Goal: Task Accomplishment & Management: Manage account settings

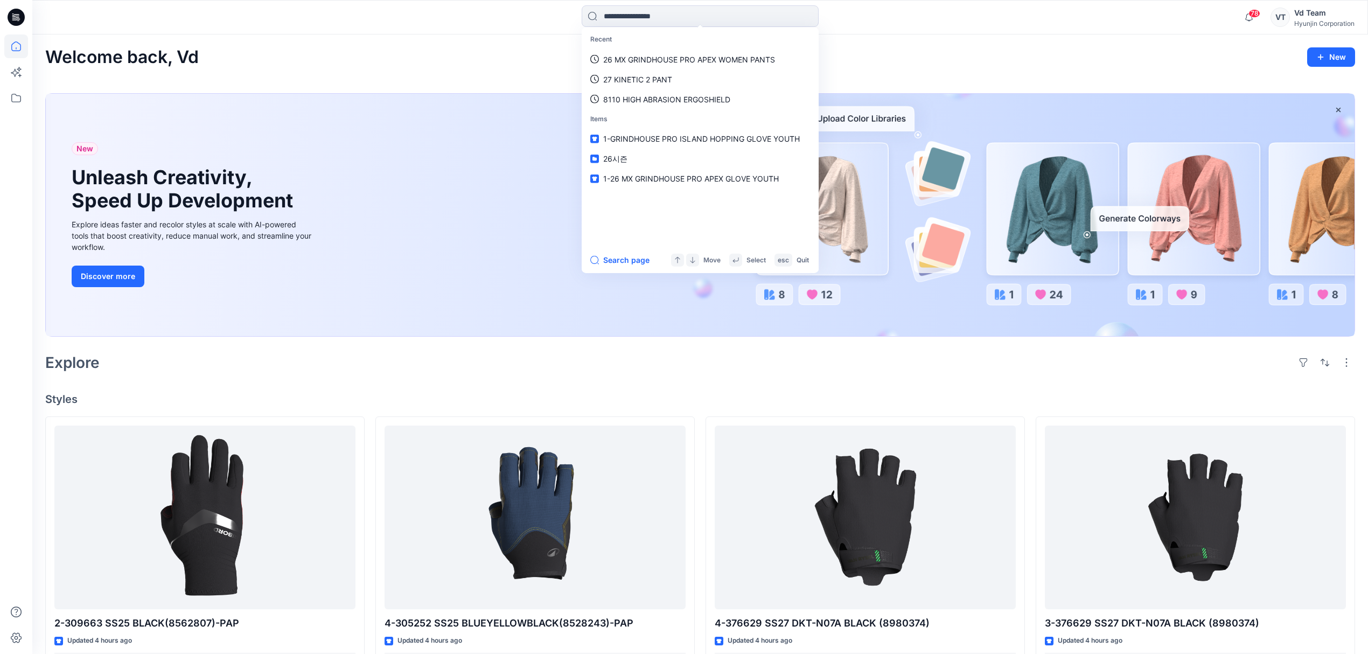
scroll to position [393, 0]
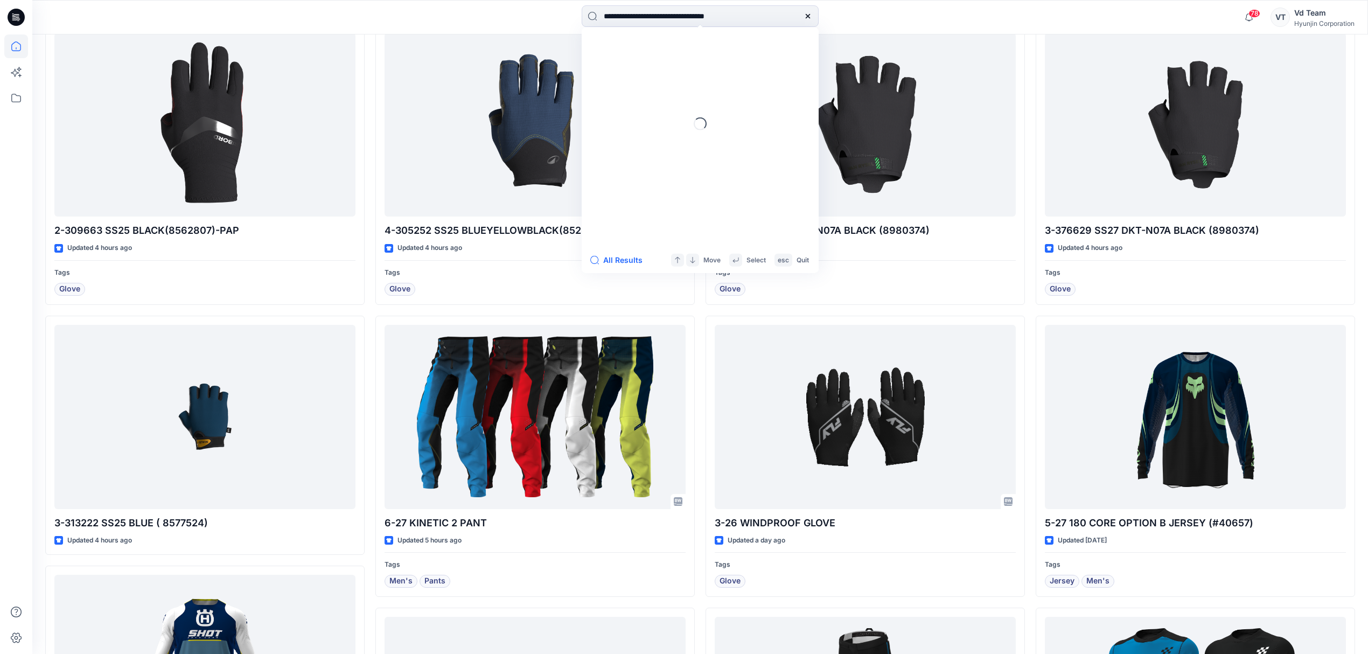
type input "**********"
click at [678, 102] on mark "26 MX GRINDHOUSE PRO APEX WOMEN PANTS" at bounding box center [697, 99] width 175 height 12
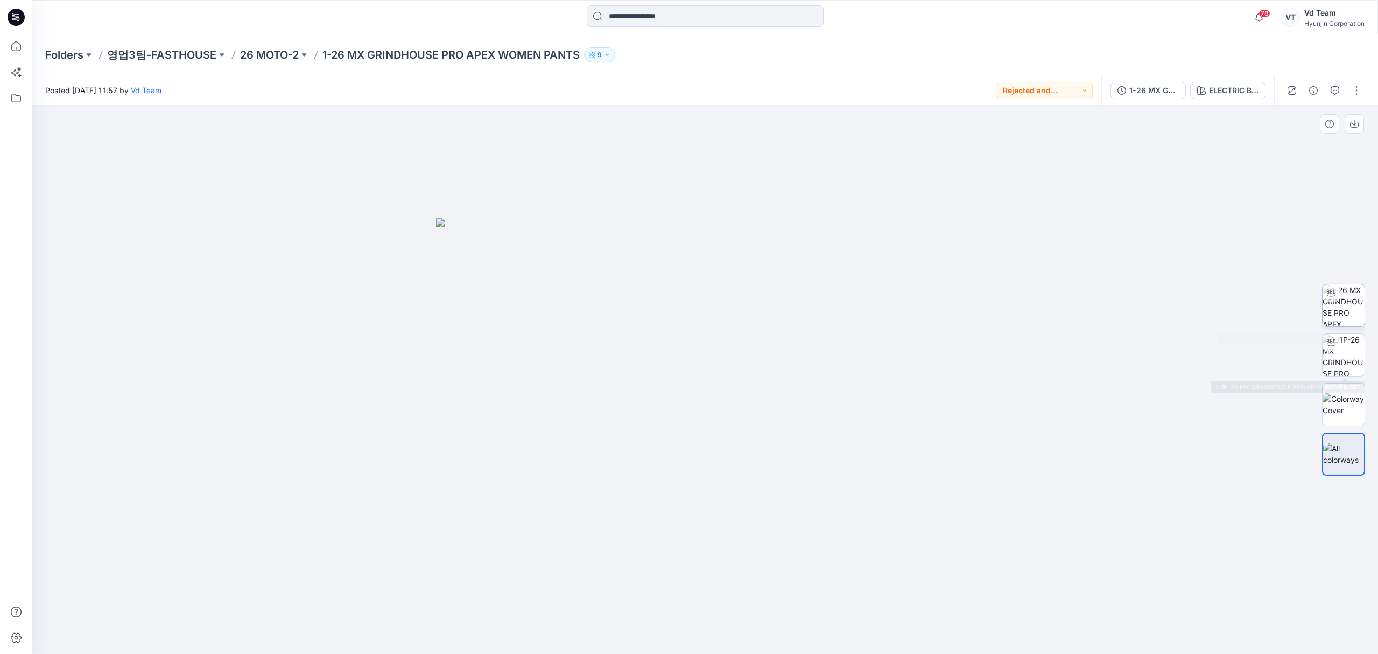
click at [1349, 319] on img at bounding box center [1344, 305] width 42 height 42
drag, startPoint x: 761, startPoint y: 628, endPoint x: 780, endPoint y: 614, distance: 23.6
click at [780, 614] on icon at bounding box center [707, 621] width 326 height 40
click at [17, 48] on icon at bounding box center [16, 46] width 24 height 24
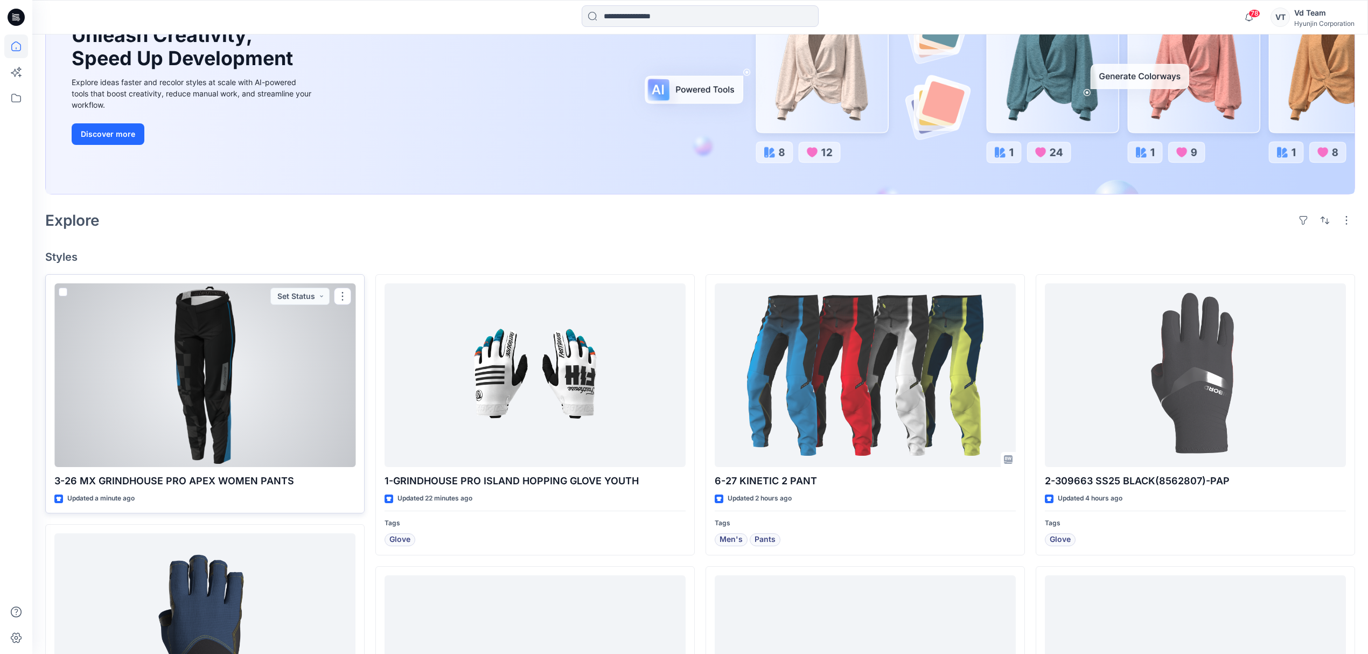
scroll to position [143, 0]
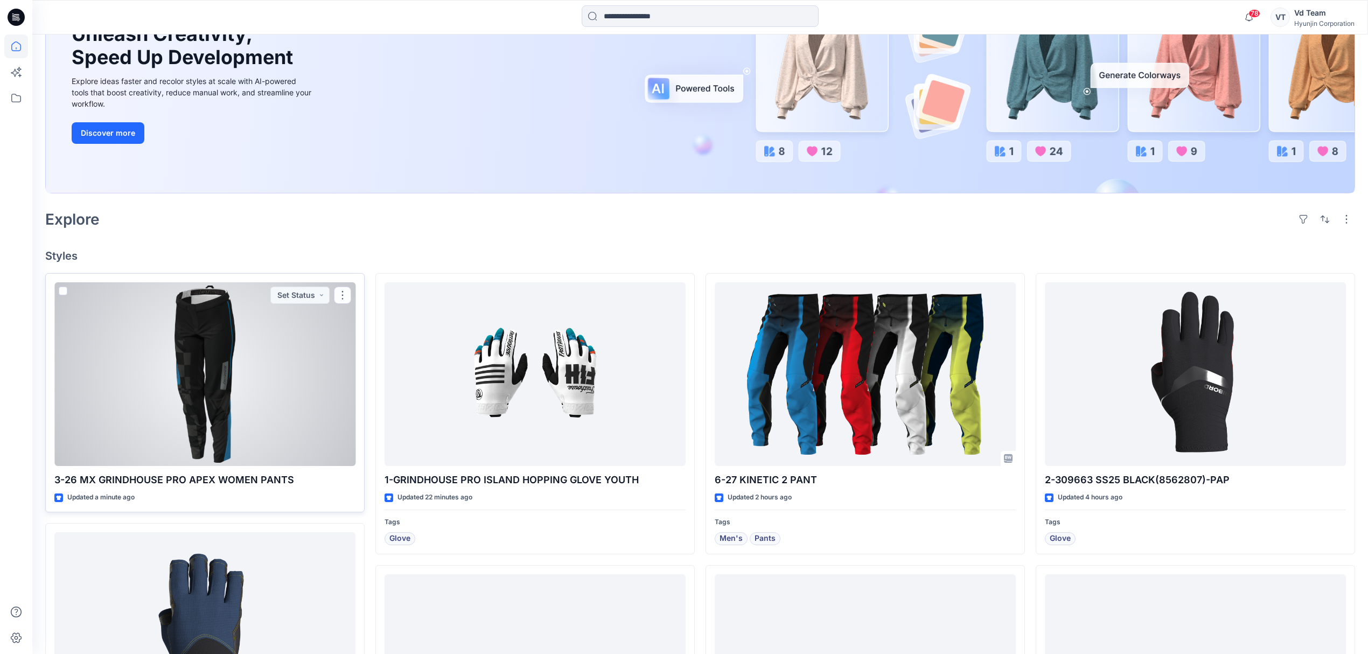
click at [250, 407] on div at bounding box center [204, 374] width 301 height 184
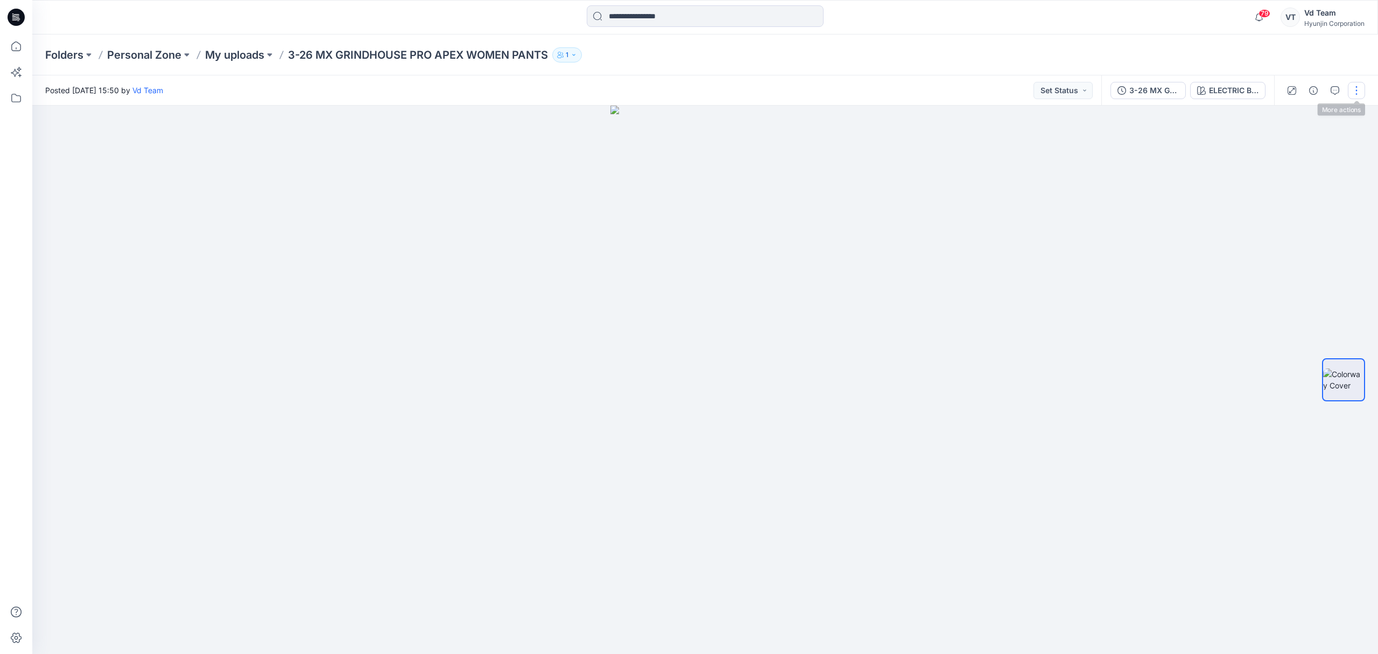
click at [1358, 85] on button "button" at bounding box center [1356, 90] width 17 height 17
click at [1310, 142] on button "Edit" at bounding box center [1311, 146] width 99 height 20
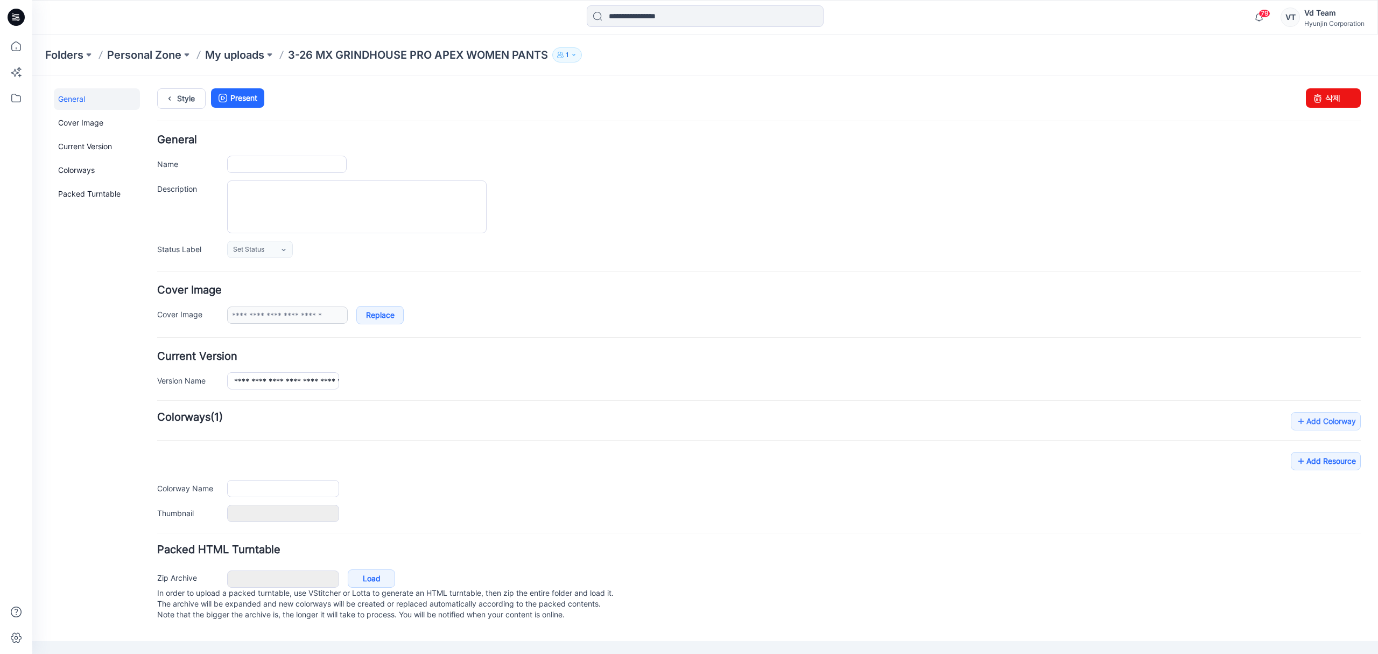
type input "**********"
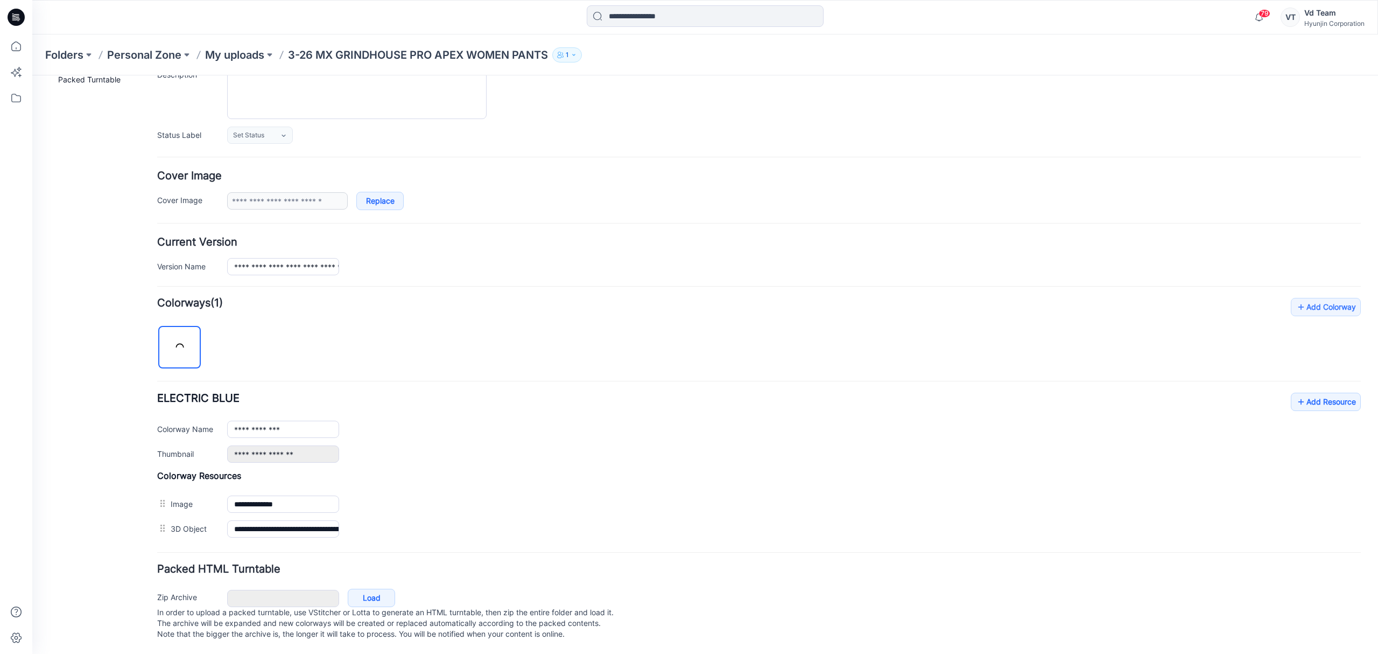
scroll to position [130, 0]
click at [384, 589] on link "Load" at bounding box center [371, 598] width 47 height 18
click at [309, 361] on div "**********" at bounding box center [759, 419] width 1204 height 243
click at [374, 589] on link "Load" at bounding box center [371, 598] width 47 height 18
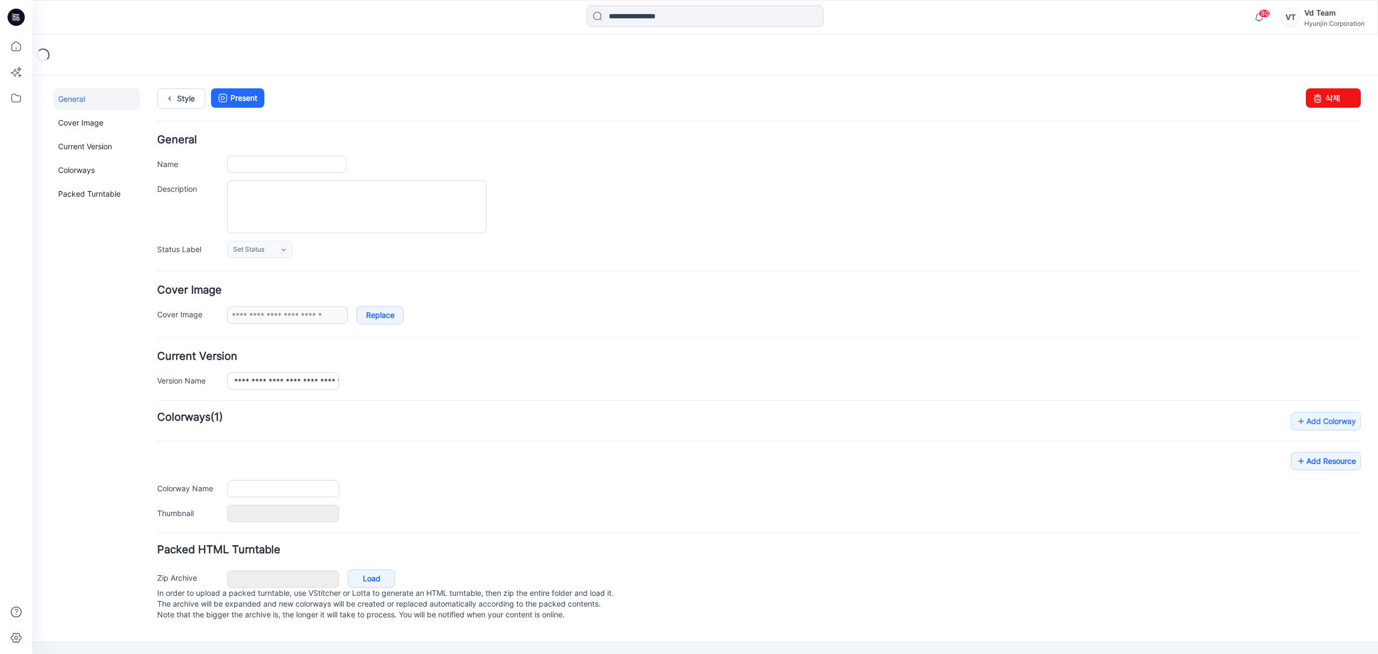
type input "**********"
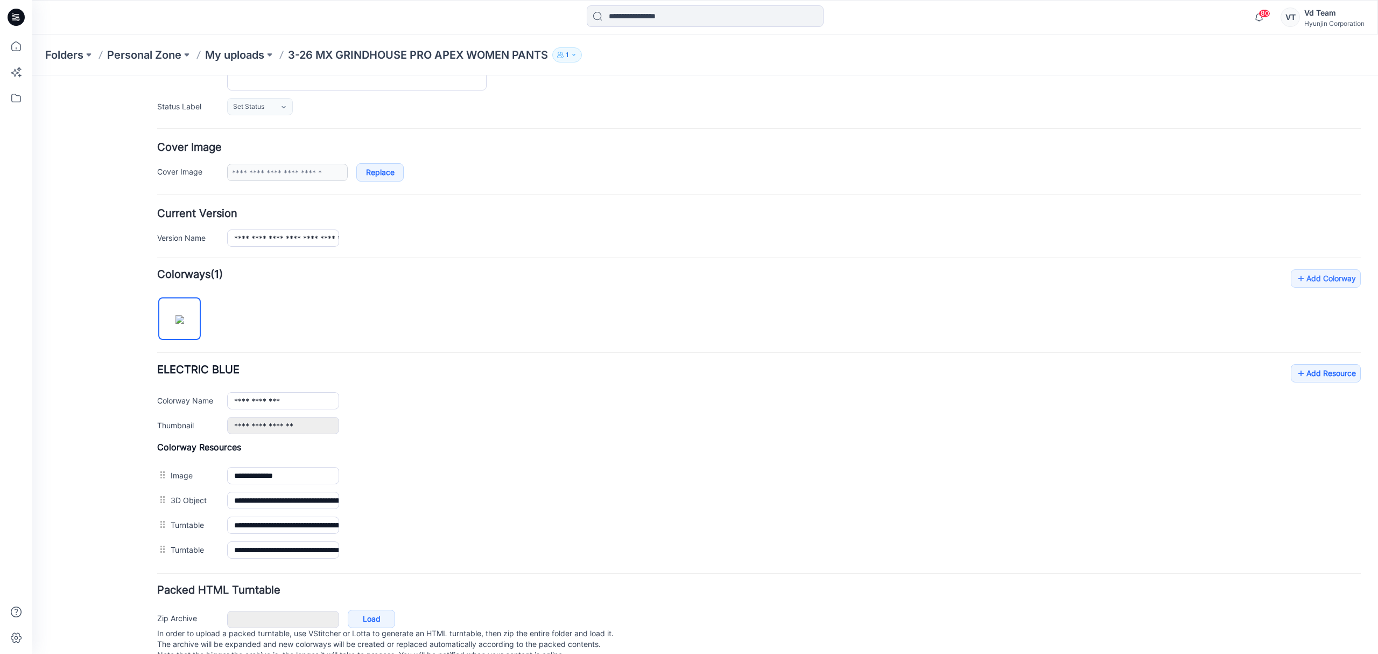
scroll to position [143, 0]
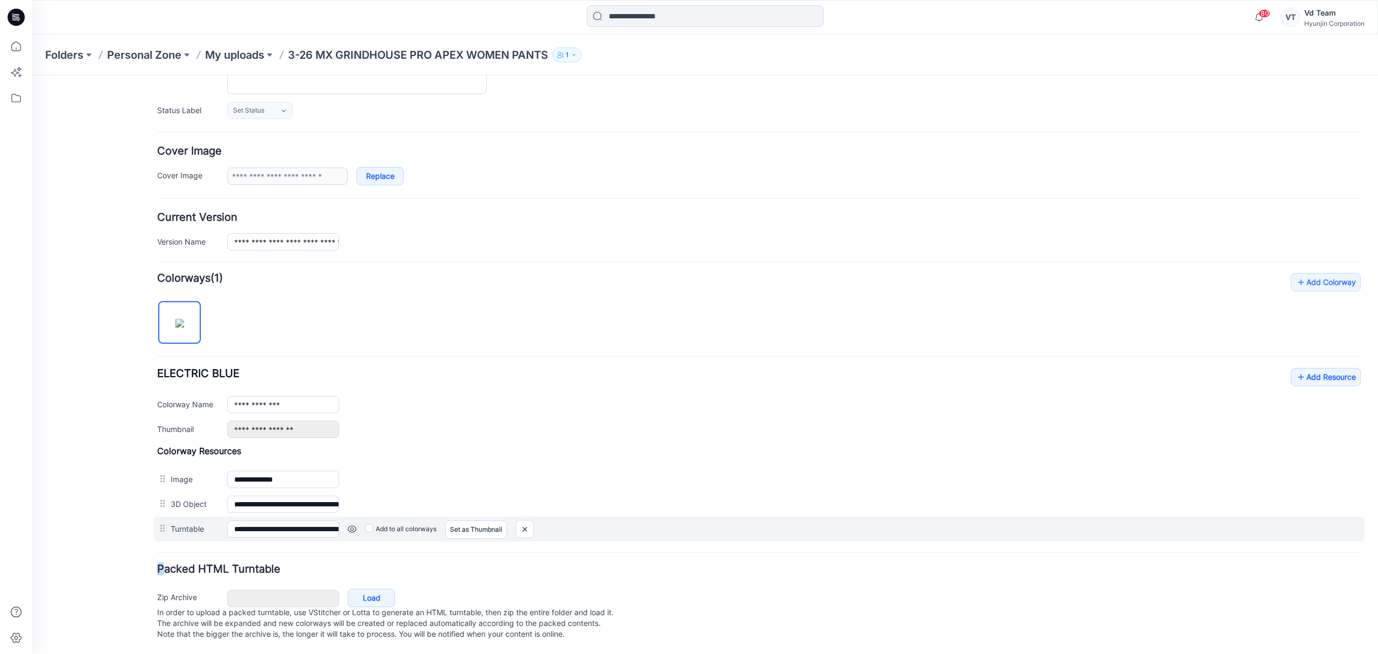
drag, startPoint x: 165, startPoint y: 557, endPoint x: 165, endPoint y: 540, distance: 17.2
click at [165, 540] on form "**********" at bounding box center [759, 319] width 1204 height 647
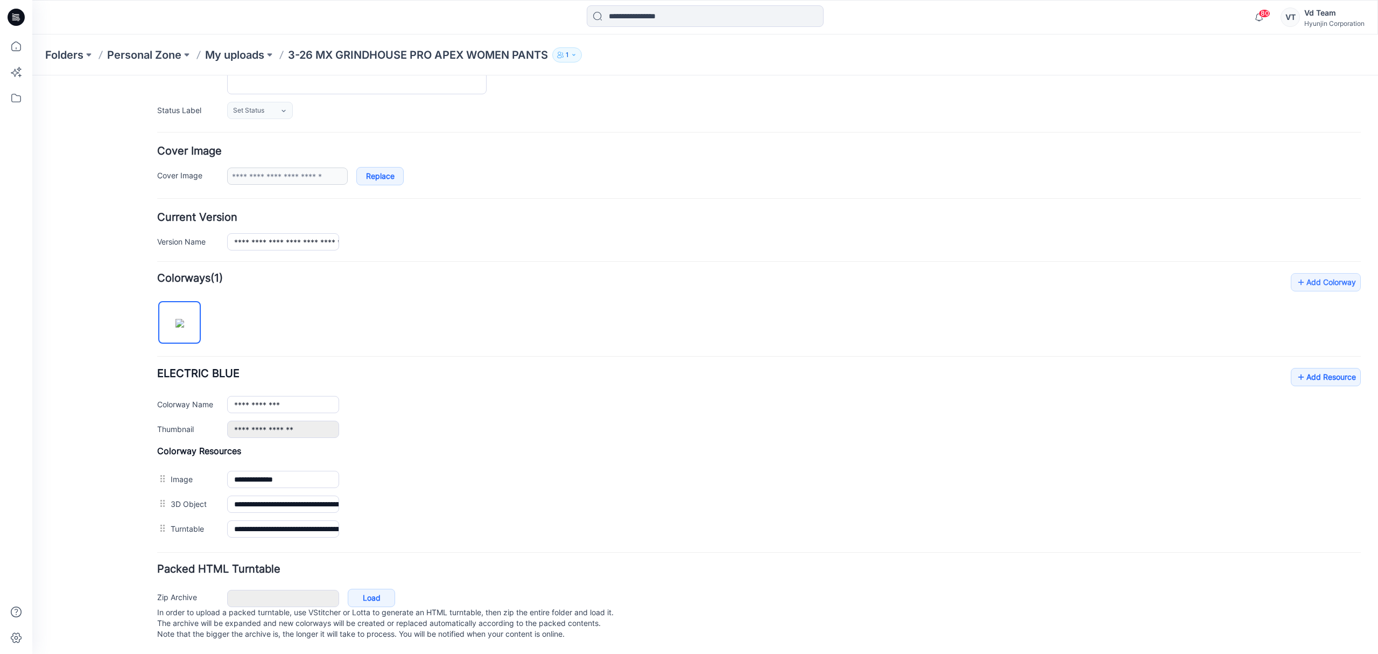
click at [139, 547] on div "General Cover Image Current Version Colorways Packed Turntable" at bounding box center [97, 301] width 86 height 704
click at [377, 604] on link "Load" at bounding box center [371, 598] width 47 height 18
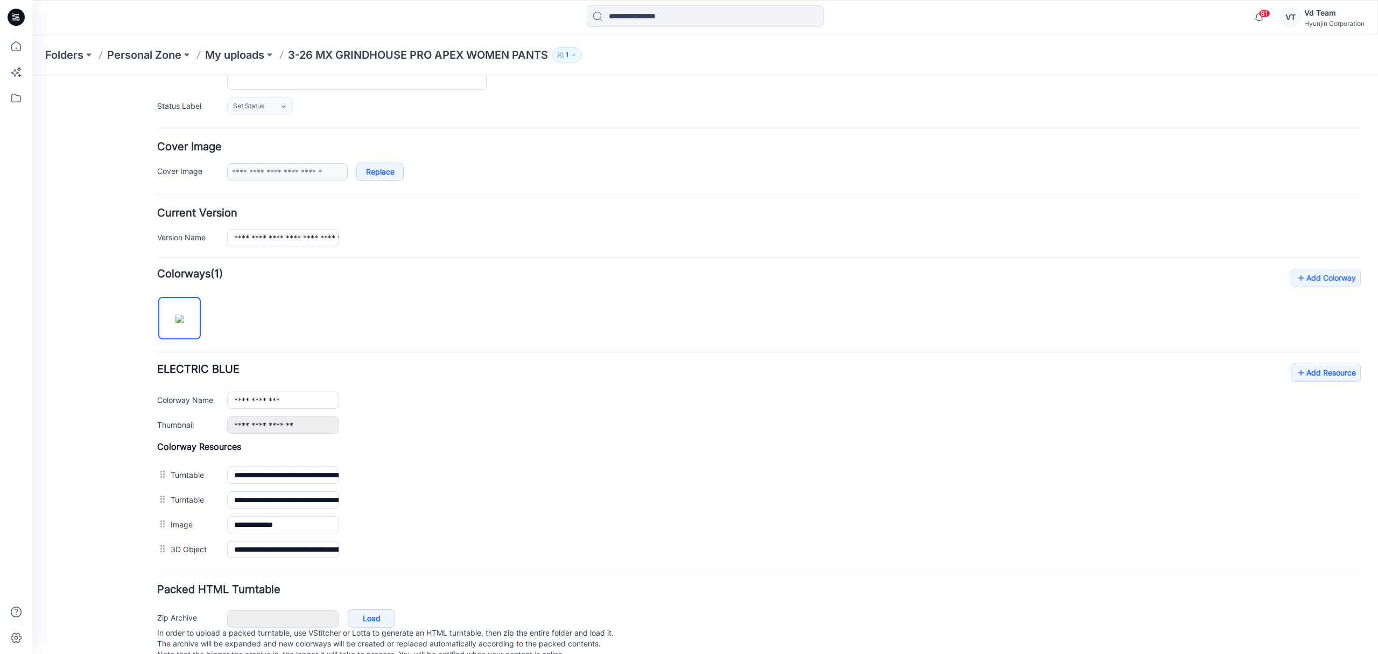
click at [126, 554] on div "General Cover Image Current Version Colorways Packed Turntable" at bounding box center [97, 309] width 86 height 729
click at [124, 519] on div "General Cover Image Current Version Colorways Packed Turntable" at bounding box center [97, 309] width 86 height 729
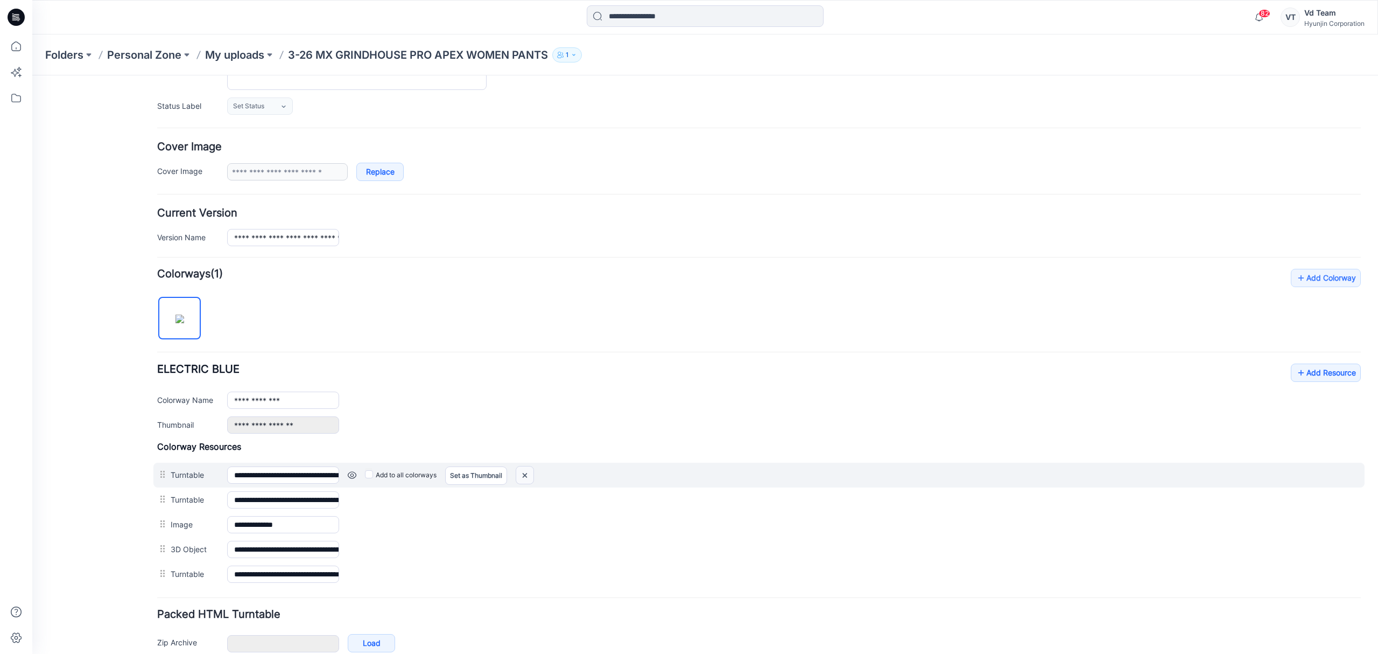
drag, startPoint x: 527, startPoint y: 474, endPoint x: 794, endPoint y: 146, distance: 422.9
click at [527, 474] on img at bounding box center [524, 475] width 17 height 18
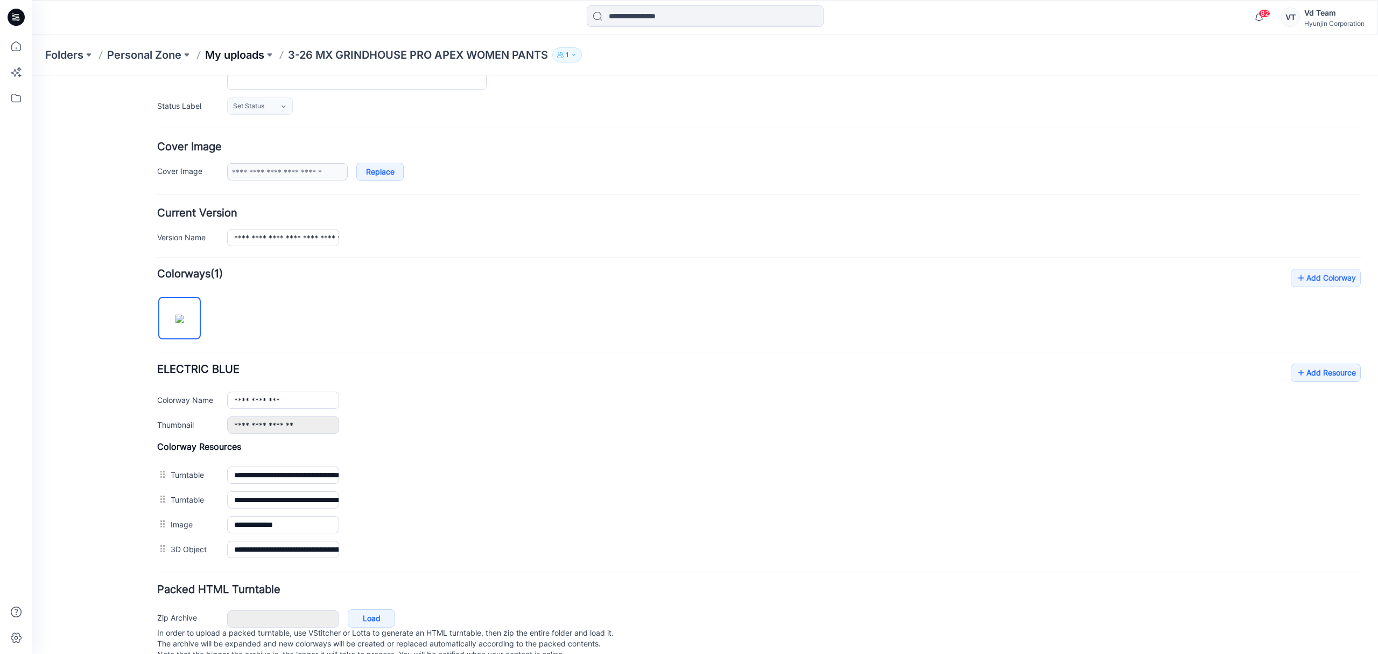
click at [259, 51] on p "My uploads" at bounding box center [234, 54] width 59 height 15
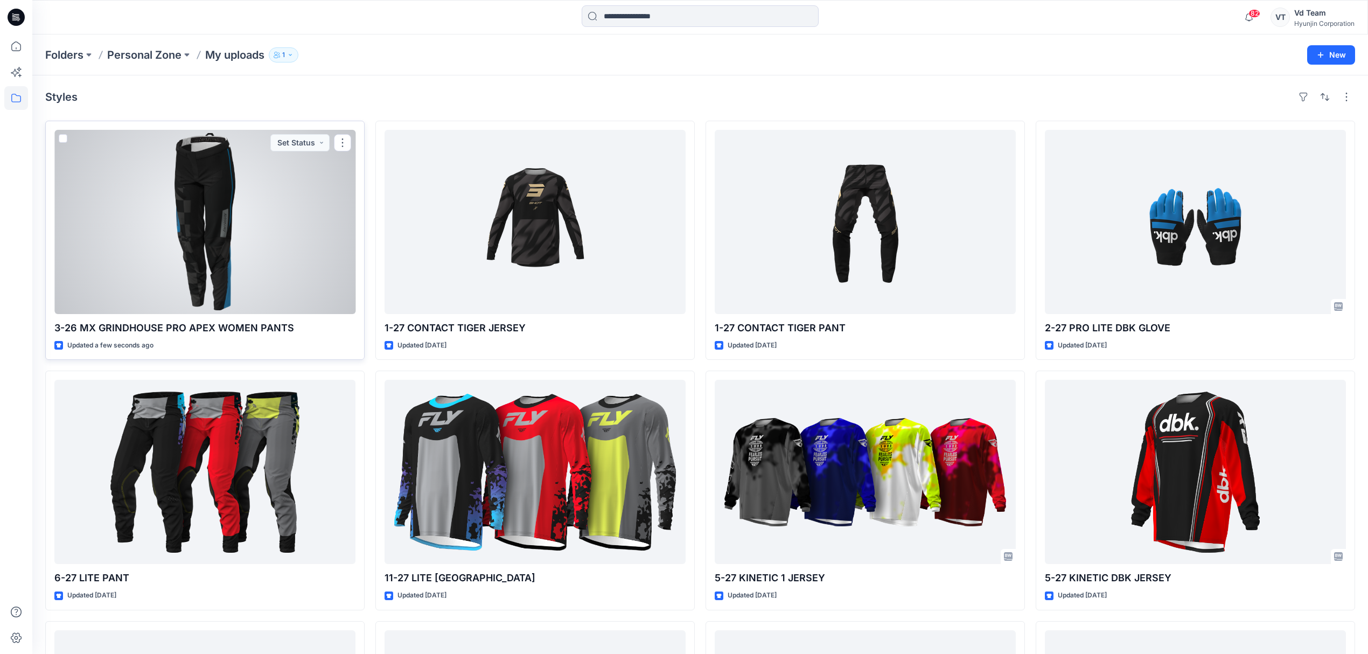
click at [208, 221] on div at bounding box center [204, 222] width 301 height 184
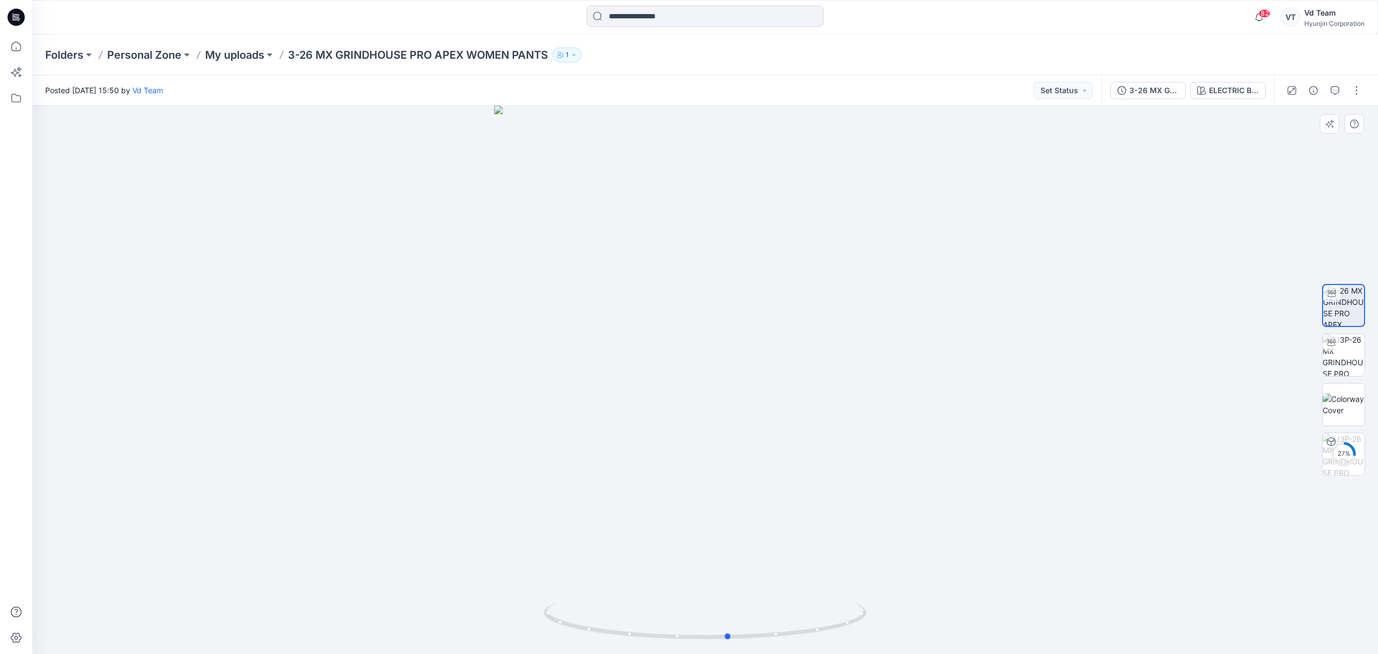
drag, startPoint x: 746, startPoint y: 632, endPoint x: 447, endPoint y: 643, distance: 299.6
click at [447, 643] on div at bounding box center [705, 380] width 1346 height 548
click at [1337, 358] on img at bounding box center [1344, 355] width 42 height 42
drag, startPoint x: 723, startPoint y: 645, endPoint x: 1073, endPoint y: 604, distance: 353.0
click at [1073, 604] on div at bounding box center [705, 380] width 1346 height 548
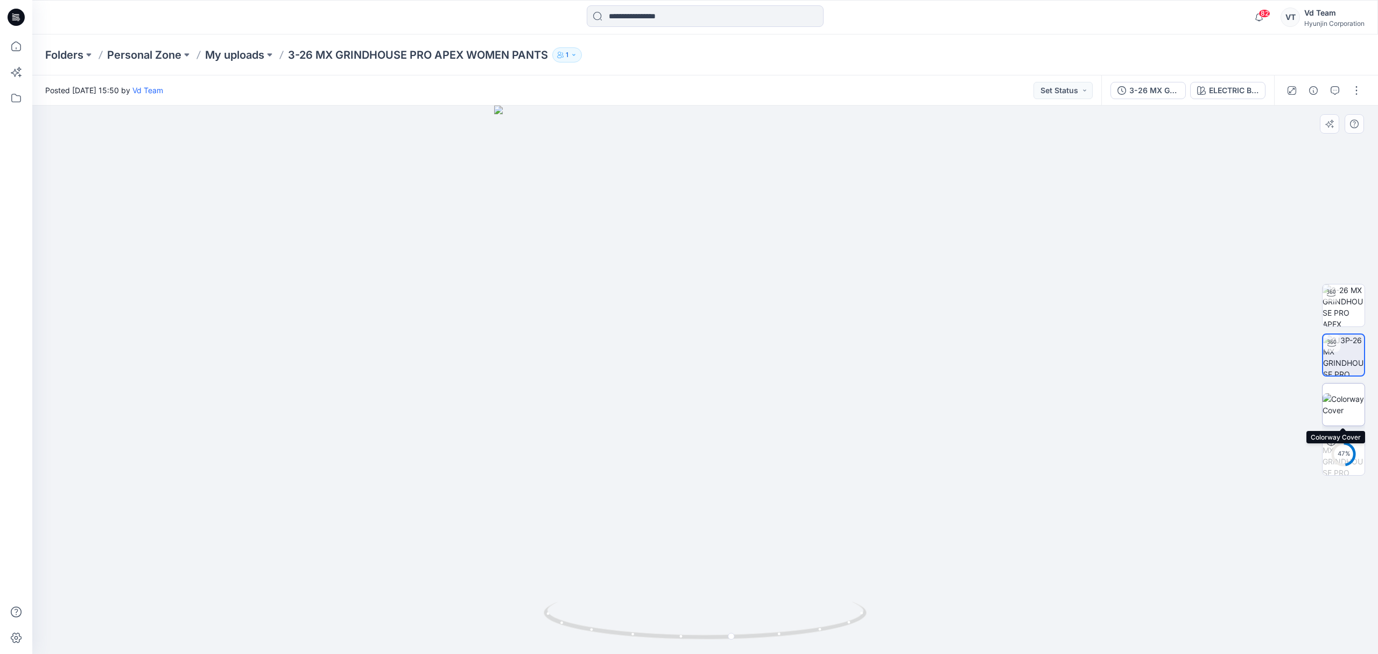
click at [1336, 411] on img at bounding box center [1344, 404] width 42 height 23
click at [1350, 92] on button "button" at bounding box center [1356, 90] width 17 height 17
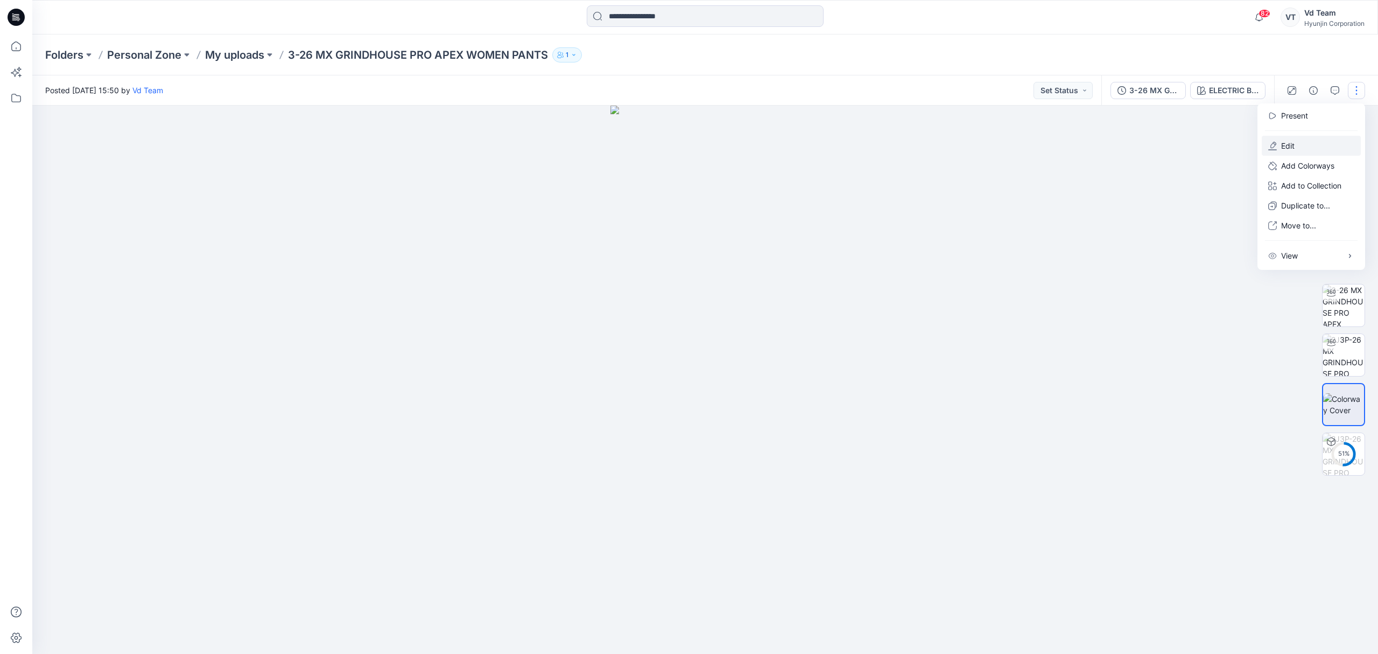
click at [1282, 139] on button "Edit" at bounding box center [1311, 146] width 99 height 20
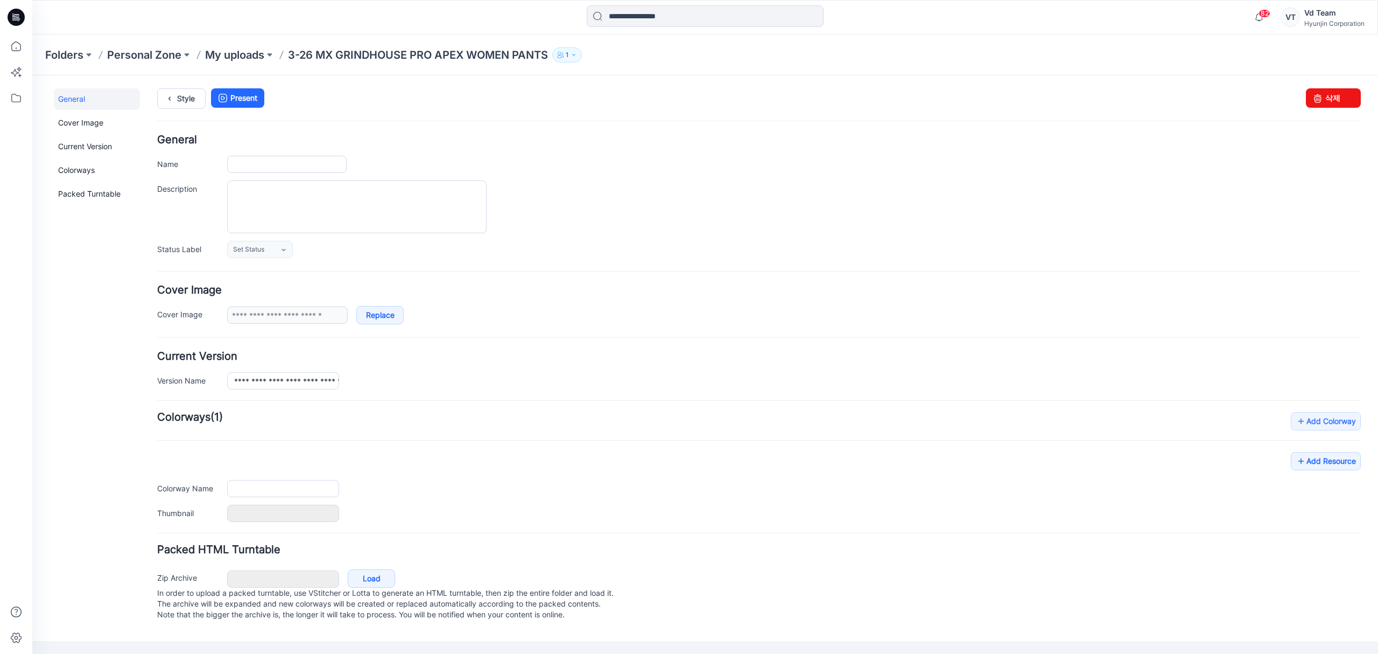
type input "**********"
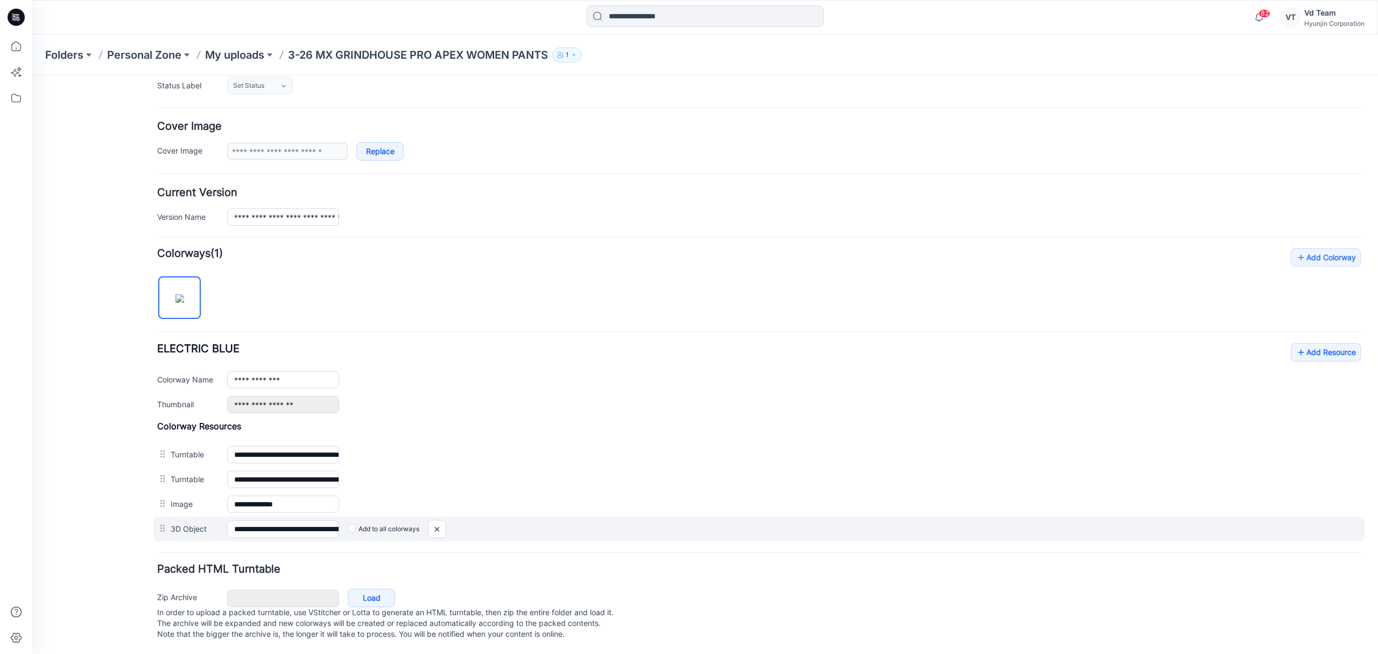
scroll to position [180, 0]
click at [32, 75] on img at bounding box center [32, 75] width 0 height 0
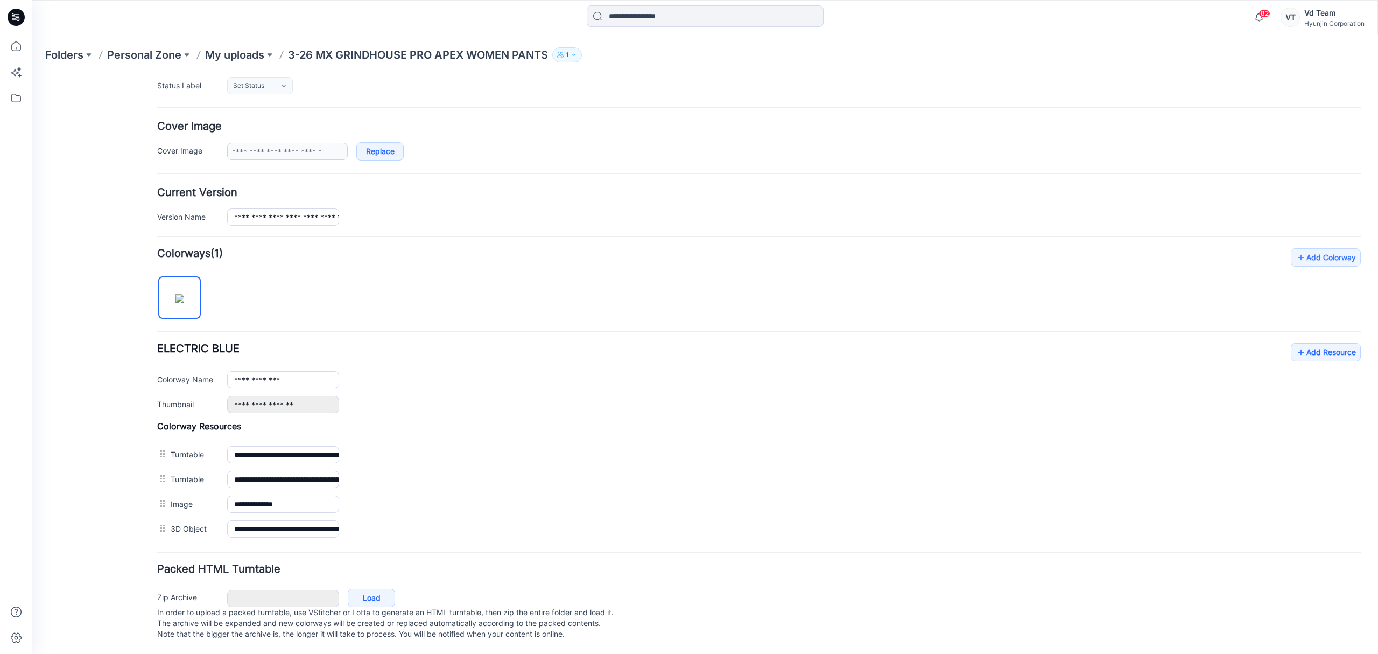
scroll to position [155, 0]
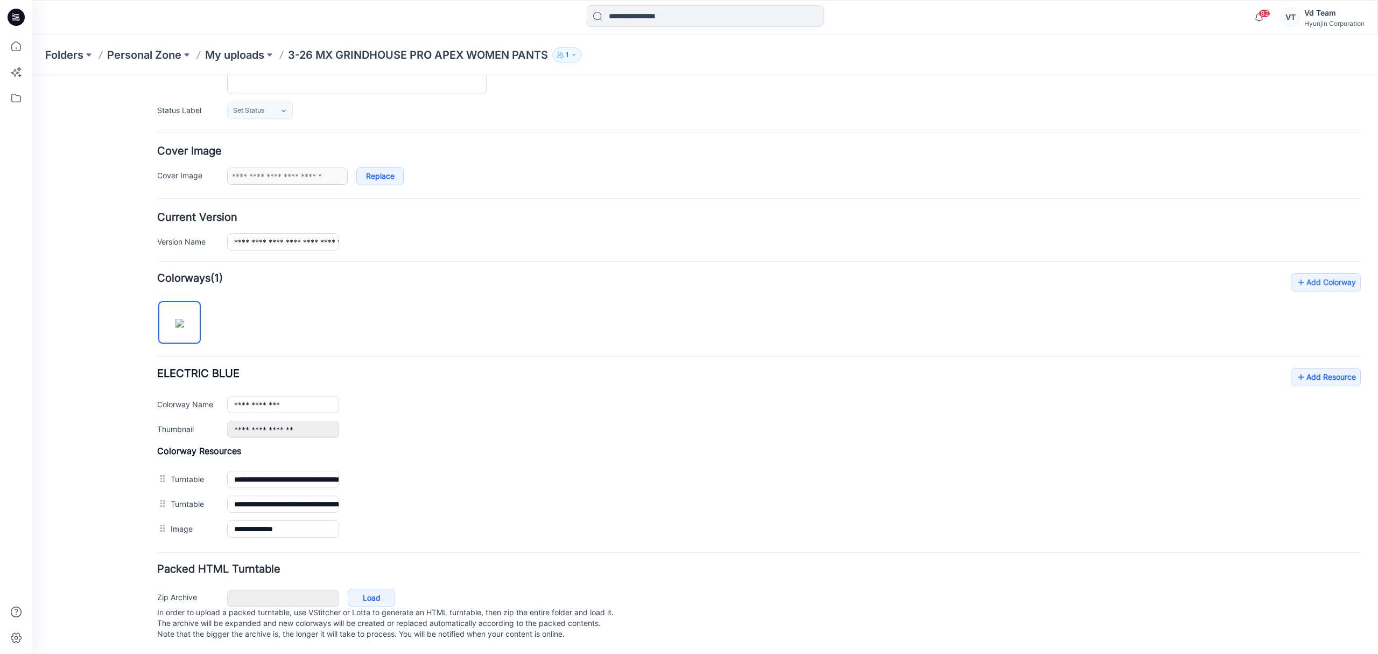
click at [500, 399] on div "**********" at bounding box center [794, 404] width 1134 height 17
click at [1320, 368] on link "Add Resource" at bounding box center [1326, 377] width 70 height 18
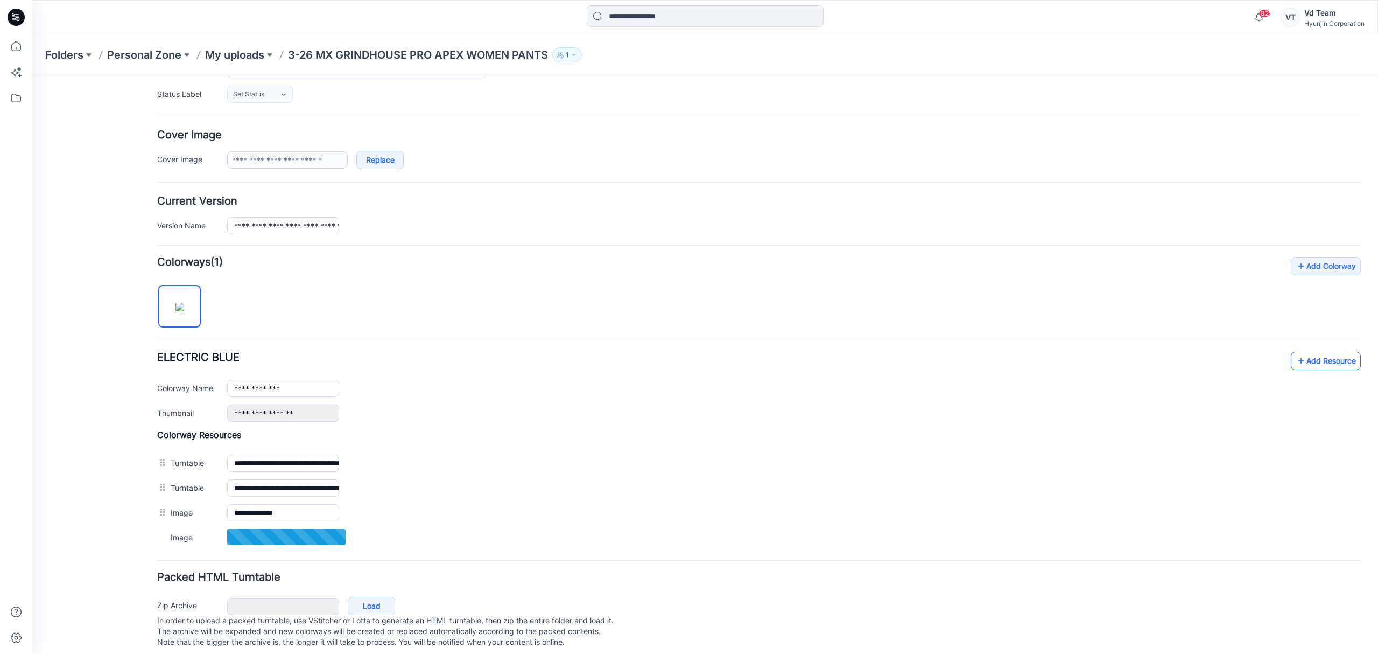
click at [1296, 359] on icon at bounding box center [1301, 360] width 11 height 17
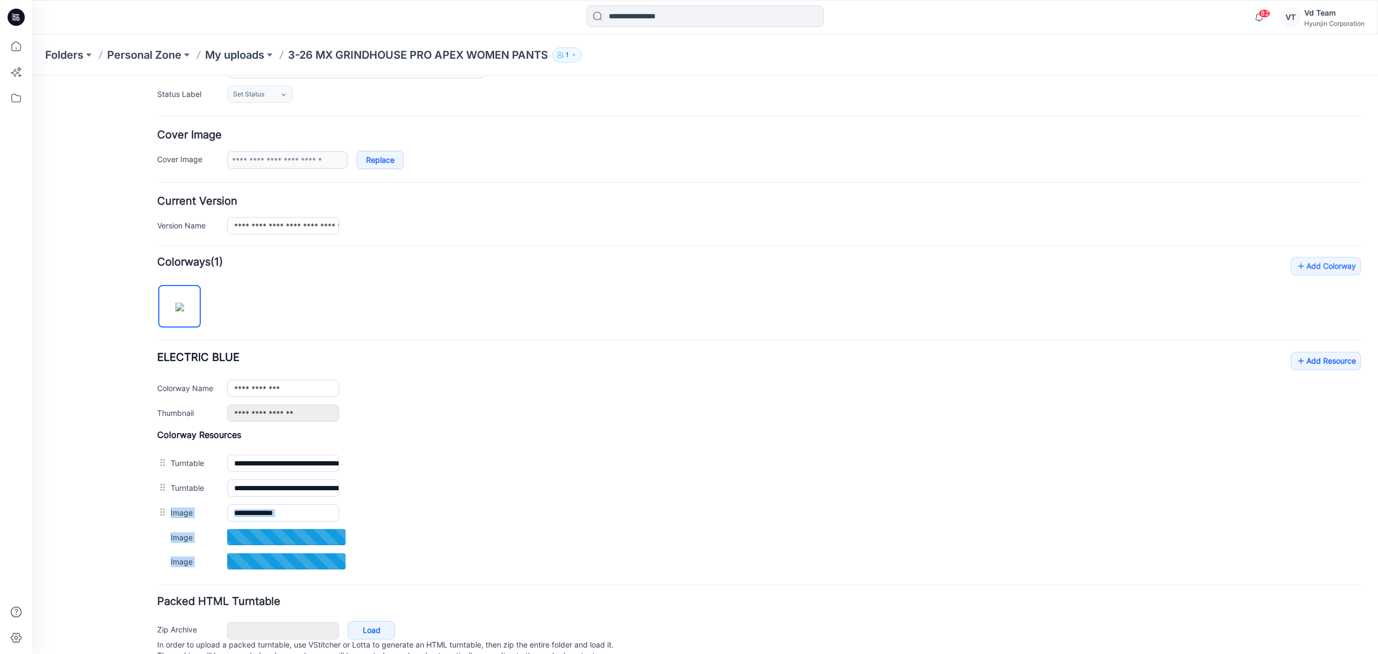
drag, startPoint x: 166, startPoint y: 518, endPoint x: 180, endPoint y: 580, distance: 64.0
click at [180, 580] on form "**********" at bounding box center [759, 328] width 1204 height 696
click at [138, 528] on div "General Cover Image Current Version Colorways Packed Turntable" at bounding box center [97, 309] width 86 height 753
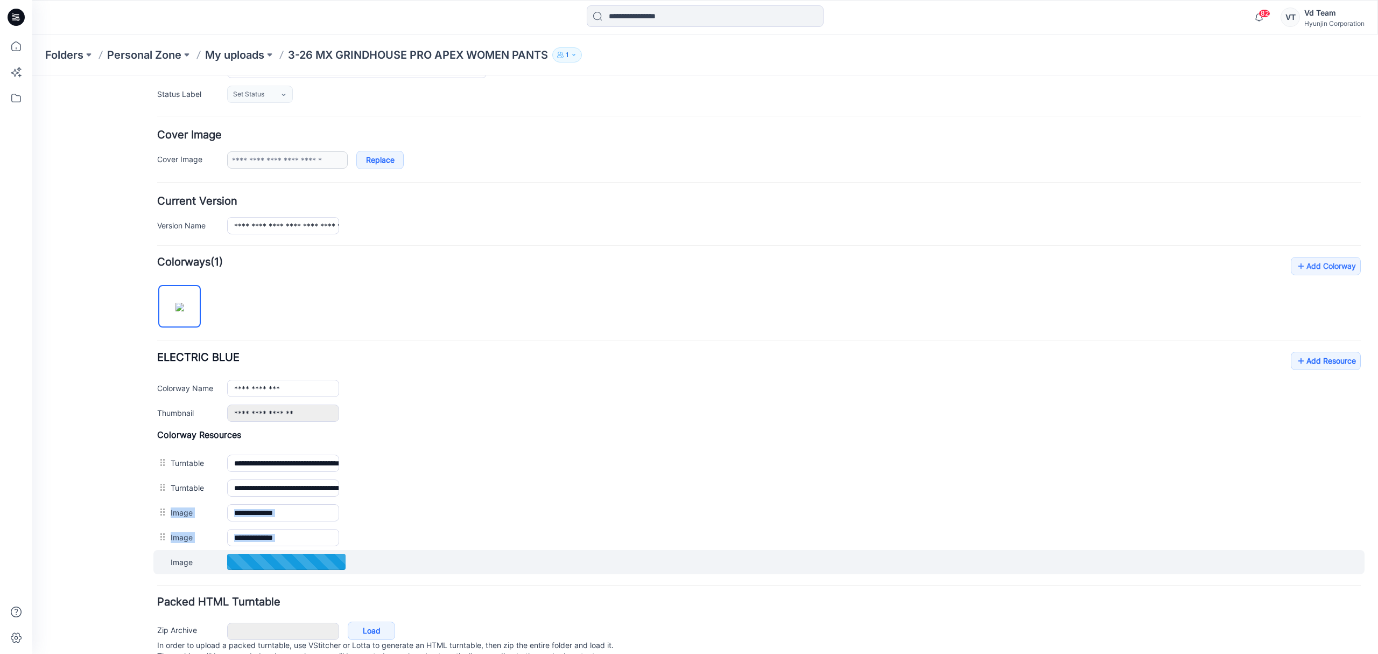
drag, startPoint x: 162, startPoint y: 516, endPoint x: 173, endPoint y: 568, distance: 53.0
click at [173, 574] on div "**********" at bounding box center [759, 501] width 1204 height 145
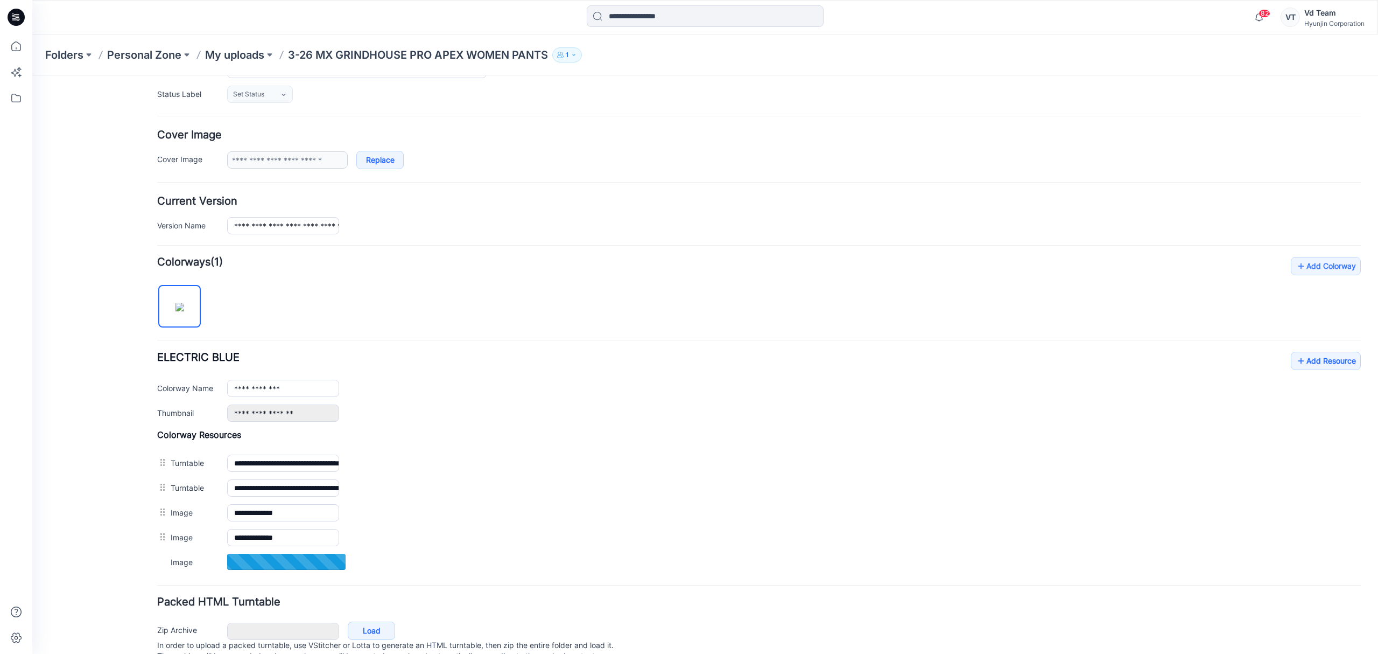
click at [128, 554] on div "General Cover Image Current Version Colorways Packed Turntable" at bounding box center [97, 309] width 86 height 753
click at [106, 554] on div "General Cover Image Current Version Colorways Packed Turntable" at bounding box center [97, 310] width 86 height 754
click at [243, 52] on p "My uploads" at bounding box center [234, 54] width 59 height 15
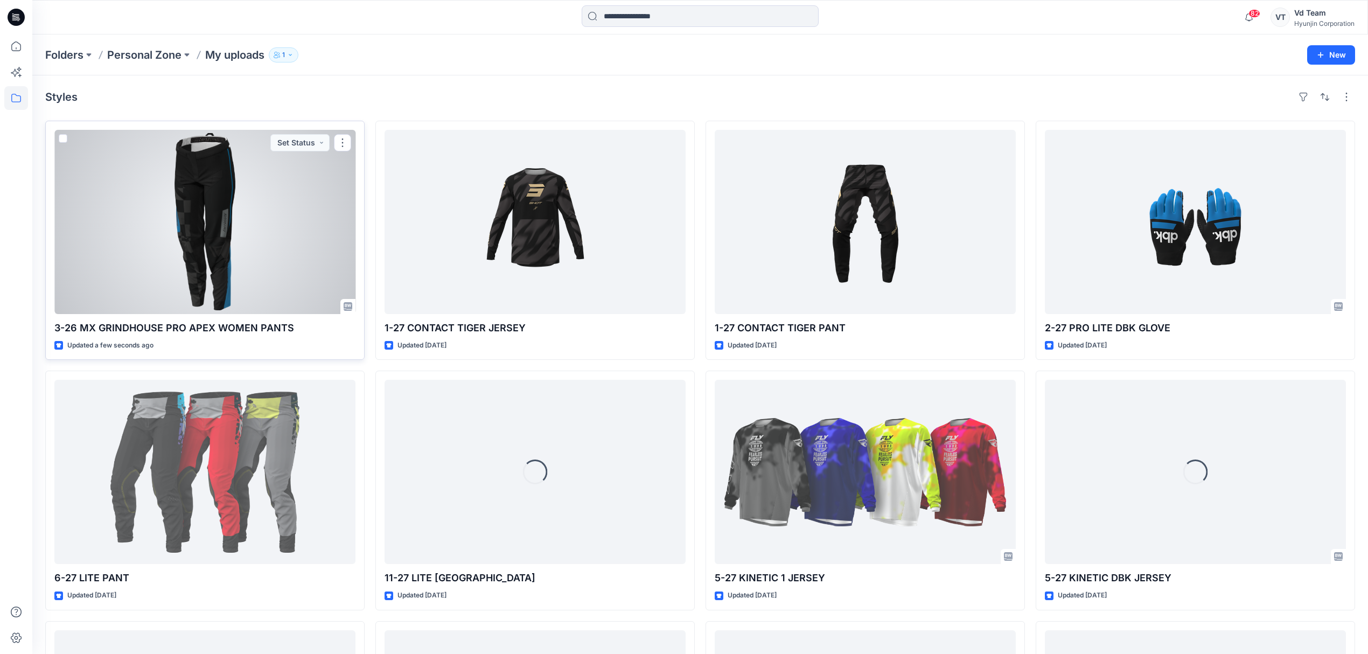
click at [296, 272] on div at bounding box center [204, 222] width 301 height 184
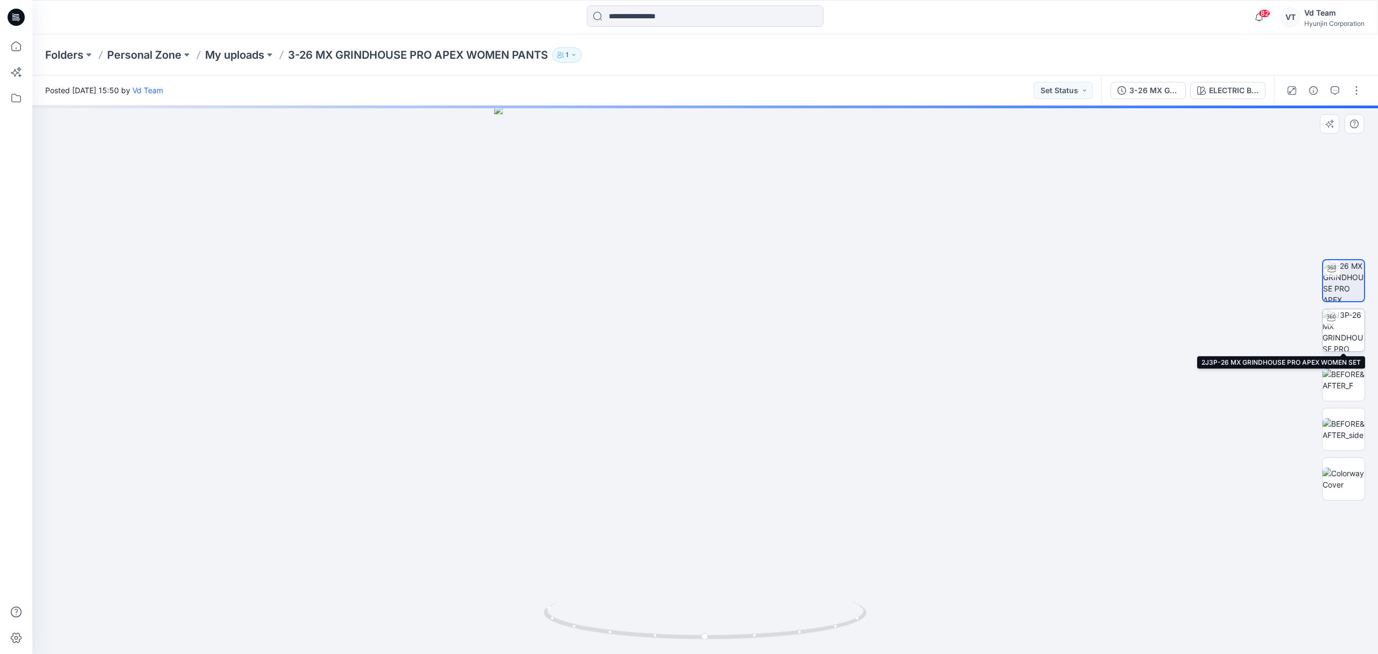
click at [1347, 332] on img at bounding box center [1344, 330] width 42 height 42
drag, startPoint x: 738, startPoint y: 639, endPoint x: 1062, endPoint y: 601, distance: 326.8
click at [1062, 601] on div at bounding box center [705, 380] width 1346 height 548
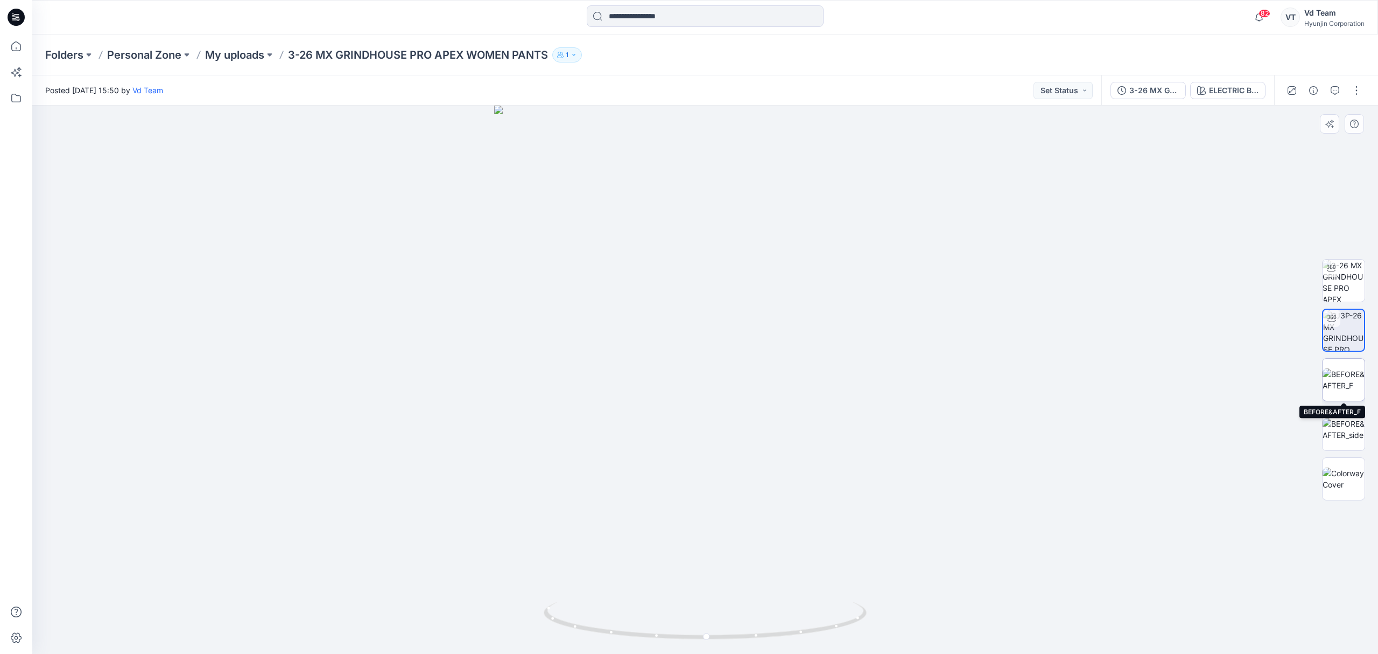
click at [1338, 376] on img at bounding box center [1344, 379] width 42 height 23
click at [1350, 423] on img at bounding box center [1344, 429] width 42 height 23
click at [1349, 474] on img at bounding box center [1344, 478] width 42 height 23
click at [1364, 285] on img at bounding box center [1344, 281] width 42 height 42
click at [1319, 90] on button "button" at bounding box center [1313, 90] width 17 height 17
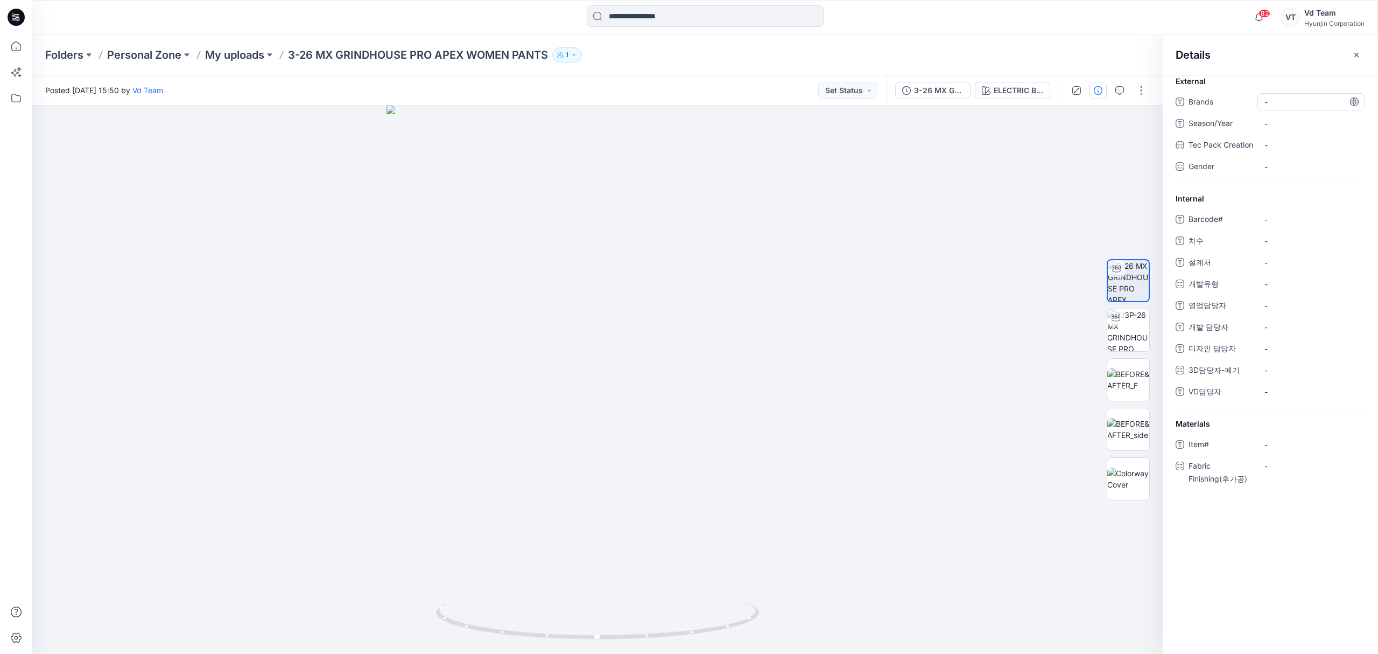
click at [1293, 101] on span "-" at bounding box center [1312, 101] width 94 height 11
type textarea "*********"
click at [1285, 115] on div "-" at bounding box center [1312, 123] width 108 height 17
click at [1281, 120] on textarea at bounding box center [1312, 123] width 108 height 17
type textarea "**"
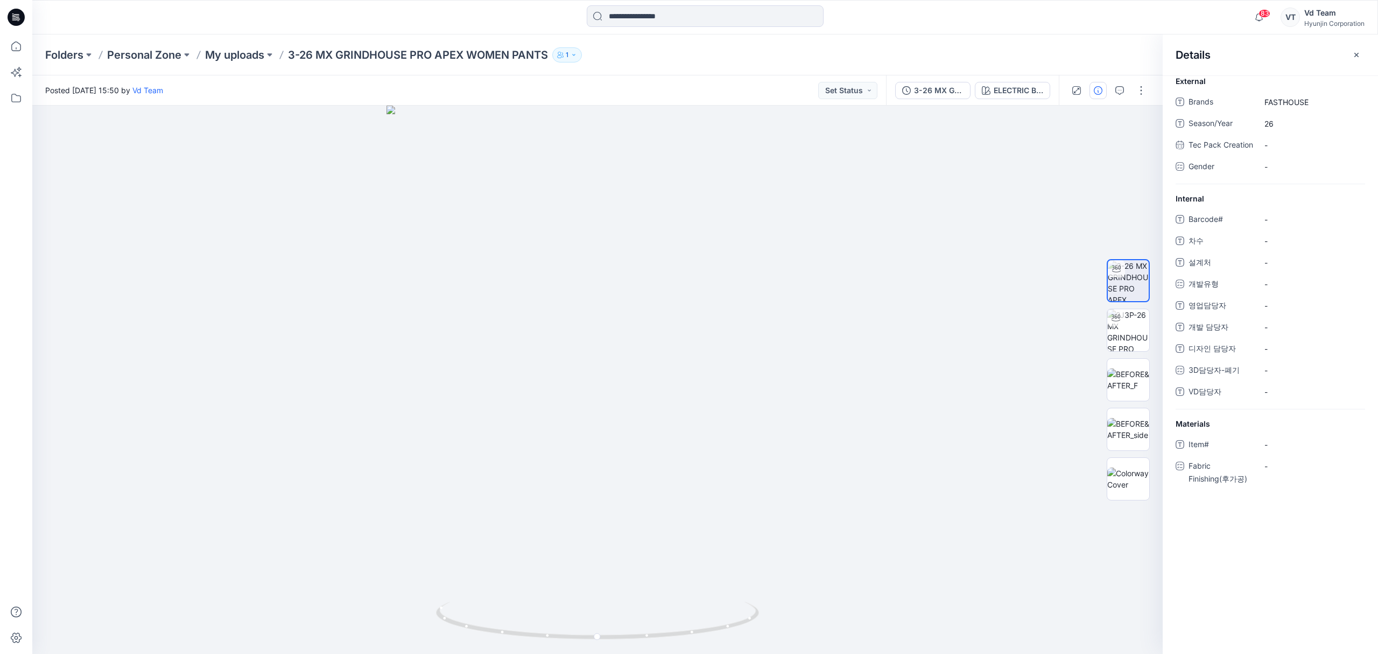
click at [1284, 219] on div "Internal Barcode# - 차수 - 설계처 - 개발유형 - 영업담당자 - 개발 담당자 - 디자인 담당자 - 3D담당자-폐기 - VD담…" at bounding box center [1270, 301] width 215 height 216
click at [1284, 225] on div "-" at bounding box center [1312, 219] width 108 height 17
click at [1283, 247] on span "-" at bounding box center [1312, 240] width 94 height 11
type textarea "*"
click at [1294, 268] on span "-" at bounding box center [1312, 262] width 94 height 11
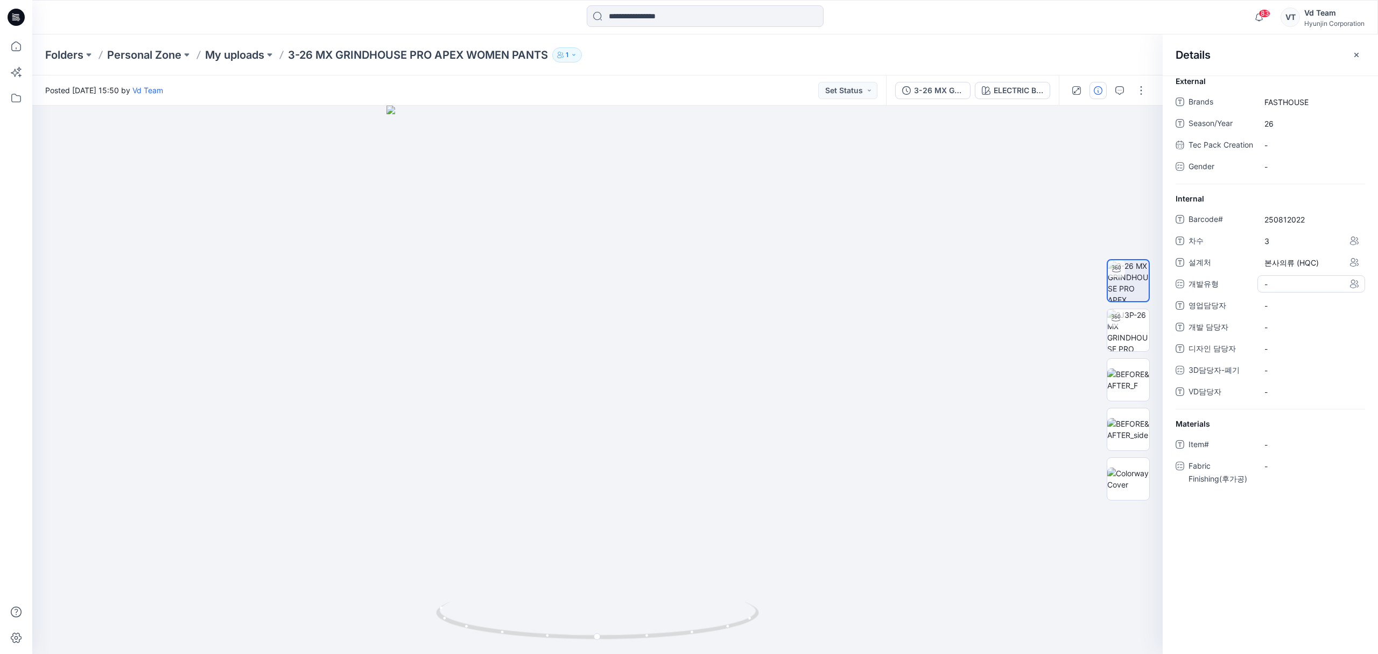
click at [1286, 290] on div "-" at bounding box center [1312, 283] width 108 height 17
click at [1286, 335] on label "CW" at bounding box center [1279, 329] width 26 height 13
click at [1179, 293] on div "개발유형 CW CS CW CFM SALES MU SR" at bounding box center [1271, 284] width 190 height 18
click at [1285, 312] on span "-" at bounding box center [1312, 306] width 94 height 11
type textarea "***"
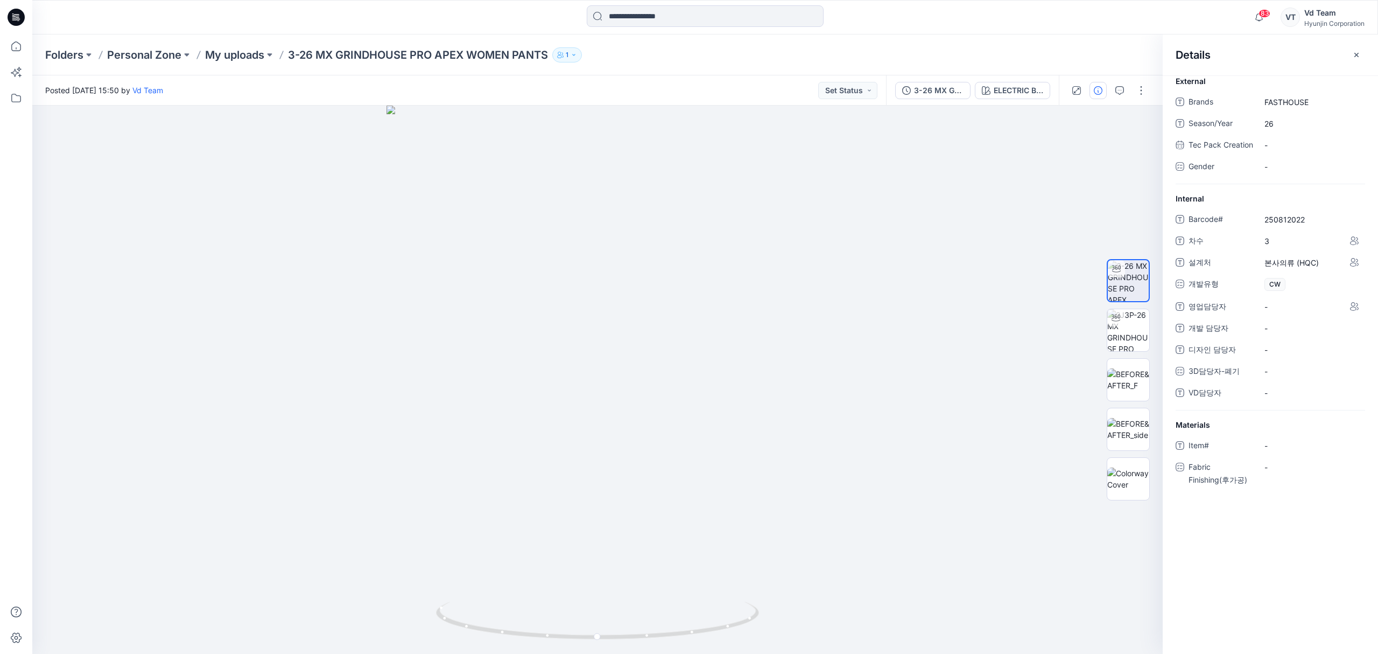
click at [1284, 306] on div "Barcode# 250812022 차수 3 설계처 본사의류 (HQC) 개발유형 CW 영업담당자 - 개발 담당자 - 디자인 담당자 - 3D담당자…" at bounding box center [1271, 311] width 190 height 200
click at [1283, 312] on span "-" at bounding box center [1312, 306] width 94 height 11
type textarea "***"
drag, startPoint x: 1288, startPoint y: 321, endPoint x: 1235, endPoint y: 318, distance: 53.4
click at [1235, 315] on div "영업담당자 ***" at bounding box center [1271, 306] width 190 height 17
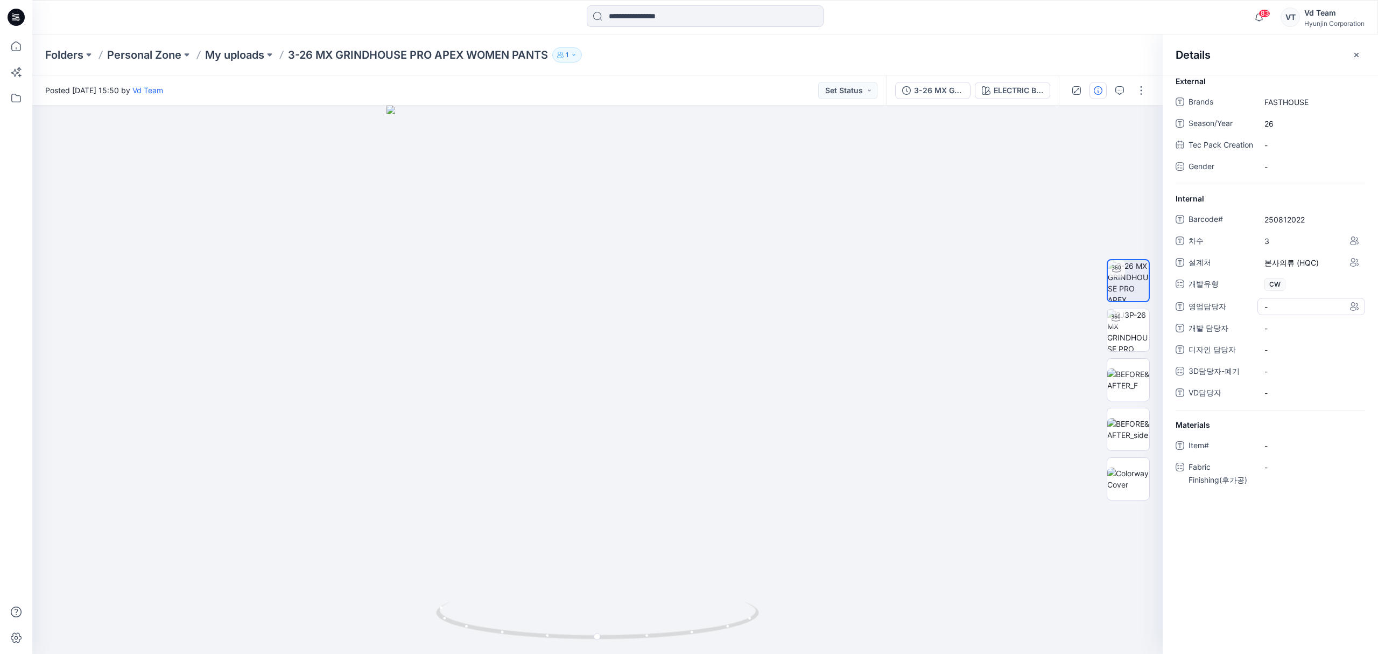
click at [1303, 312] on span "-" at bounding box center [1312, 306] width 94 height 11
type textarea "***"
click at [1221, 315] on span "영업담당자" at bounding box center [1221, 307] width 65 height 15
click at [1274, 334] on 담당자 "-" at bounding box center [1312, 328] width 94 height 11
type textarea "***"
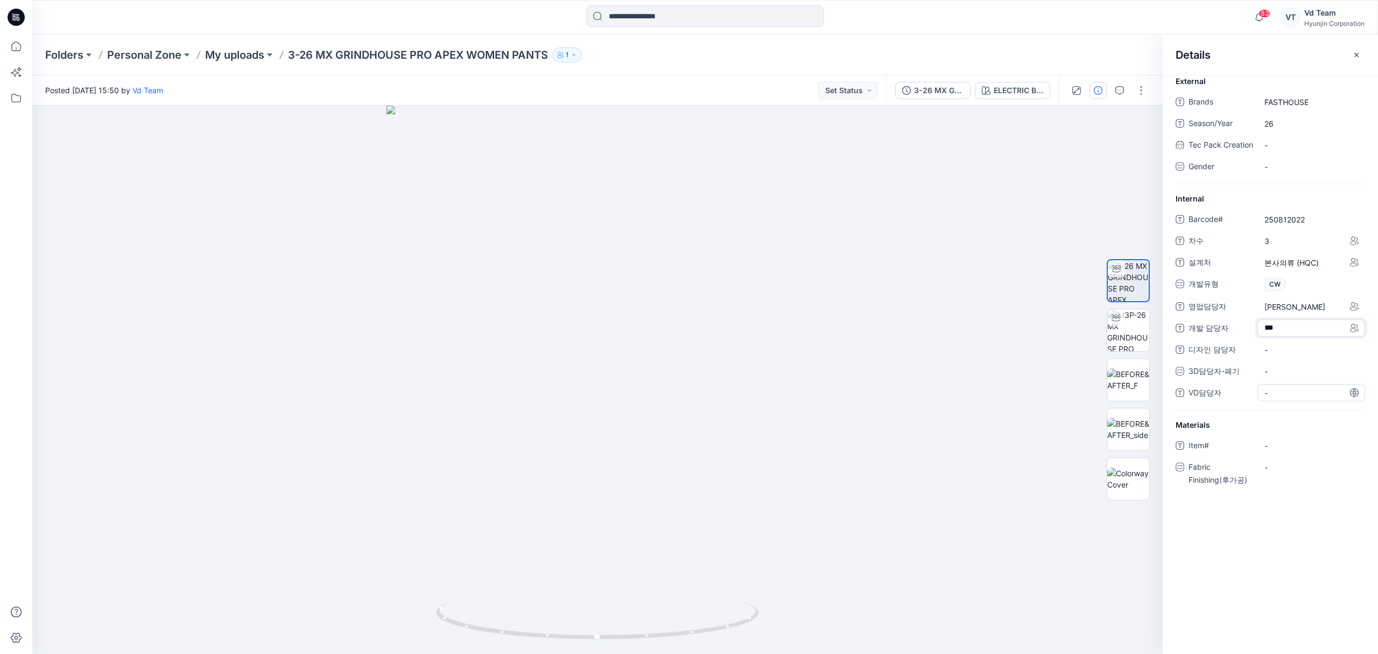
click at [1284, 397] on div "-" at bounding box center [1312, 392] width 108 height 17
type textarea "*"
type textarea "***"
click at [1358, 51] on icon "button" at bounding box center [1357, 55] width 9 height 9
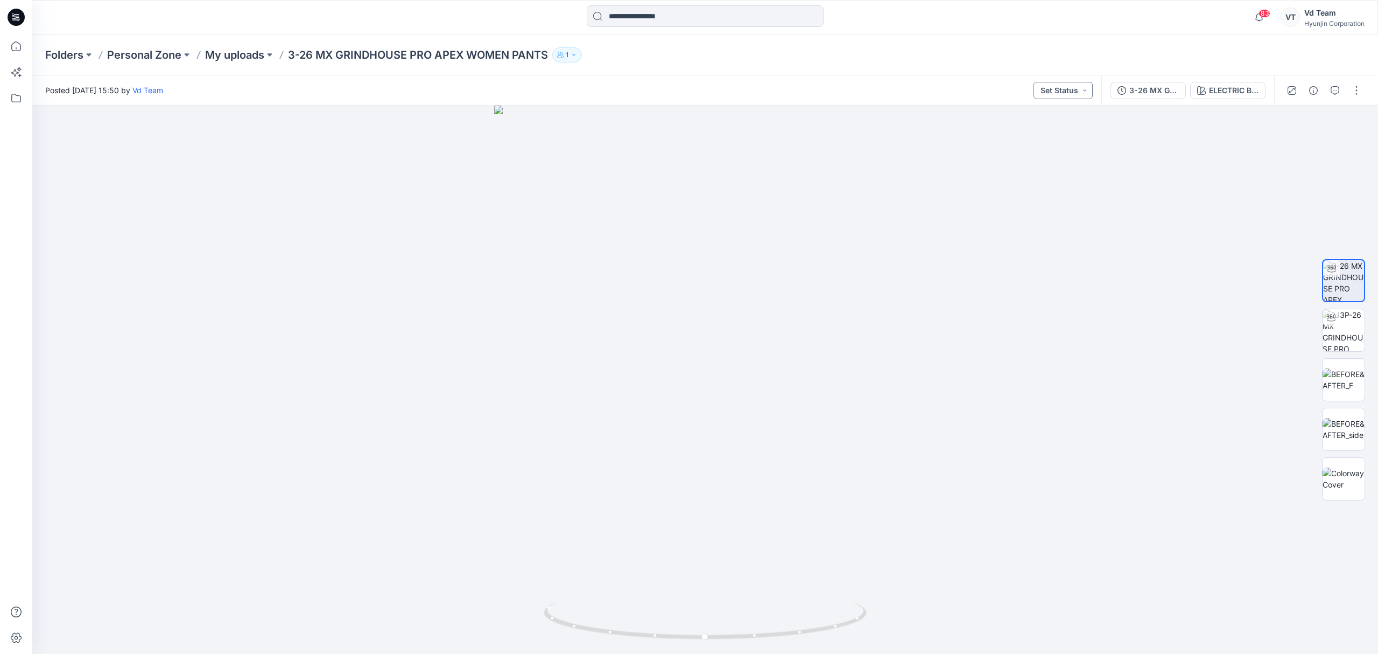
click at [1069, 98] on button "Set Status" at bounding box center [1063, 90] width 59 height 17
click at [1065, 187] on p "Request for review" at bounding box center [1047, 194] width 60 height 14
click at [952, 87] on div "Posted Thursday, August 14, 2025 15:50 by Vd Team Request for review" at bounding box center [566, 90] width 1069 height 30
click at [863, 67] on div "Folders Personal Zone My uploads 3-26 MX GRINDHOUSE PRO APEX WOMEN PANTS 1" at bounding box center [705, 54] width 1346 height 41
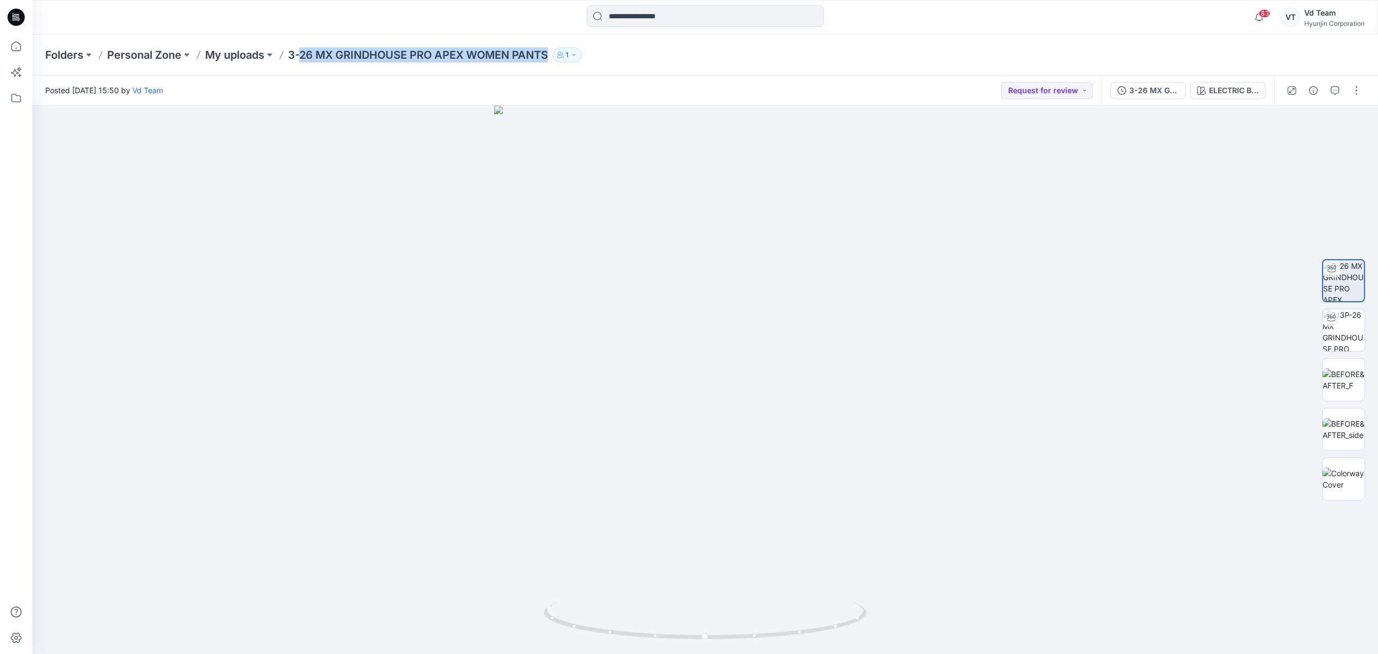
drag, startPoint x: 302, startPoint y: 52, endPoint x: 554, endPoint y: 47, distance: 252.0
click at [554, 47] on div "Folders Personal Zone My uploads 3-26 MX GRINDHOUSE PRO APEX WOMEN PANTS 1" at bounding box center [663, 54] width 1236 height 15
copy p "26 MX GRINDHOUSE PRO APEX WOMEN PANTS"
click at [1343, 368] on img at bounding box center [1344, 379] width 42 height 23
click at [1347, 421] on img at bounding box center [1344, 429] width 42 height 23
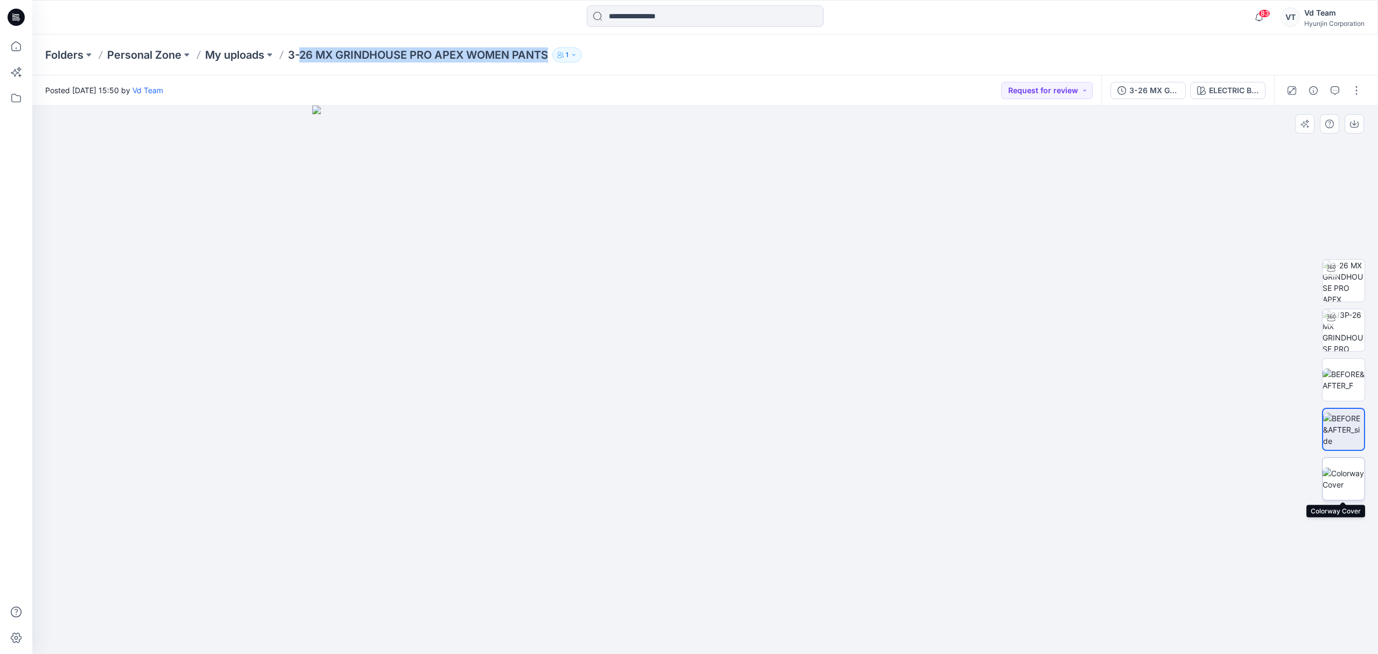
click at [1357, 467] on img at bounding box center [1344, 478] width 42 height 23
click at [1351, 286] on img at bounding box center [1344, 281] width 42 height 42
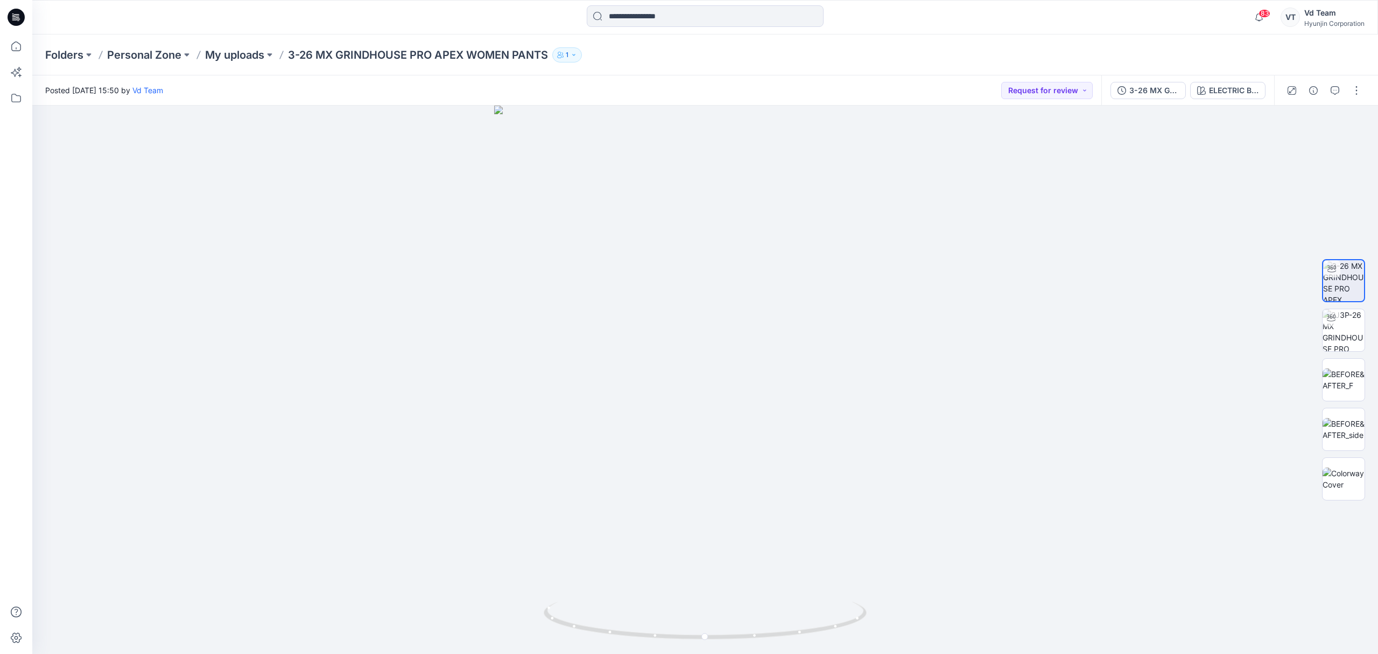
click at [657, 55] on div "Folders Personal Zone My uploads 3-26 MX GRINDHOUSE PRO APEX WOMEN PANTS 1" at bounding box center [663, 54] width 1236 height 15
click at [740, 82] on div "Posted Thursday, August 14, 2025 15:50 by Vd Team Request for review" at bounding box center [566, 90] width 1069 height 30
drag, startPoint x: 667, startPoint y: 634, endPoint x: 522, endPoint y: 611, distance: 146.8
click at [522, 611] on div at bounding box center [705, 380] width 1346 height 548
drag, startPoint x: 604, startPoint y: 626, endPoint x: 871, endPoint y: 610, distance: 267.5
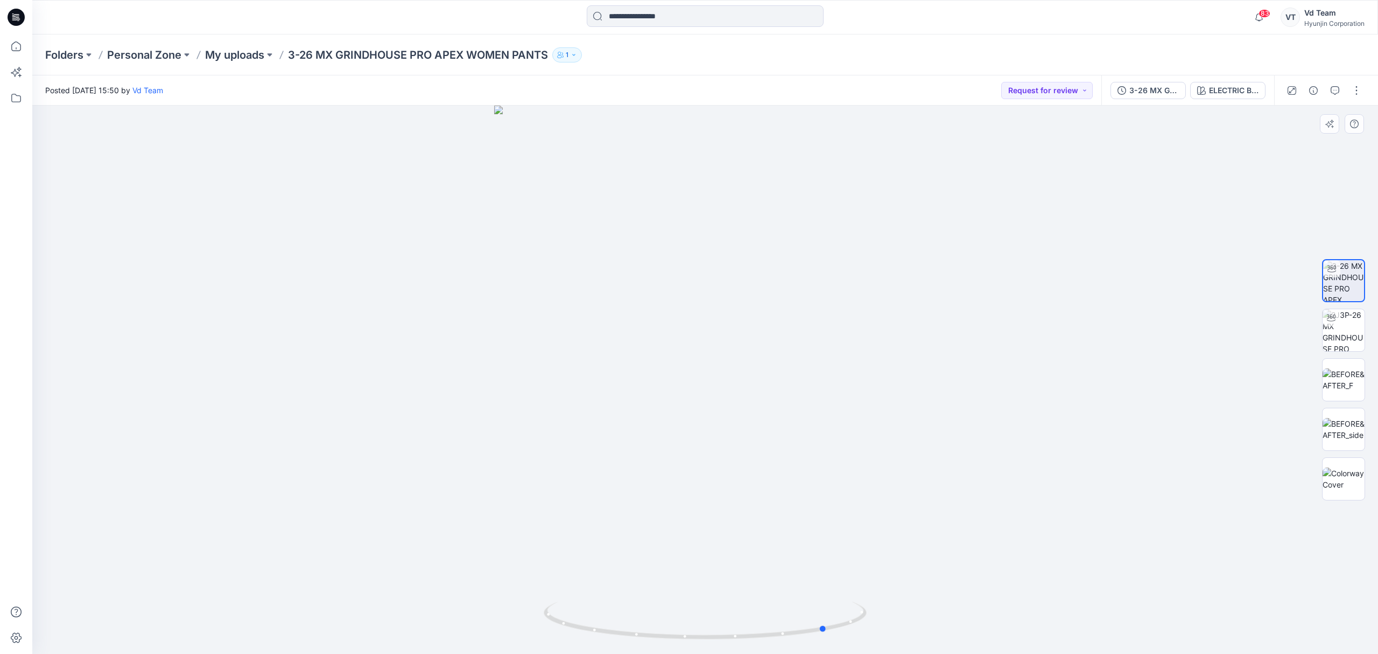
click at [871, 610] on div at bounding box center [705, 380] width 1346 height 548
drag, startPoint x: 304, startPoint y: 54, endPoint x: 552, endPoint y: 48, distance: 247.7
click at [548, 48] on p "3-26 MX GRINDHOUSE PRO APEX WOMEN PANTS" at bounding box center [418, 54] width 260 height 15
copy p "26 MX GRINDHOUSE PRO APEX WOMEN PANTS"
click at [398, 63] on div "Folders Personal Zone My uploads 3-26 MX GRINDHOUSE PRO APEX WOMEN PANTS 1" at bounding box center [705, 54] width 1346 height 41
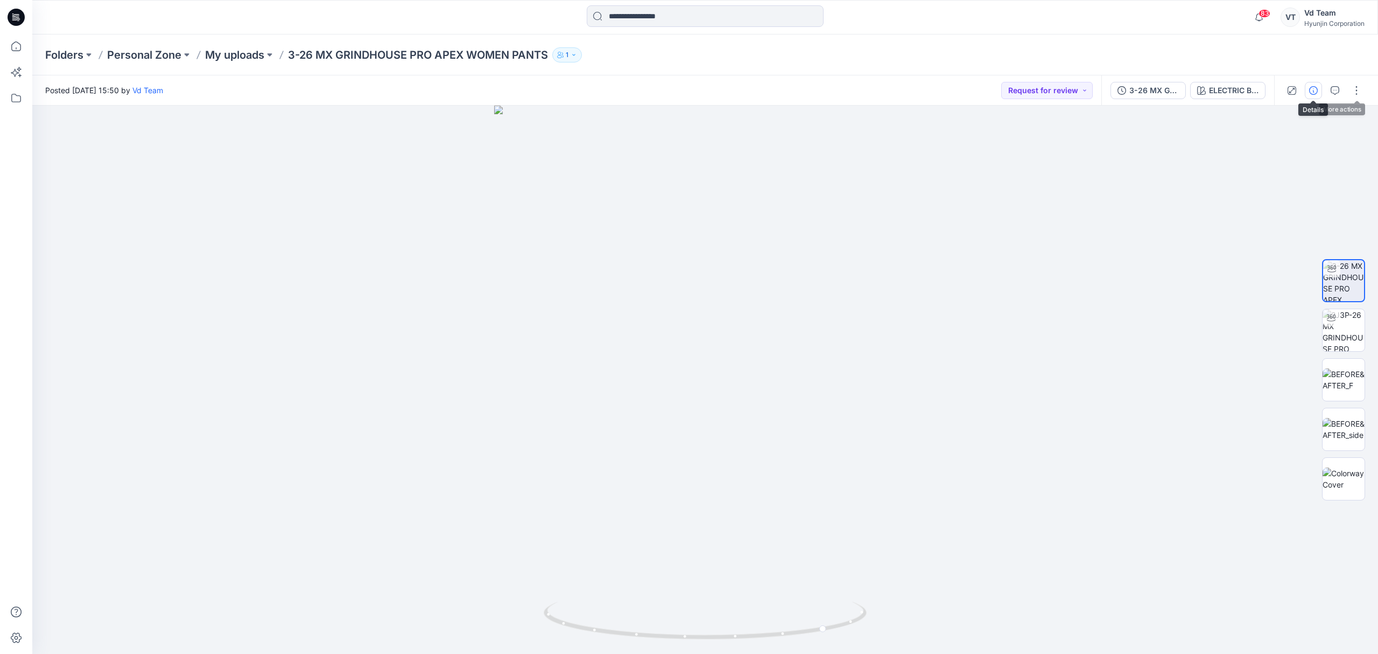
click at [1311, 93] on icon "button" at bounding box center [1313, 90] width 9 height 9
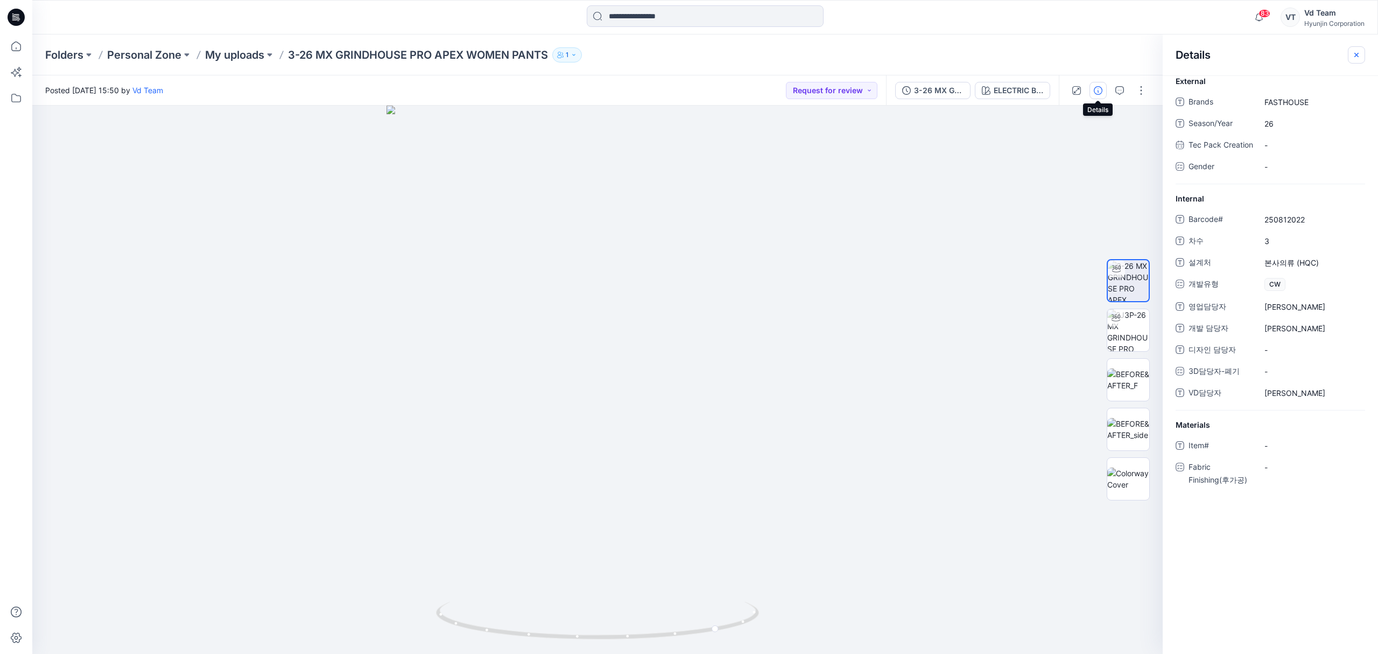
click at [1361, 53] on button "button" at bounding box center [1356, 54] width 17 height 17
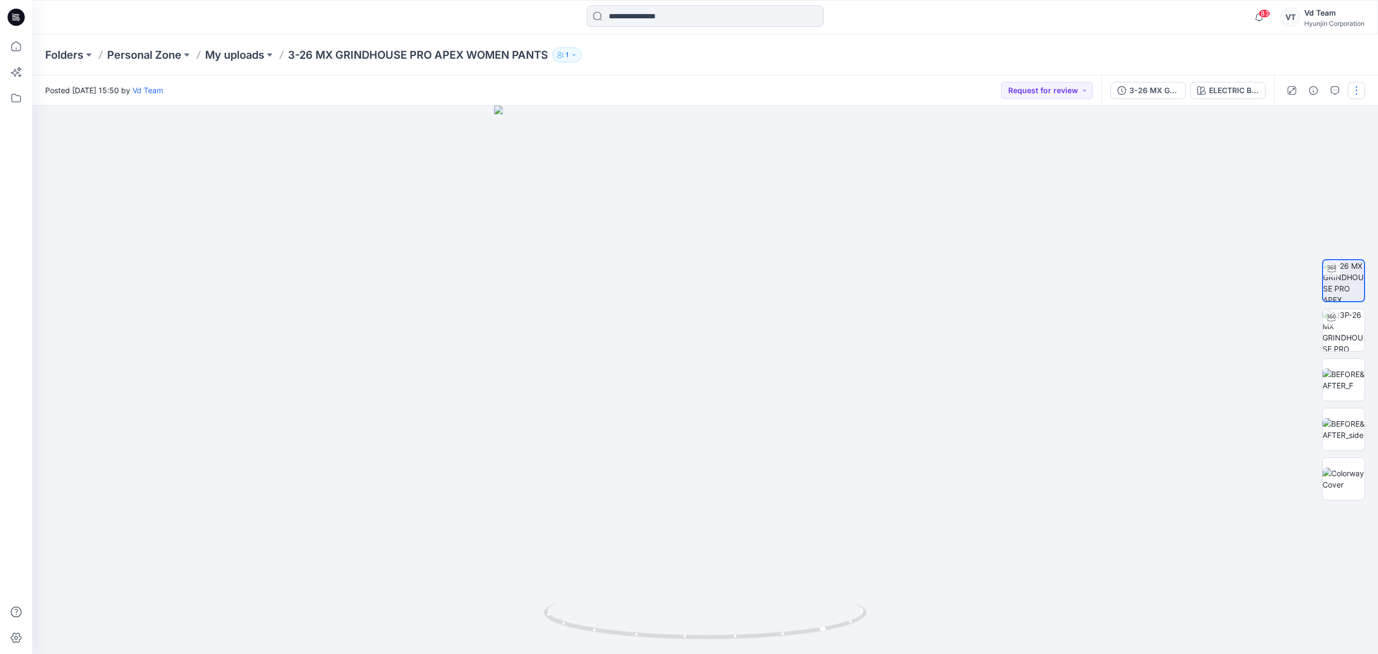
click at [1363, 87] on div at bounding box center [1324, 90] width 100 height 30
click at [1362, 87] on button "button" at bounding box center [1356, 90] width 17 height 17
click at [1293, 222] on p "Move to..." at bounding box center [1298, 225] width 35 height 11
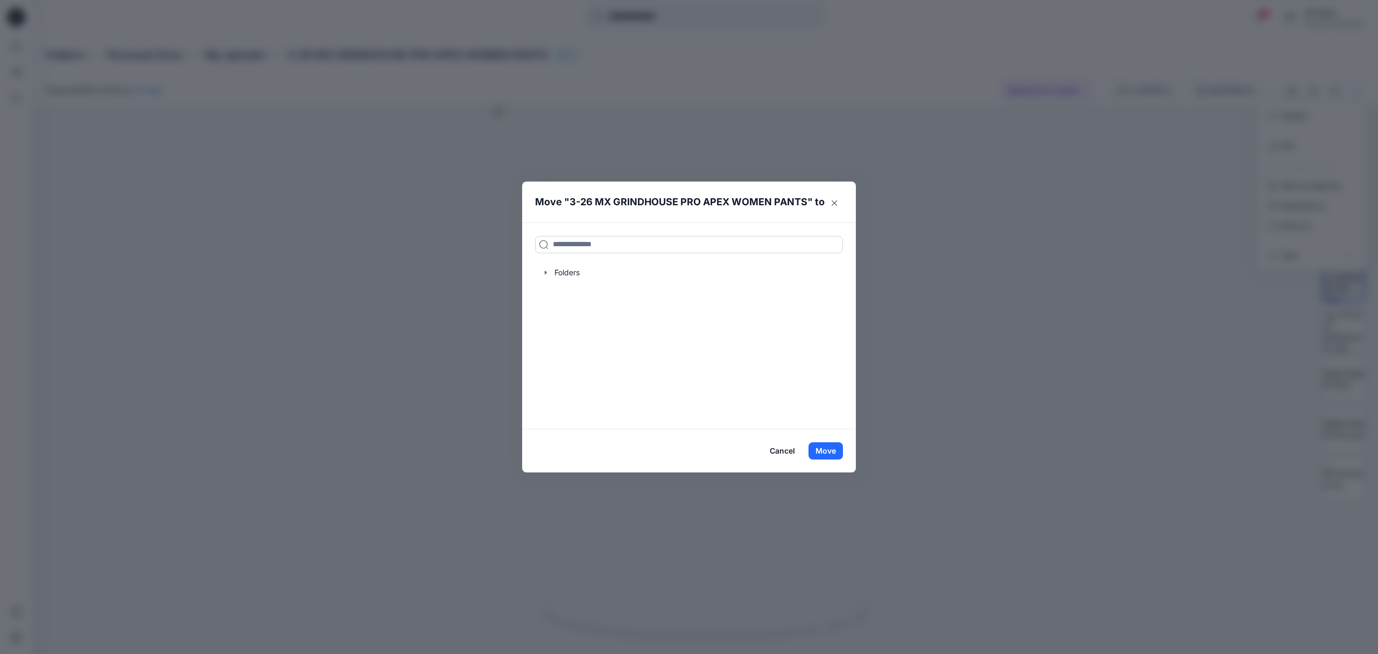
click at [632, 250] on input at bounding box center [689, 244] width 308 height 17
paste input "*********"
type input "*********"
click at [614, 274] on div "26 MOTO-2" at bounding box center [595, 268] width 111 height 13
click at [819, 445] on button "Move" at bounding box center [826, 450] width 34 height 17
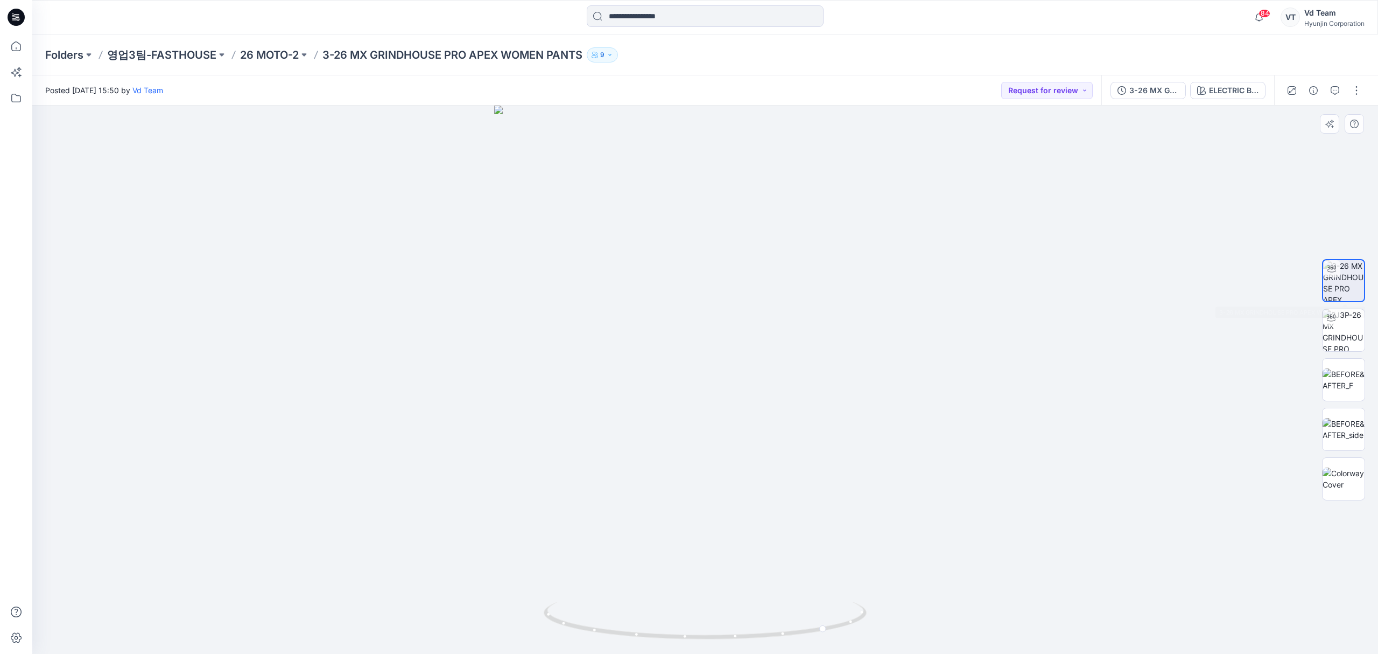
click at [1331, 290] on img at bounding box center [1343, 280] width 41 height 41
click at [646, 22] on input at bounding box center [705, 16] width 237 height 22
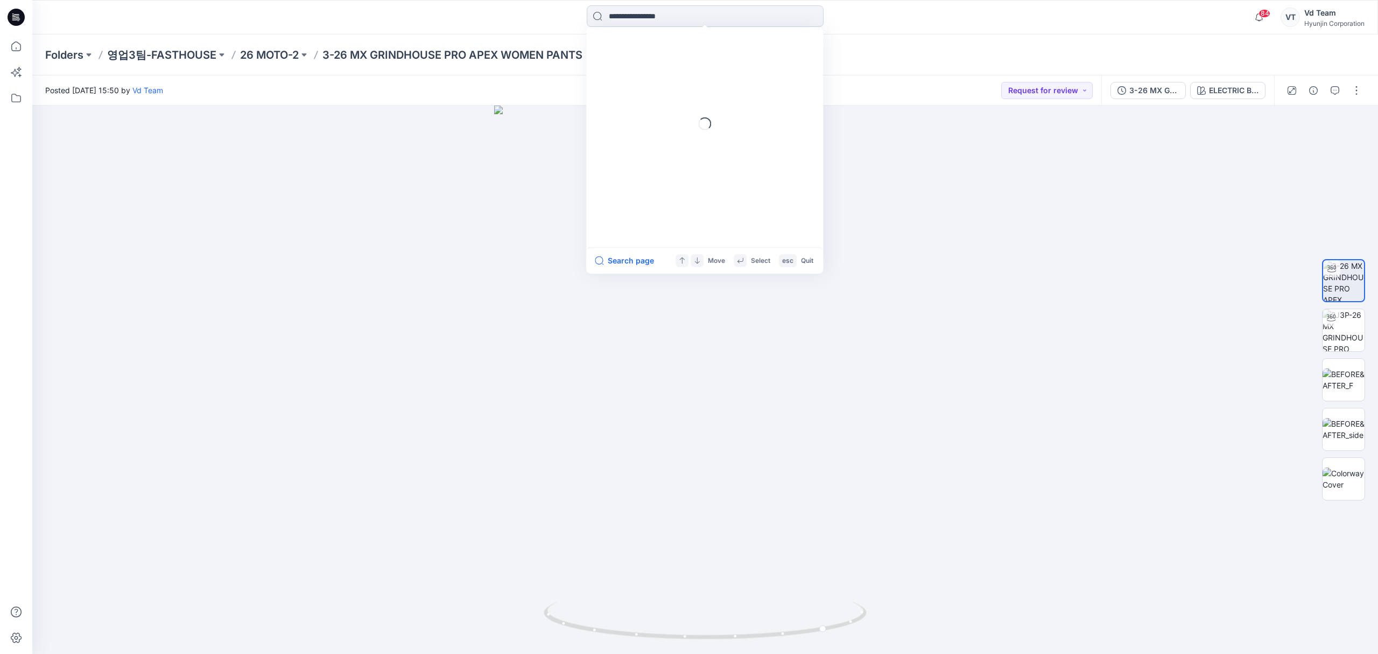
paste input "**********"
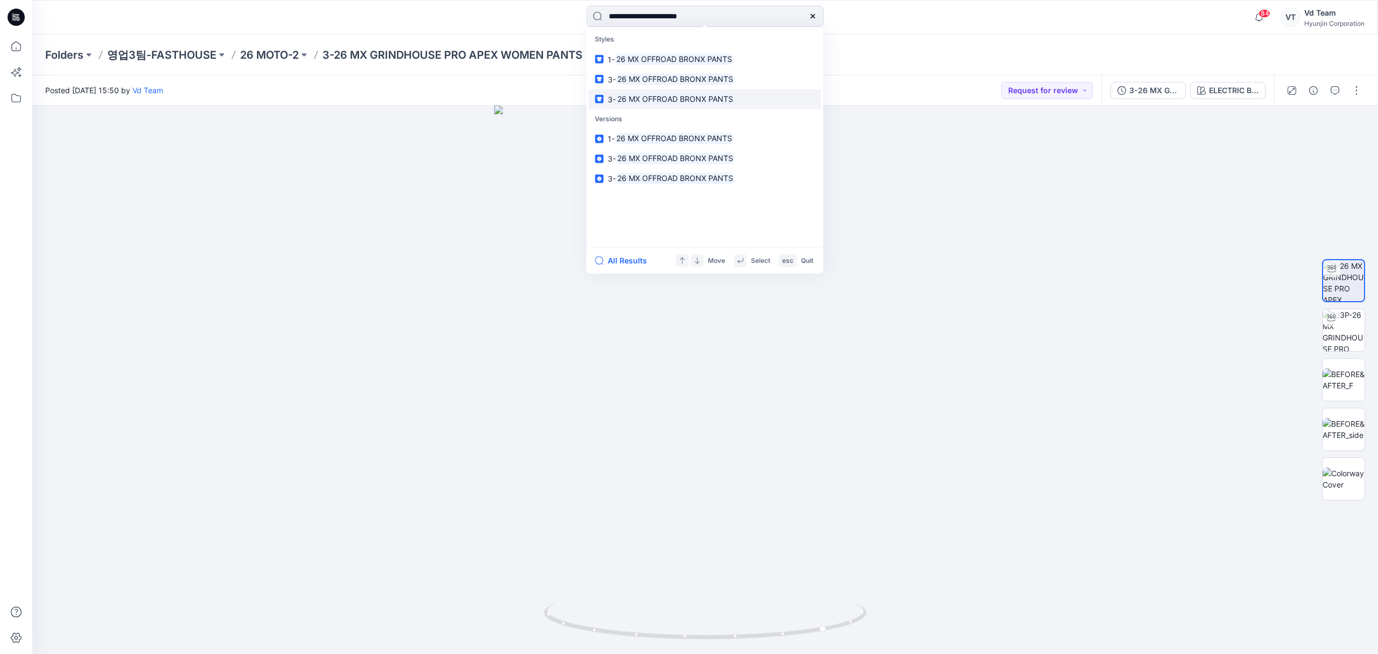
type input "**********"
click at [672, 91] on link "3- 26 MX OFFROAD BRONX PANTS" at bounding box center [705, 99] width 233 height 20
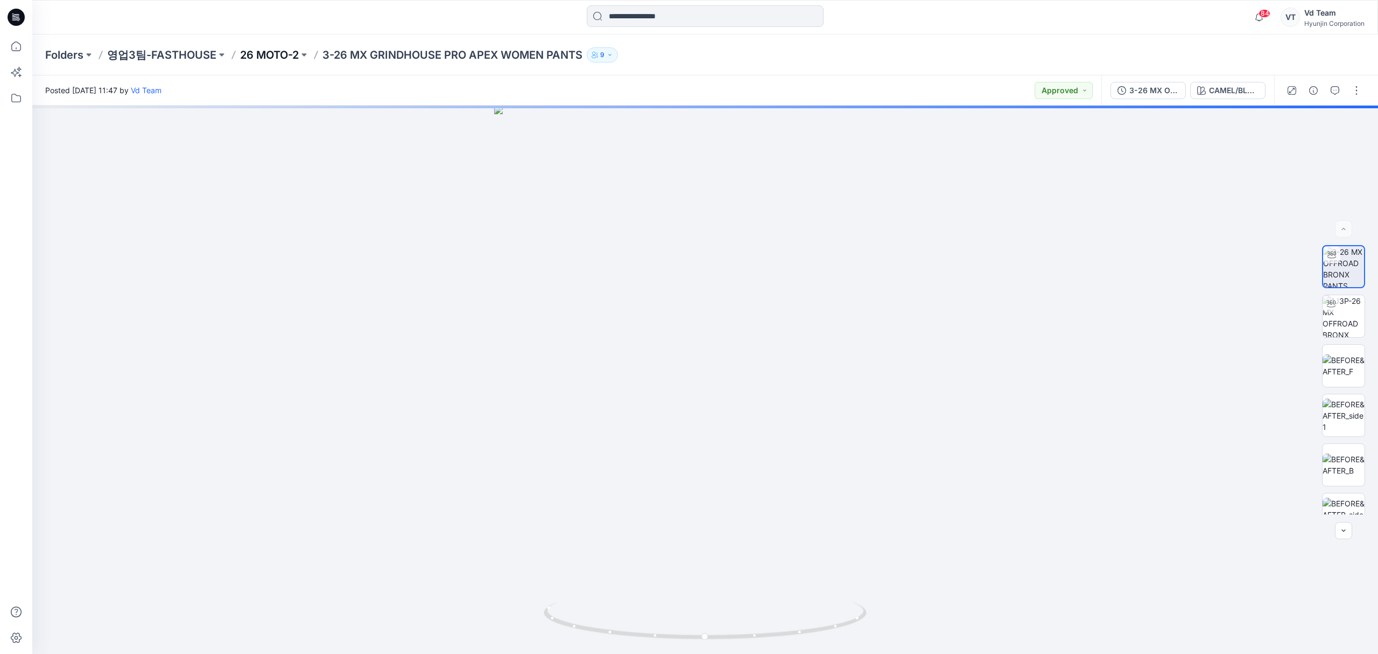
click at [279, 54] on p "26 MOTO-2" at bounding box center [269, 54] width 59 height 15
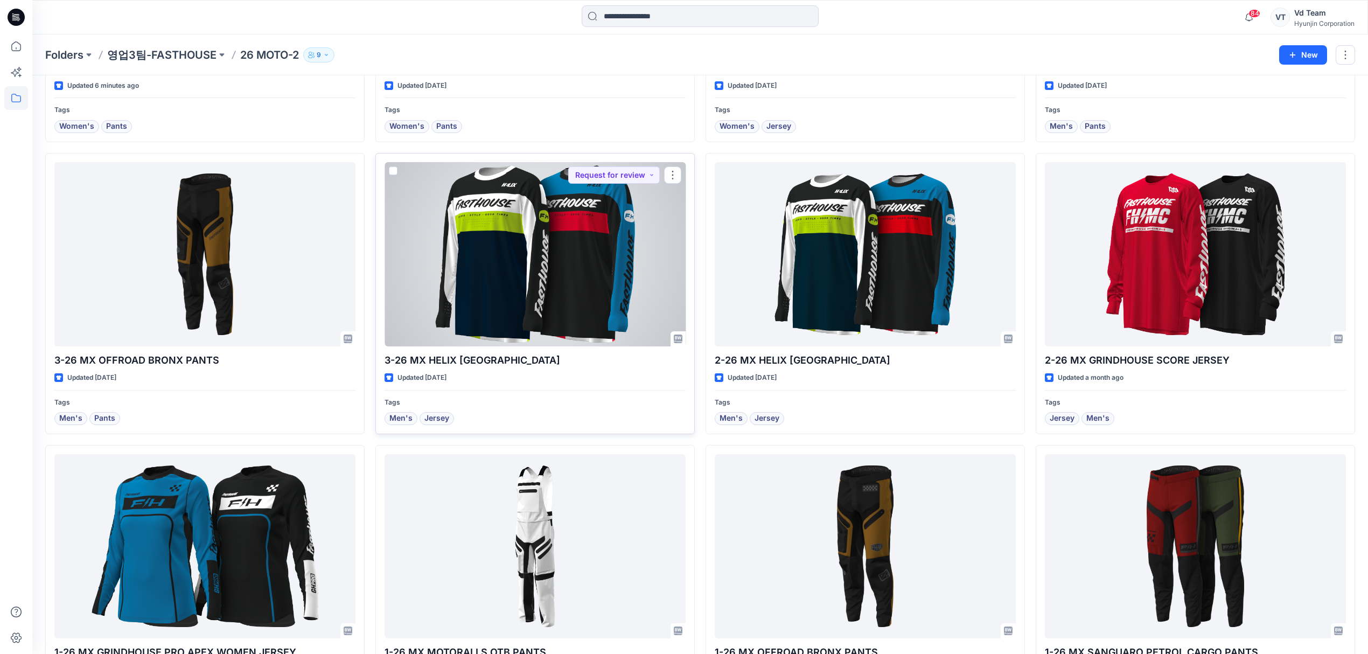
scroll to position [287, 0]
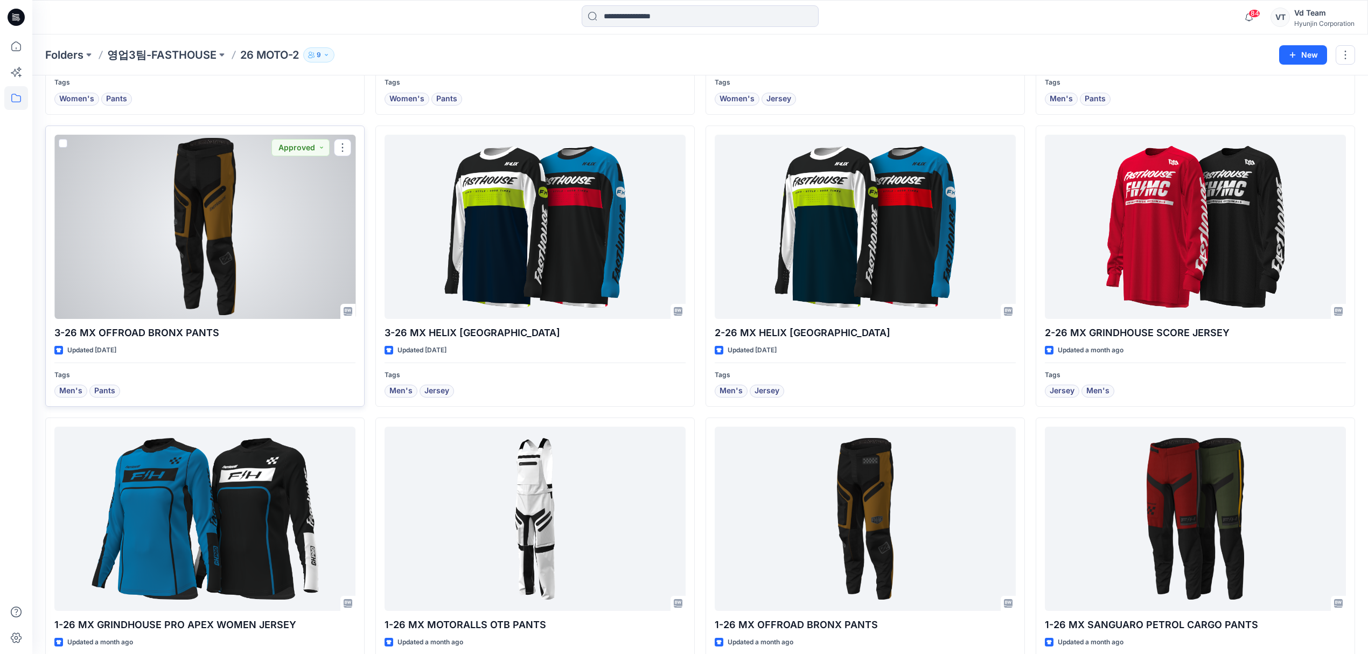
click at [269, 285] on div at bounding box center [204, 227] width 301 height 184
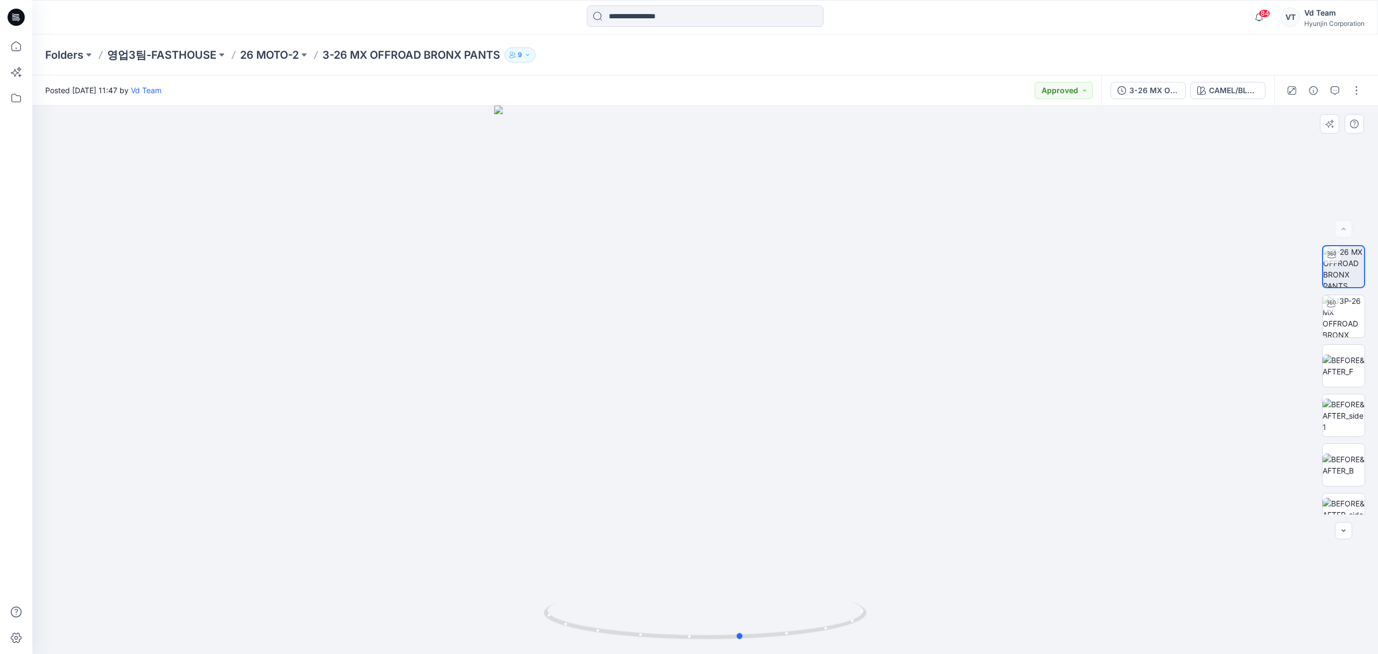
drag, startPoint x: 797, startPoint y: 632, endPoint x: 505, endPoint y: 596, distance: 294.6
click at [505, 596] on div at bounding box center [705, 380] width 1346 height 548
click at [281, 60] on p "26 MOTO-2" at bounding box center [269, 54] width 59 height 15
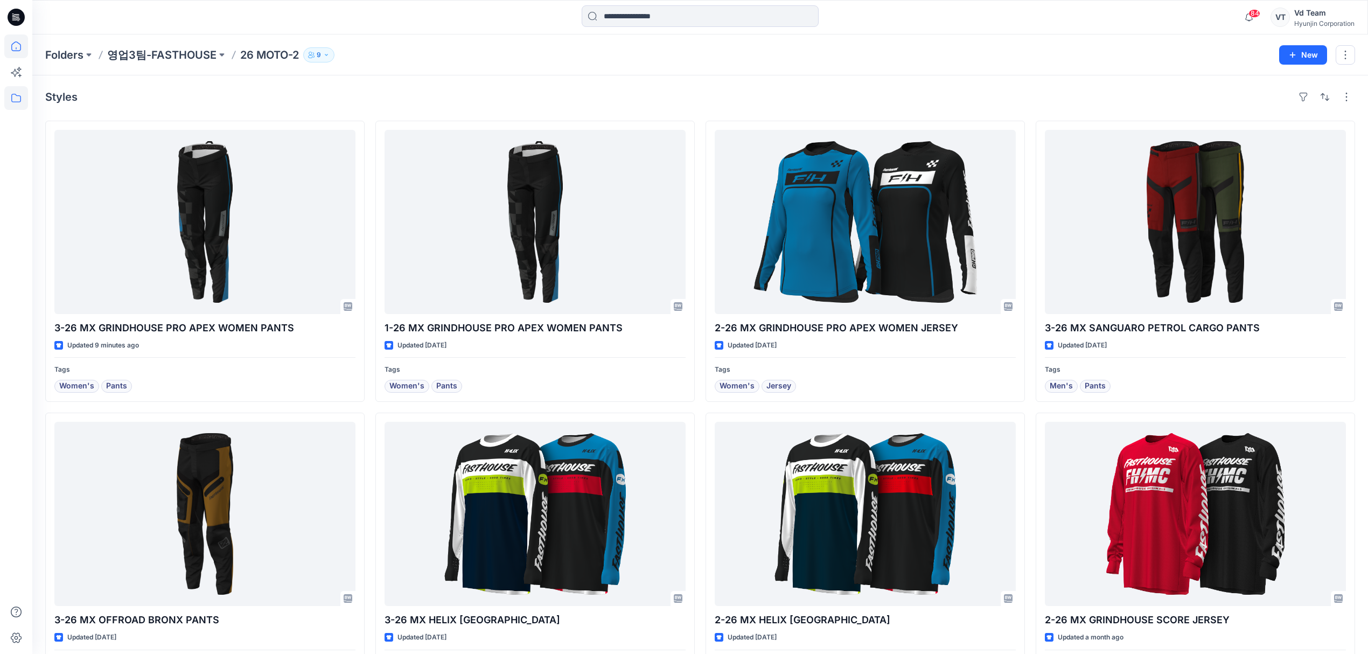
click at [20, 48] on icon at bounding box center [16, 46] width 24 height 24
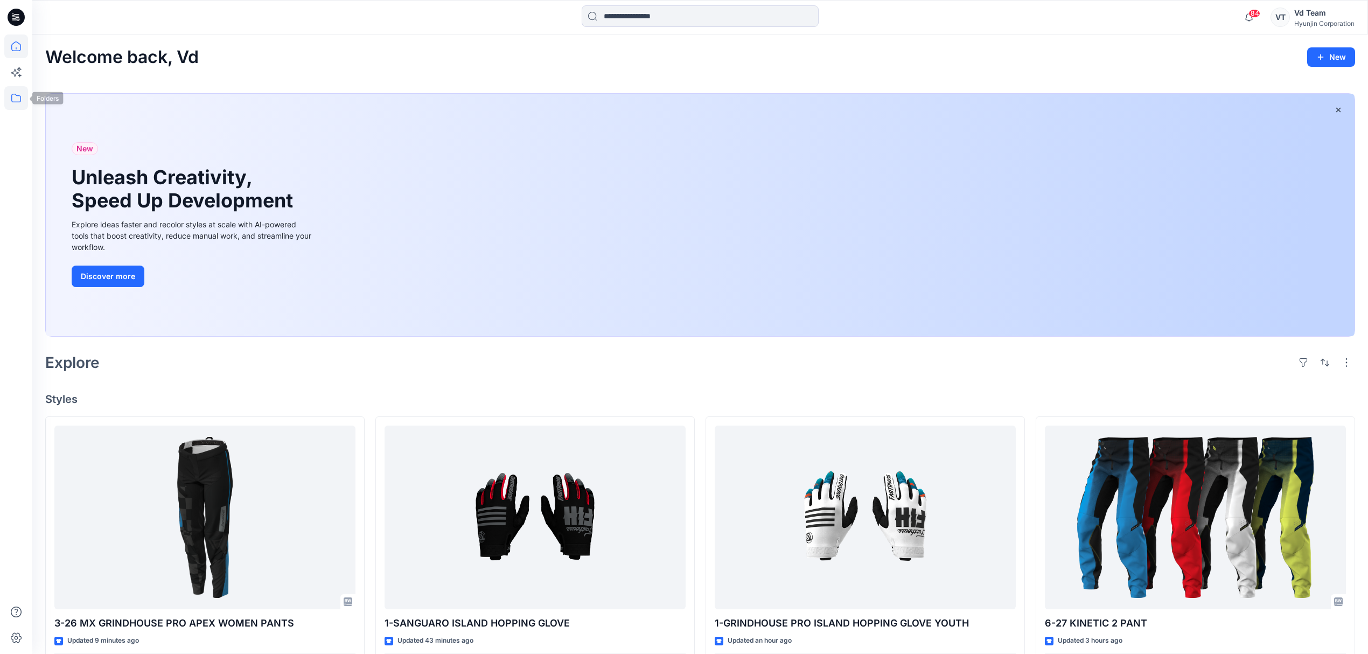
click at [7, 101] on icon at bounding box center [16, 98] width 24 height 24
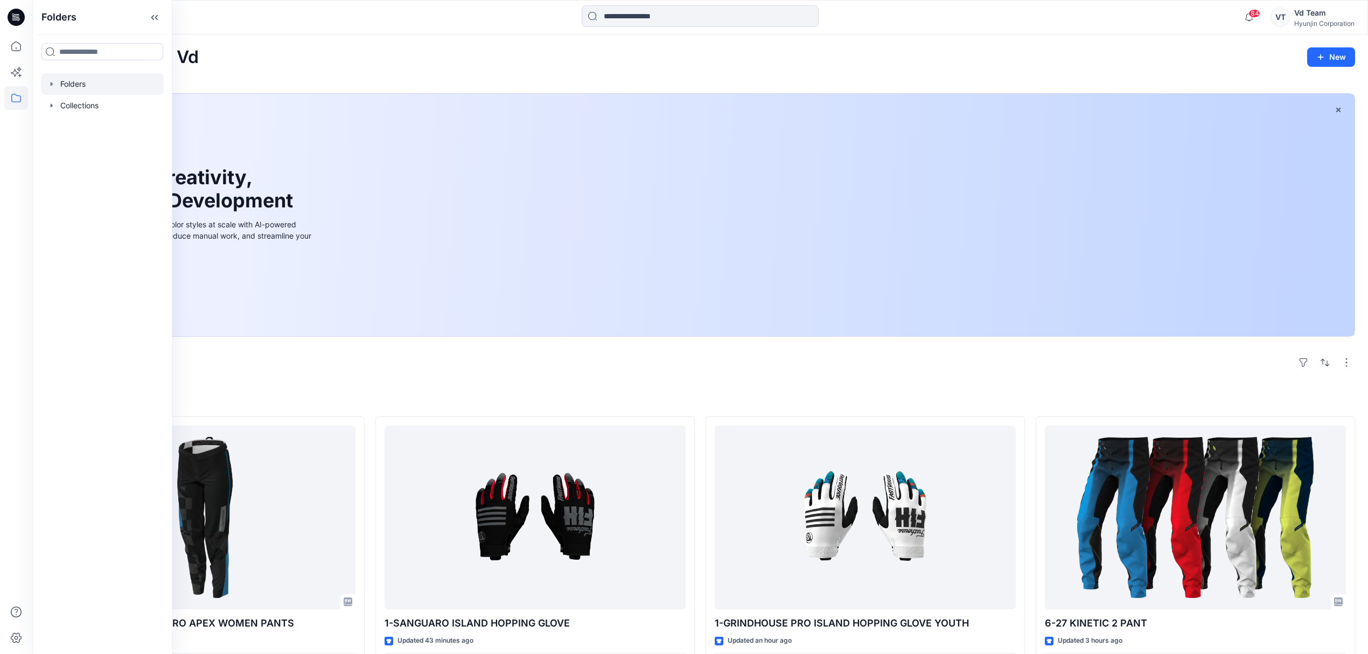
drag, startPoint x: 69, startPoint y: 98, endPoint x: 96, endPoint y: 91, distance: 27.8
click at [96, 91] on div at bounding box center [102, 84] width 123 height 22
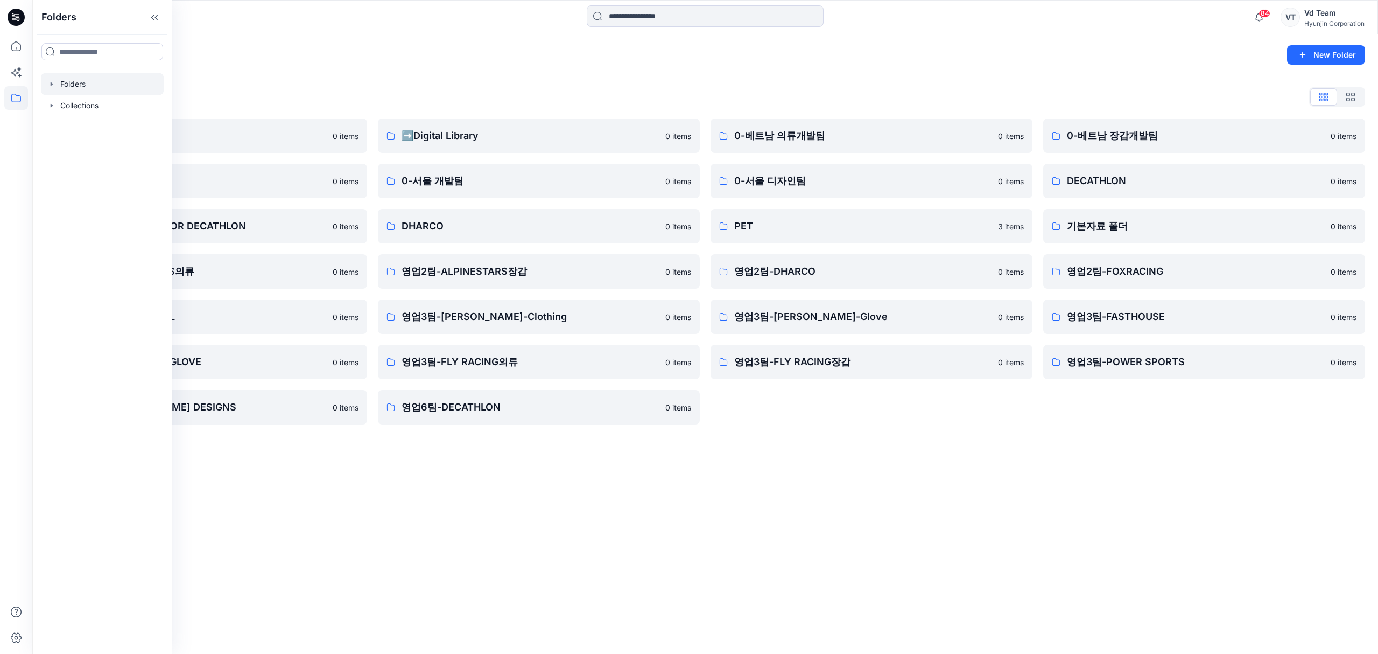
click at [837, 440] on div "Folders New Folder Folders List ♻️Project 0 items 0-본사VD 0 items DESIGN PROPOSA…" at bounding box center [705, 343] width 1346 height 619
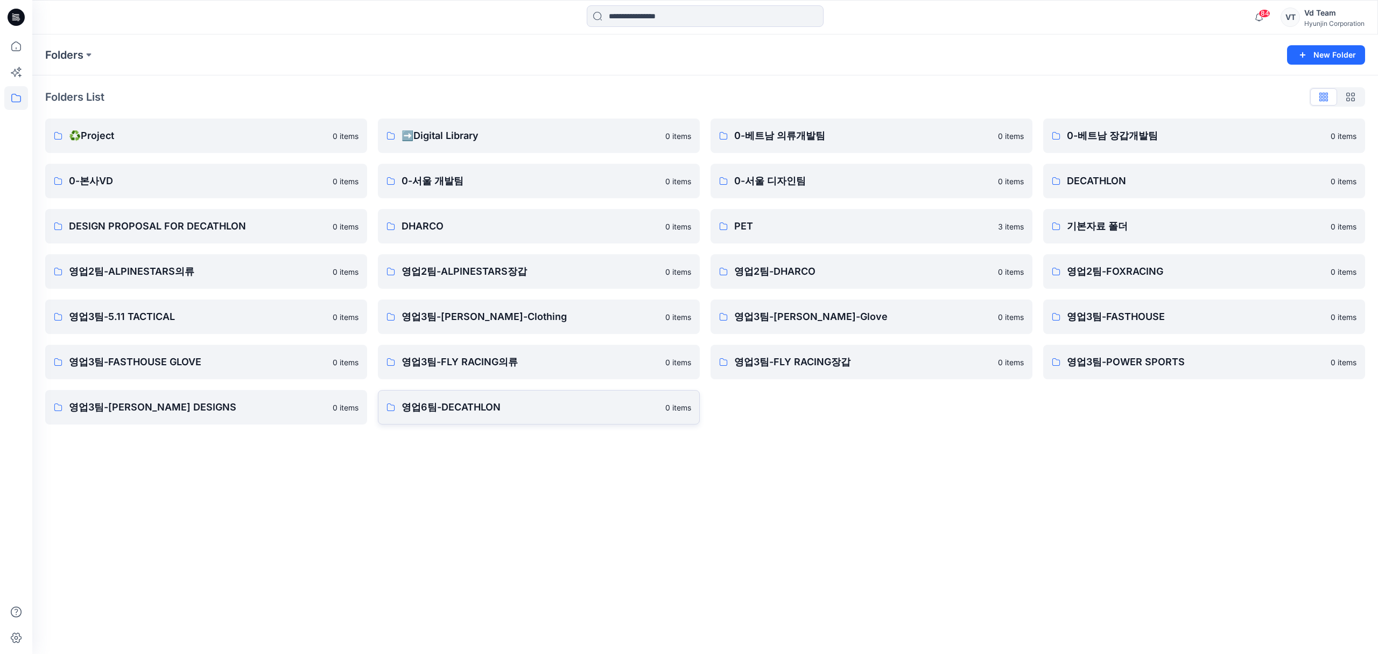
click at [541, 397] on link "영업6팀-DECATHLON 0 items" at bounding box center [539, 407] width 322 height 34
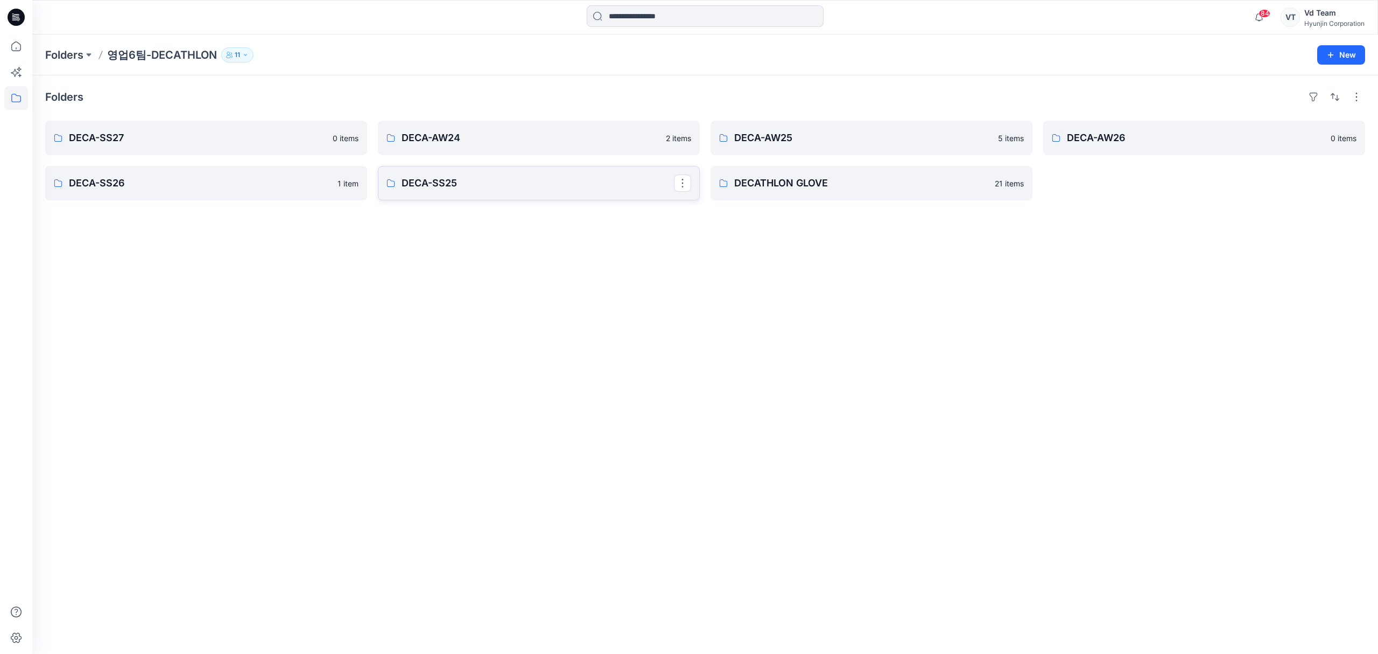
click at [439, 191] on link "DECA-SS25" at bounding box center [539, 183] width 322 height 34
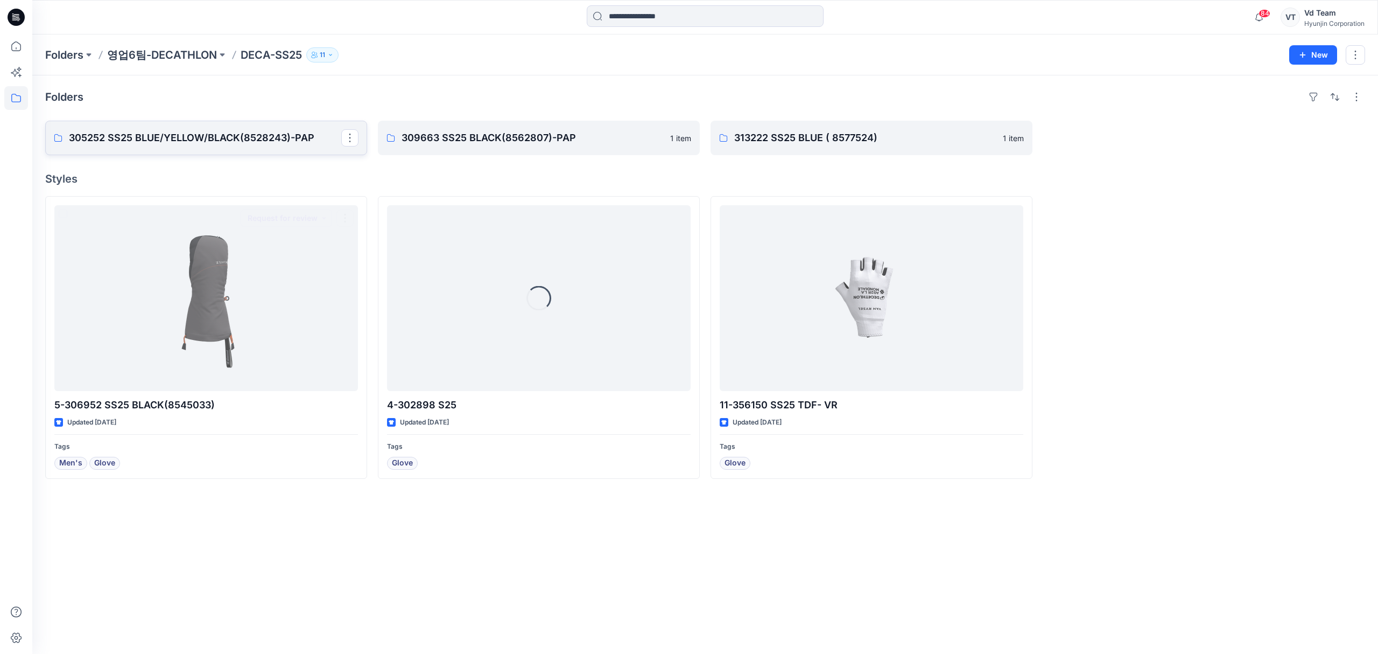
click at [289, 143] on p "305252 SS25 BLUE/YELLOW/BLACK(8528243)-PAP" at bounding box center [205, 137] width 272 height 15
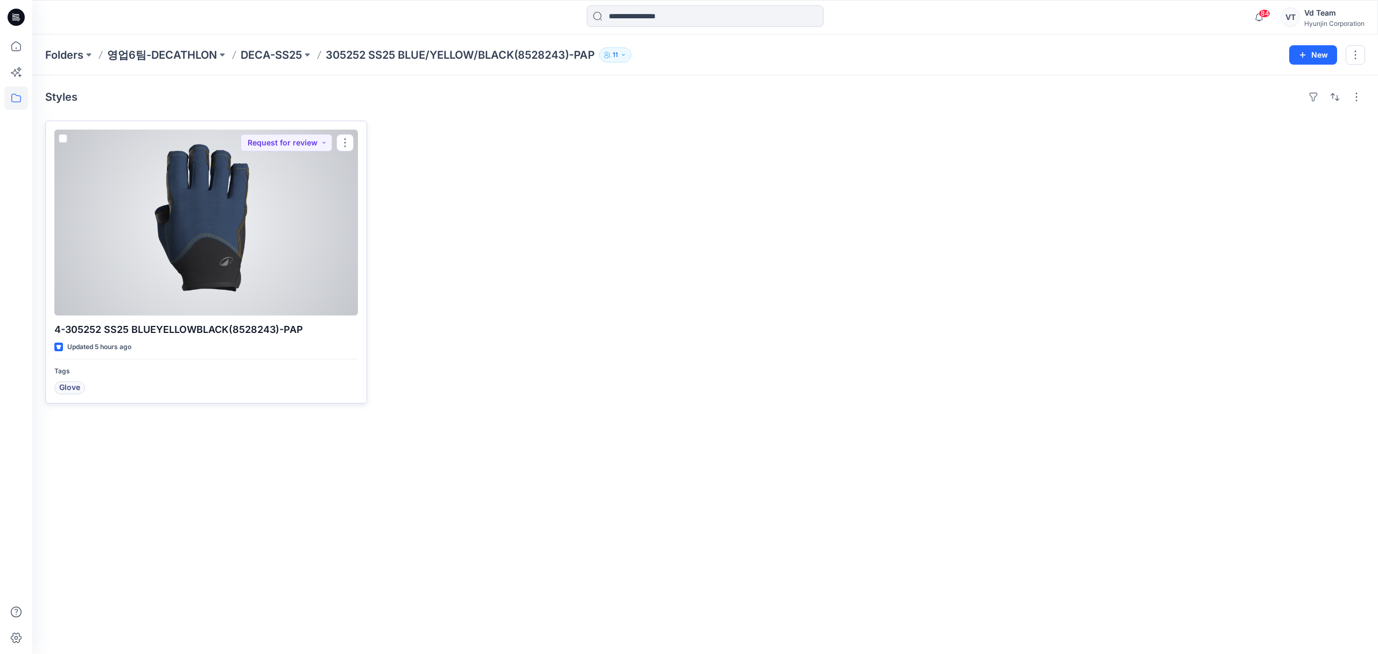
click at [276, 260] on div at bounding box center [206, 223] width 304 height 186
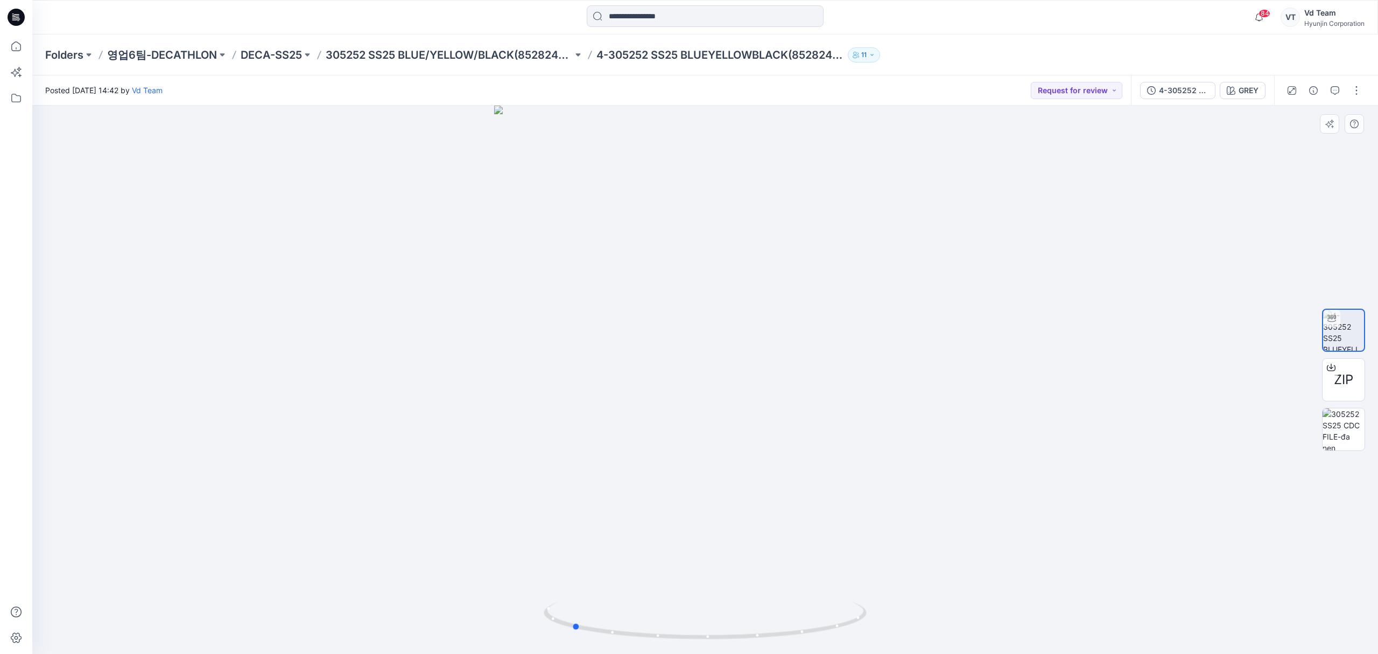
drag, startPoint x: 651, startPoint y: 635, endPoint x: 518, endPoint y: 570, distance: 148.8
click at [518, 570] on div at bounding box center [705, 380] width 1346 height 548
click at [1345, 443] on img at bounding box center [1344, 429] width 42 height 42
click at [261, 48] on p "DECA-SS25" at bounding box center [271, 54] width 61 height 15
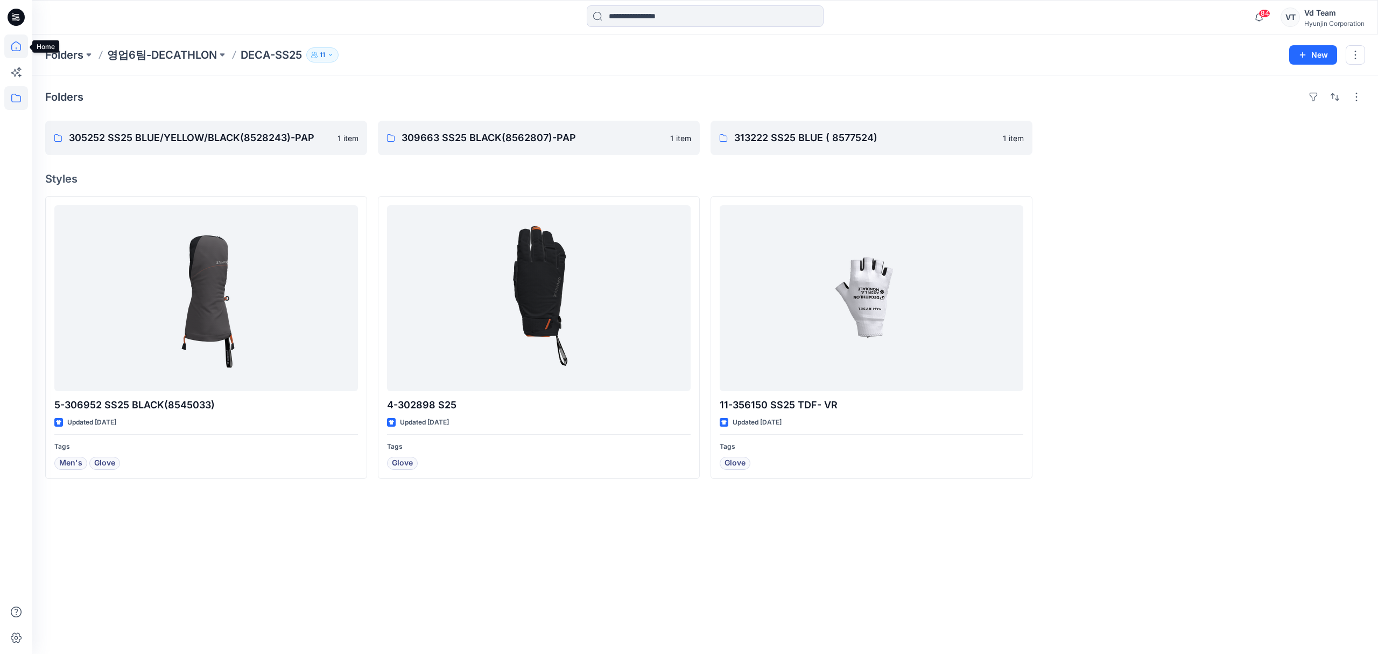
click at [24, 56] on icon at bounding box center [16, 46] width 24 height 24
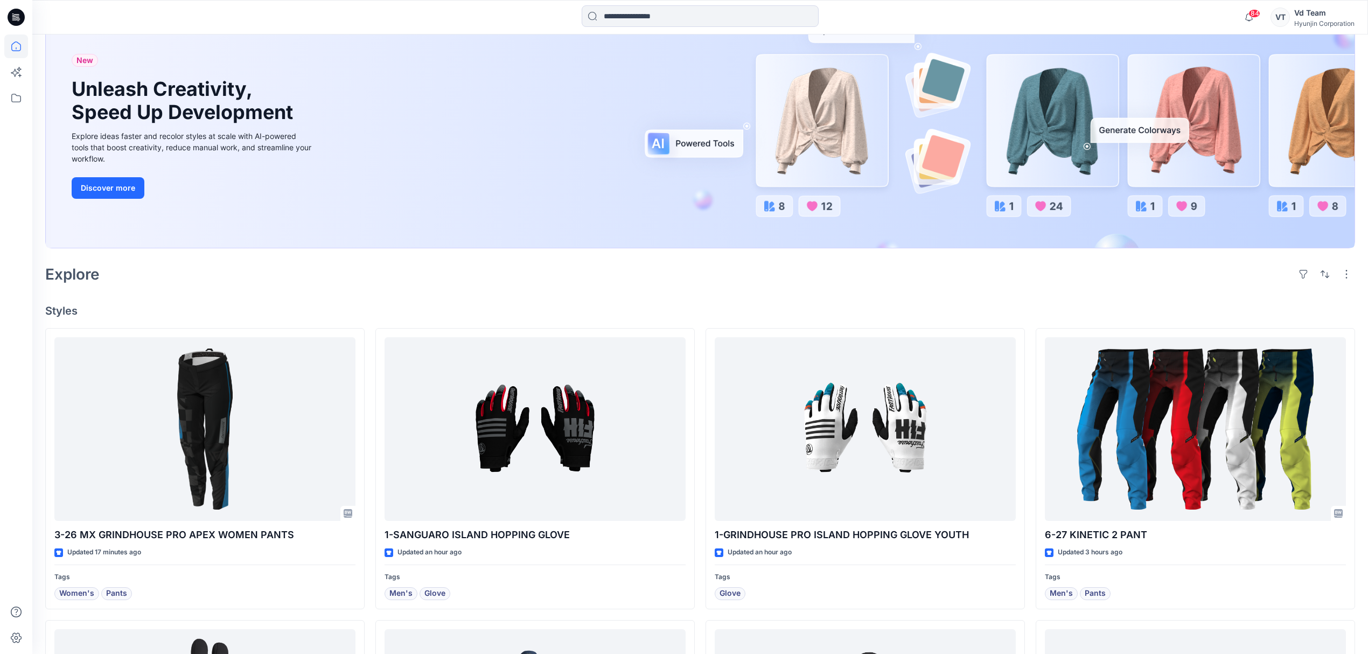
scroll to position [72, 0]
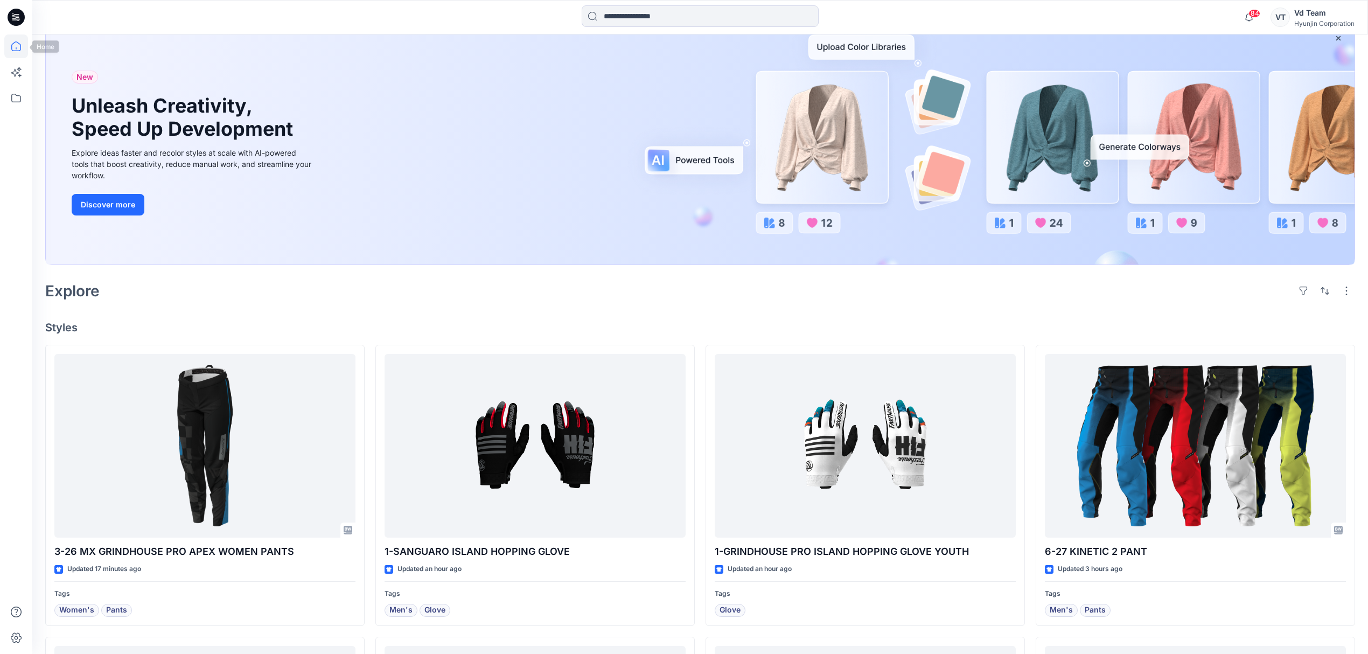
click at [18, 44] on icon at bounding box center [16, 46] width 24 height 24
click at [24, 98] on icon at bounding box center [16, 98] width 24 height 24
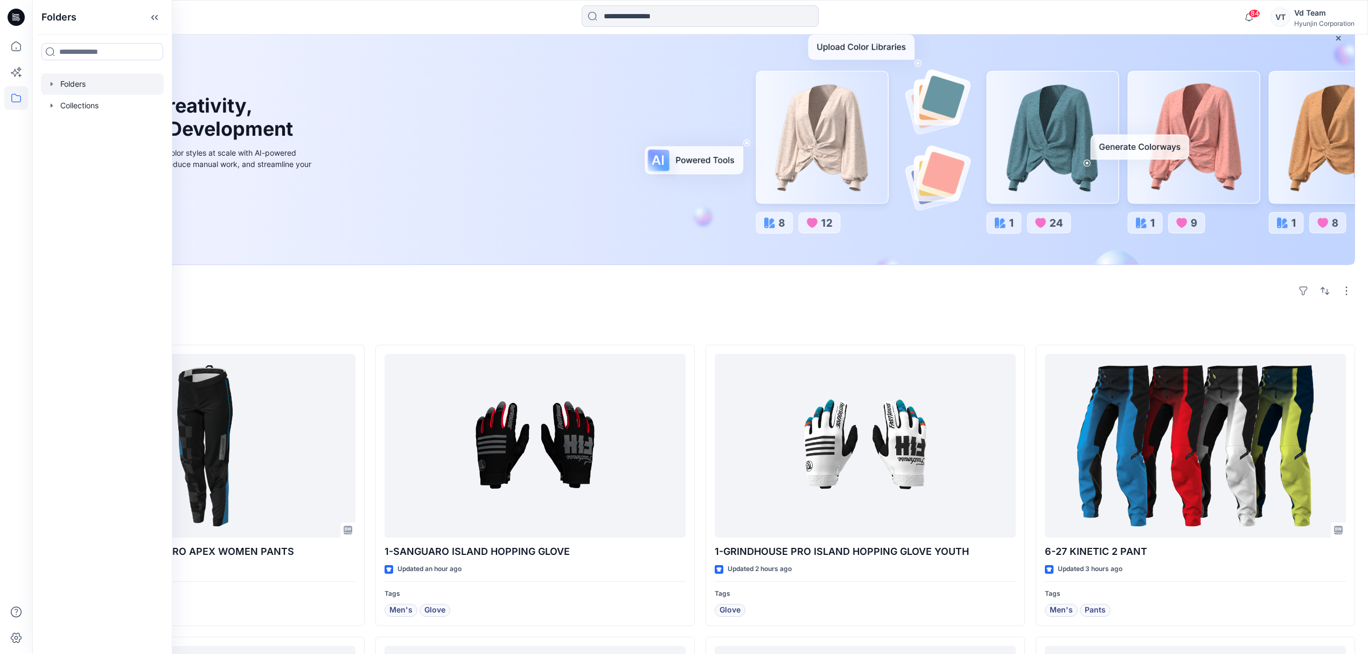
click at [72, 88] on div at bounding box center [102, 84] width 123 height 22
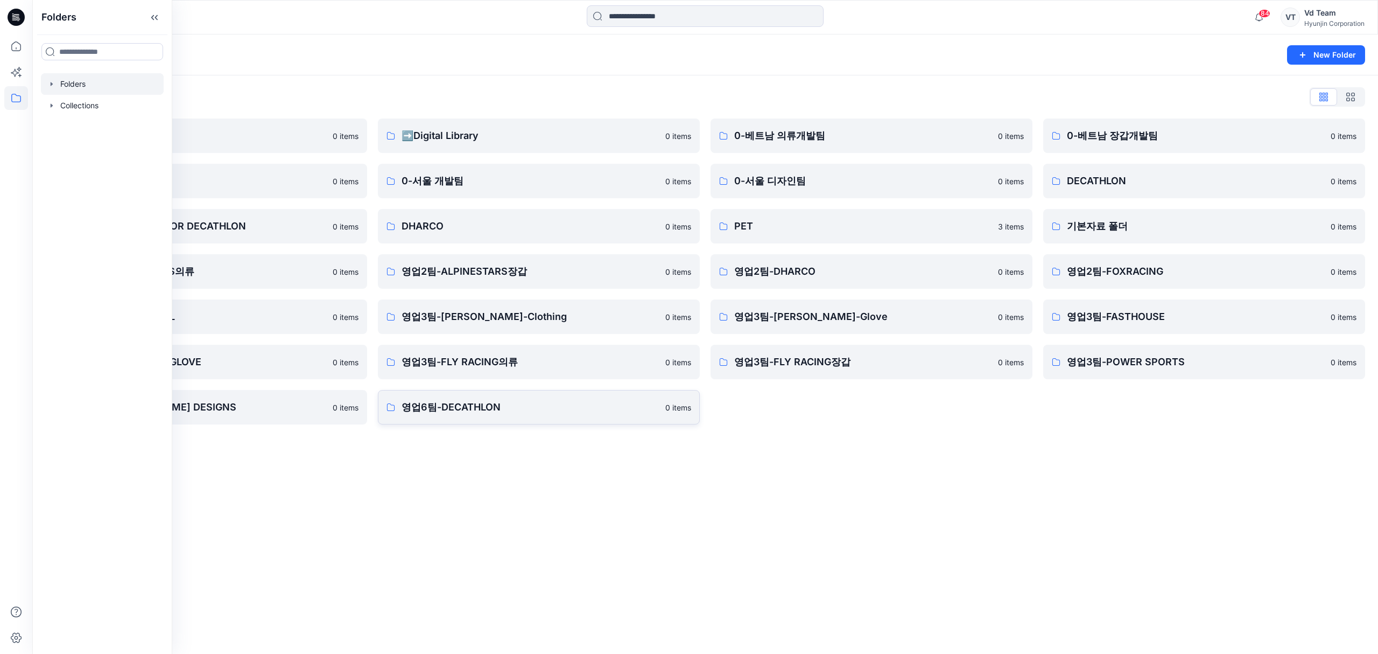
click at [585, 404] on p "영업6팀-DECATHLON" at bounding box center [530, 407] width 257 height 15
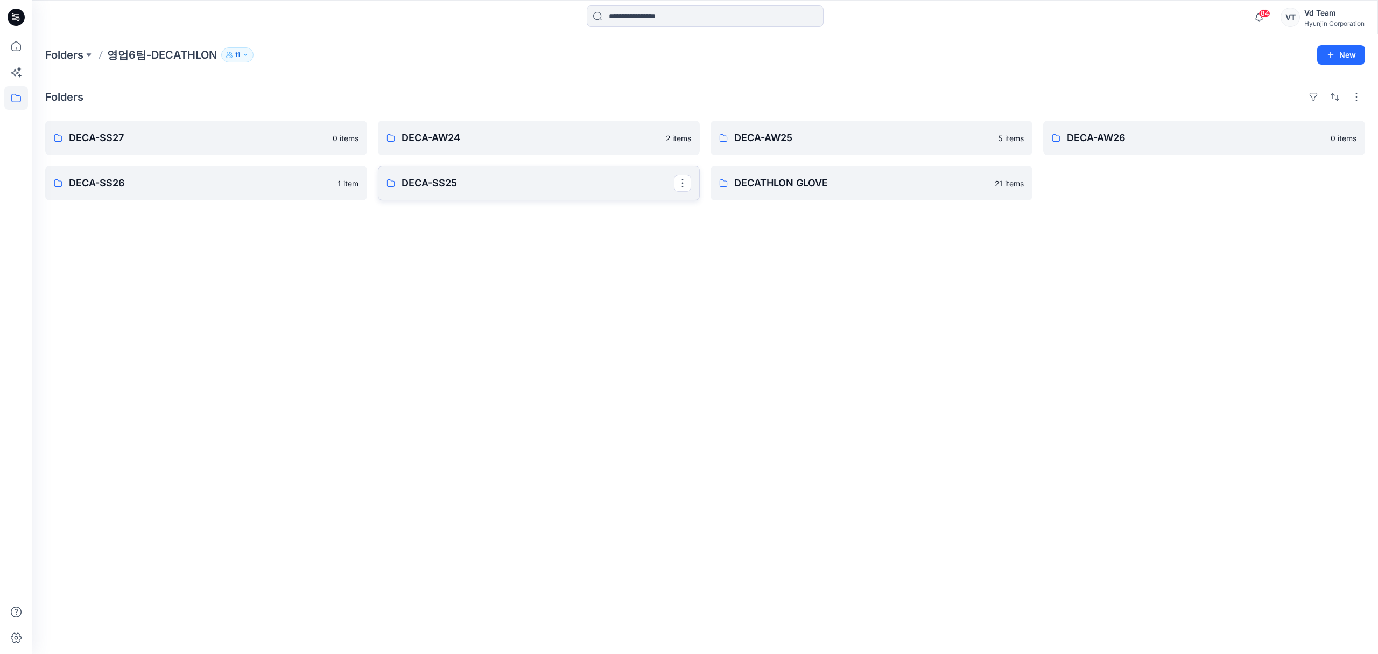
click at [444, 188] on p "DECA-SS25" at bounding box center [538, 183] width 272 height 15
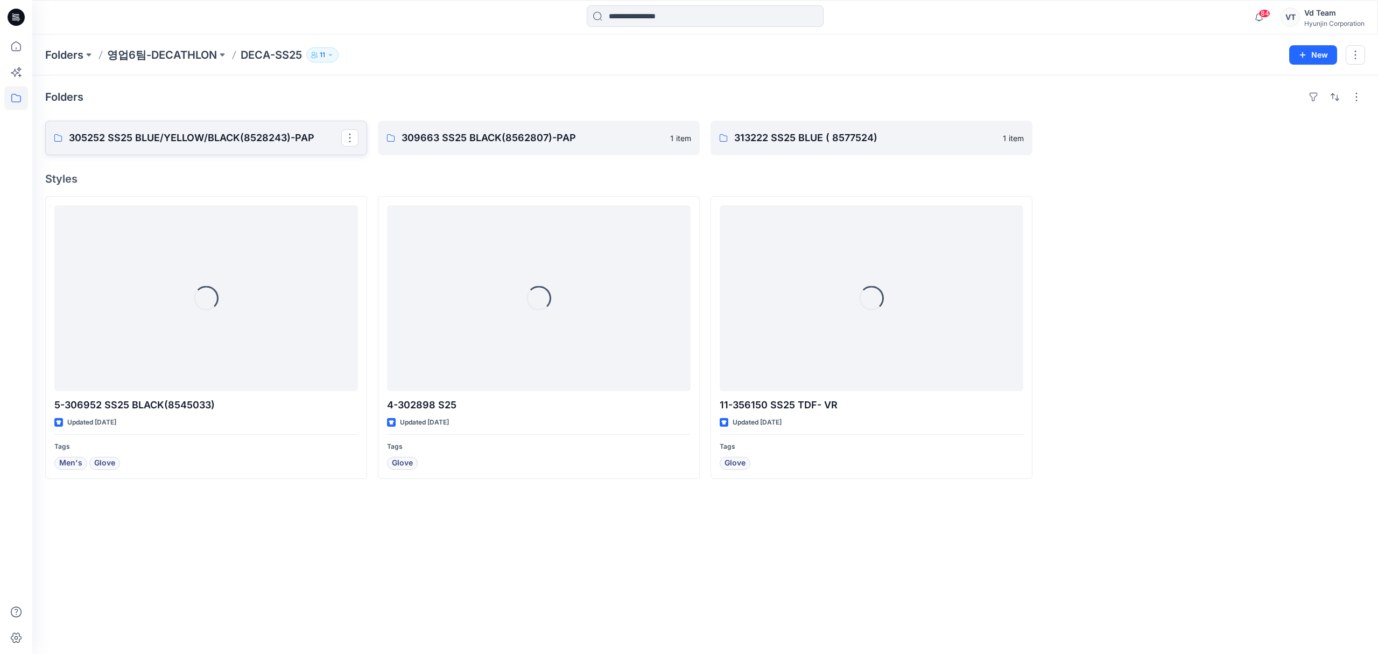
click at [218, 148] on link "305252 SS25 BLUE/YELLOW/BLACK(8528243)-PAP" at bounding box center [206, 138] width 322 height 34
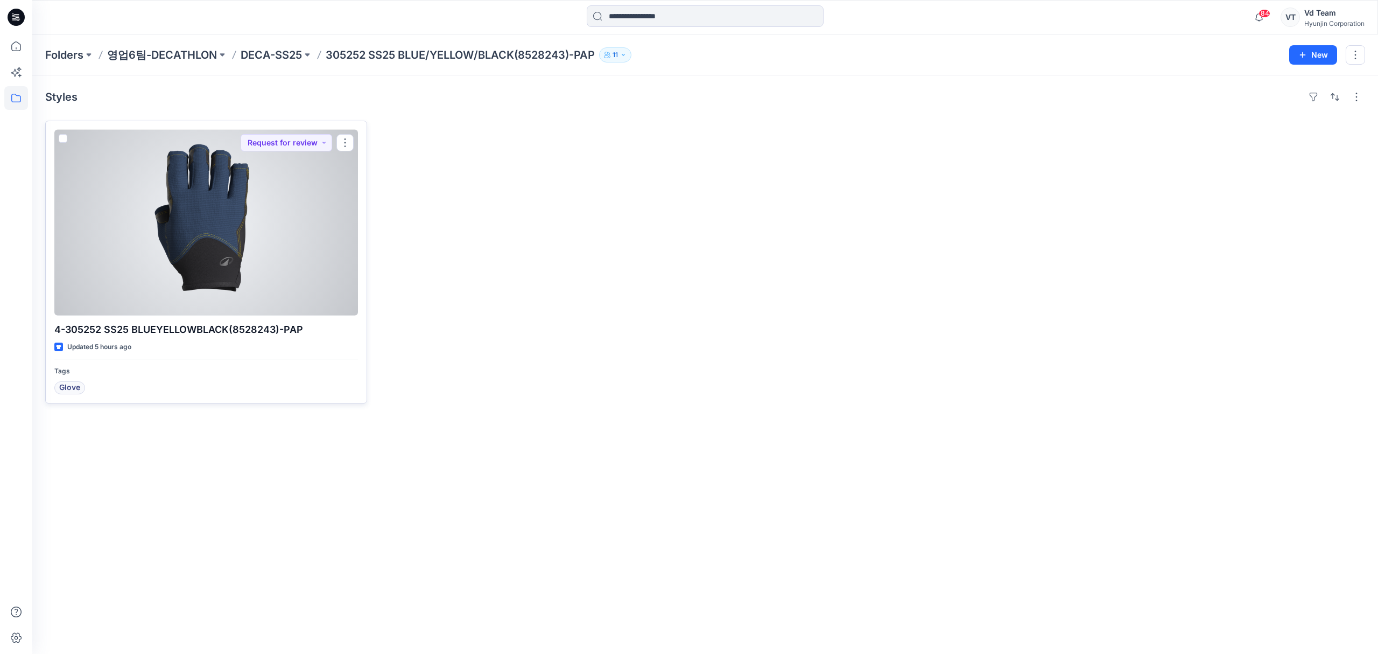
click at [287, 231] on div at bounding box center [206, 223] width 304 height 186
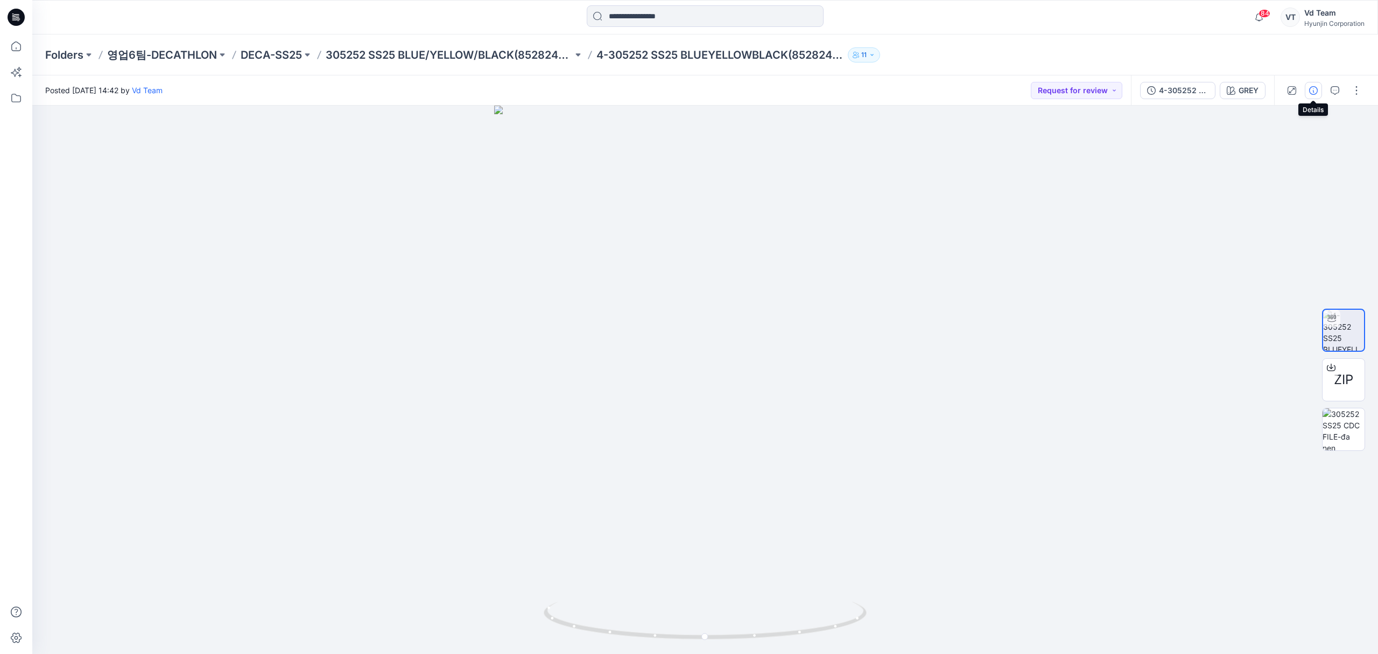
click at [1311, 95] on button "button" at bounding box center [1313, 90] width 17 height 17
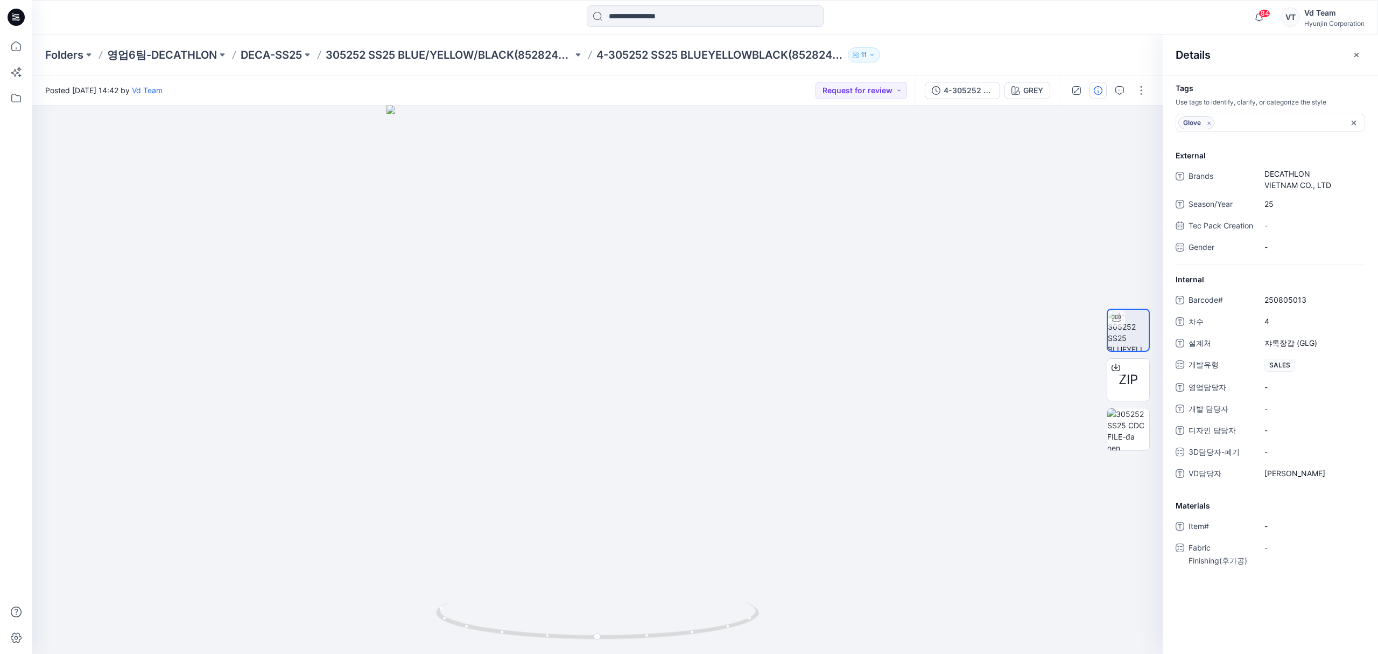
click at [1129, 97] on div at bounding box center [1109, 90] width 100 height 30
click at [1125, 91] on button "button" at bounding box center [1119, 90] width 17 height 17
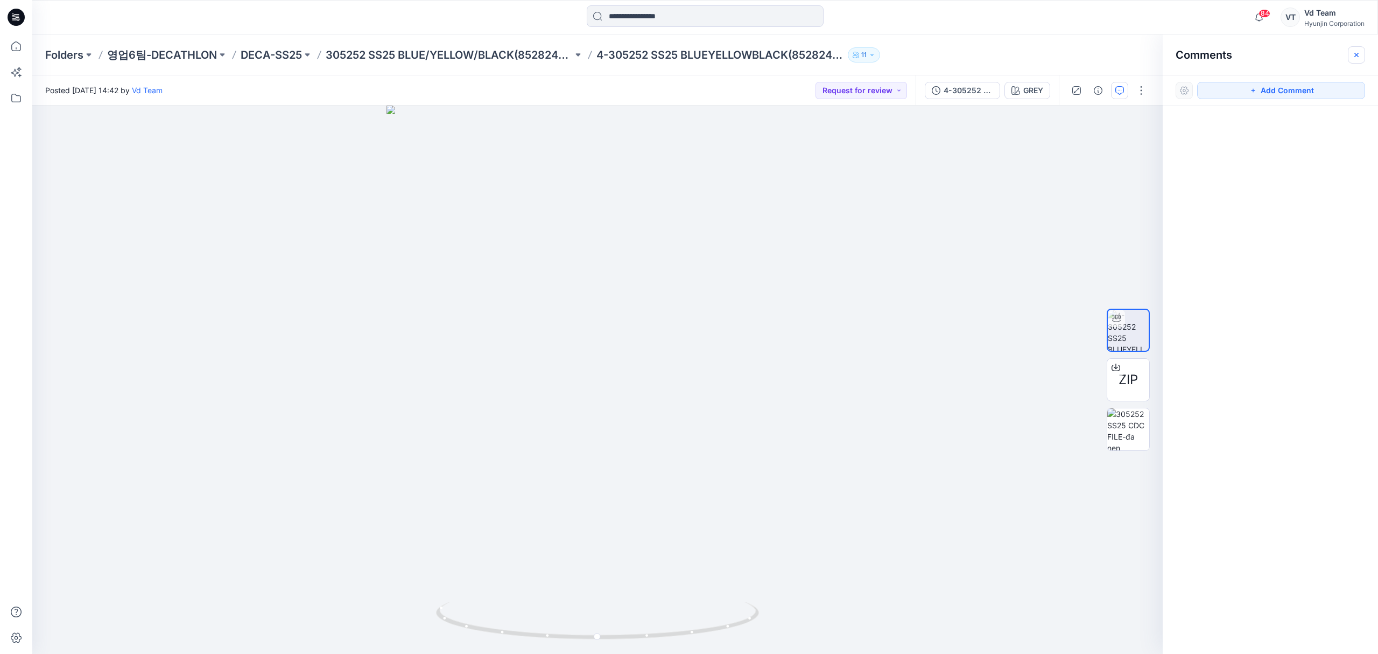
click at [1359, 52] on icon "button" at bounding box center [1357, 55] width 9 height 9
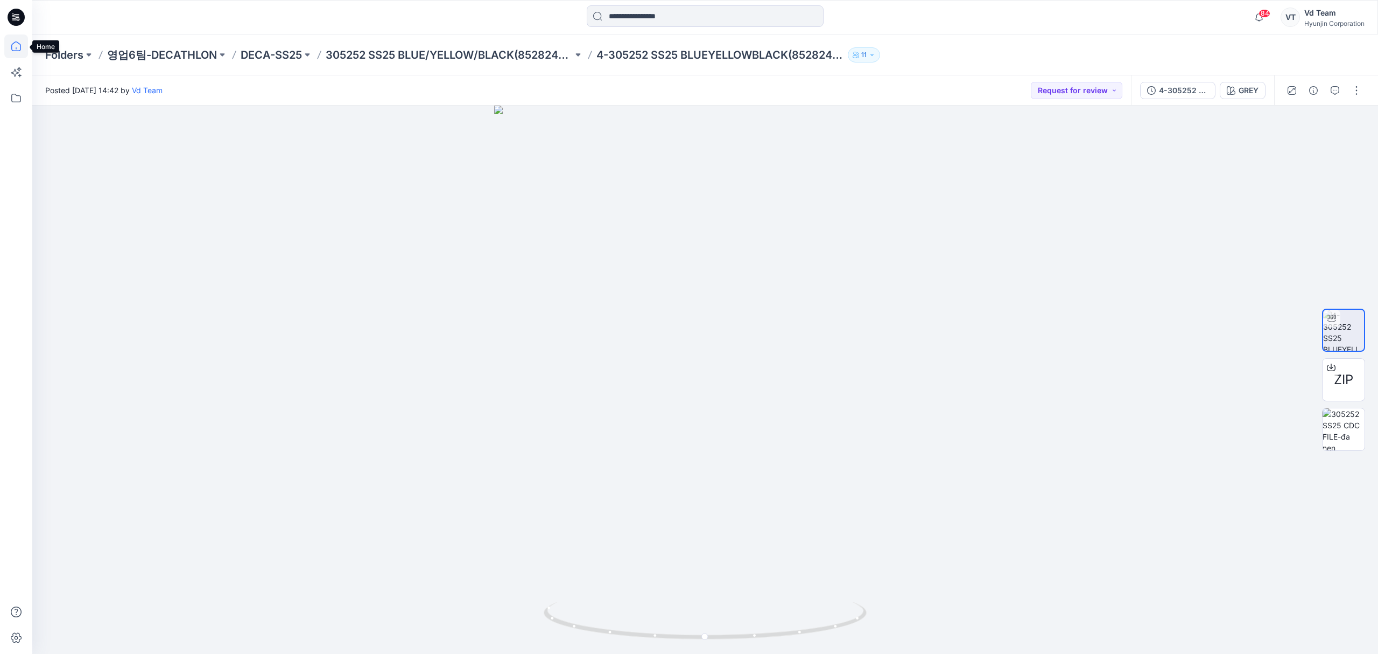
click at [14, 41] on icon at bounding box center [16, 46] width 24 height 24
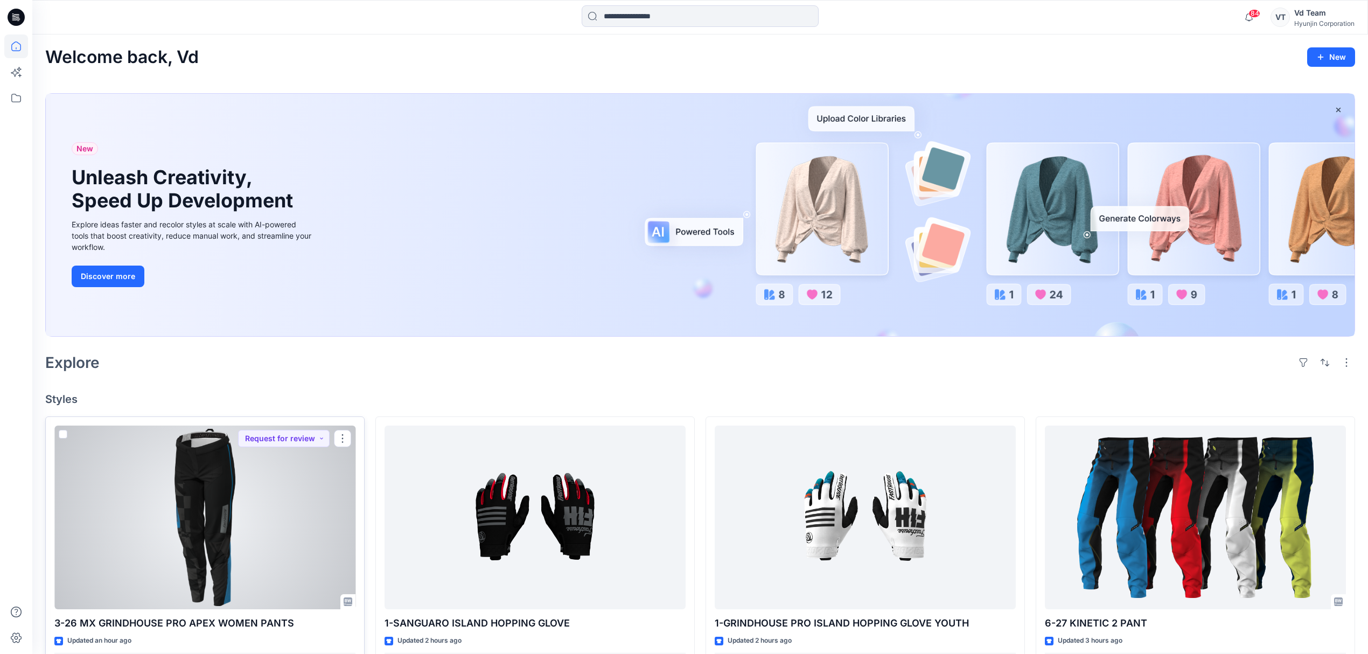
click at [225, 522] on div at bounding box center [204, 517] width 301 height 184
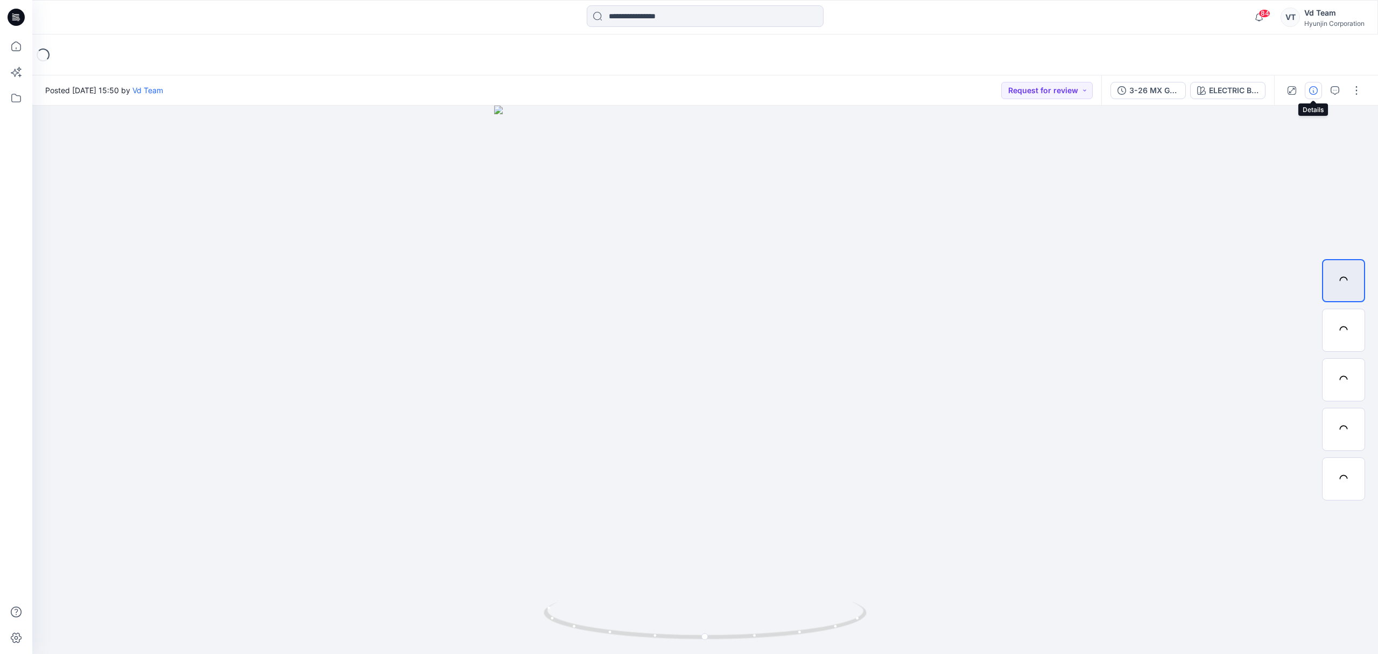
click at [1314, 93] on icon "button" at bounding box center [1313, 90] width 9 height 9
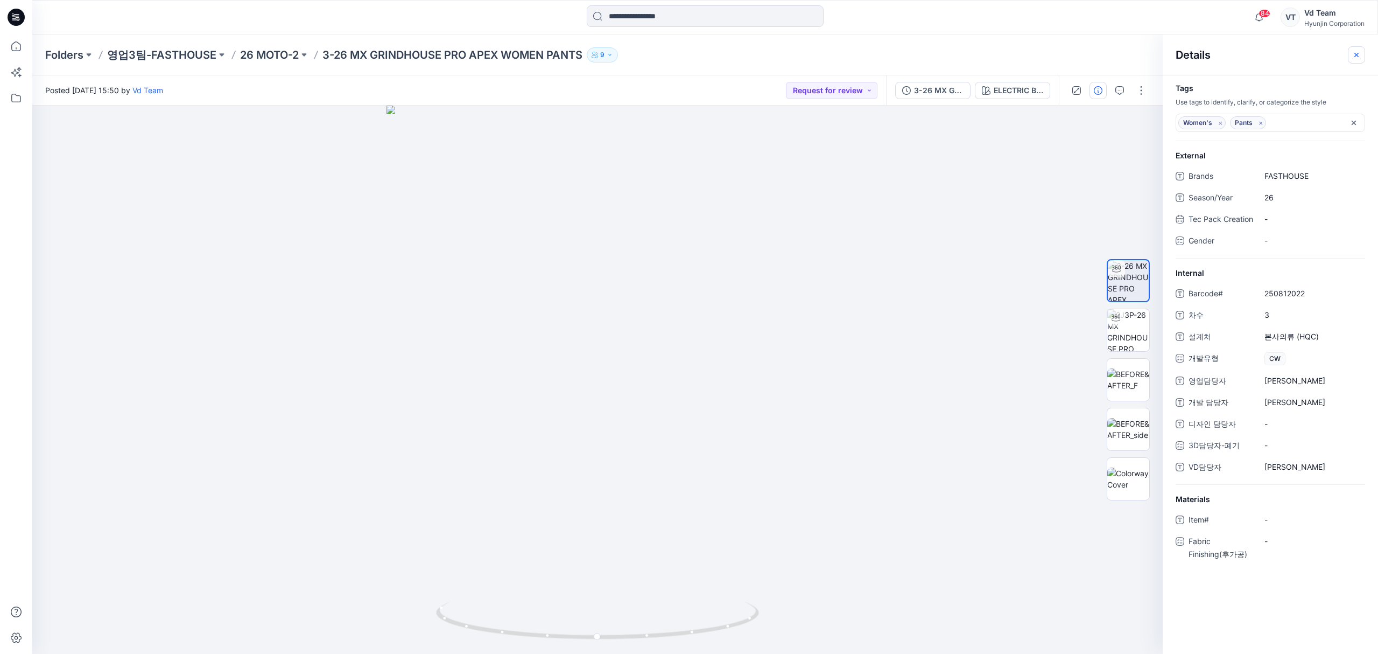
click at [1359, 60] on button "button" at bounding box center [1356, 54] width 17 height 17
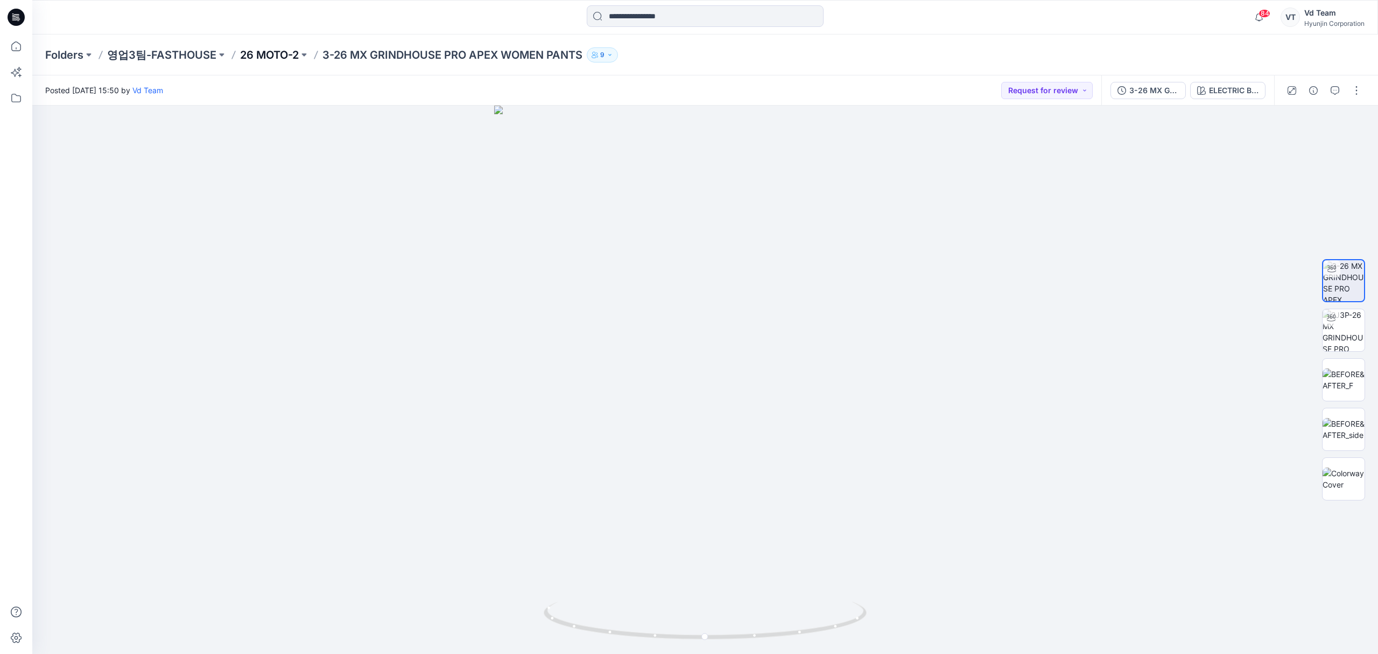
click at [283, 52] on p "26 MOTO-2" at bounding box center [269, 54] width 59 height 15
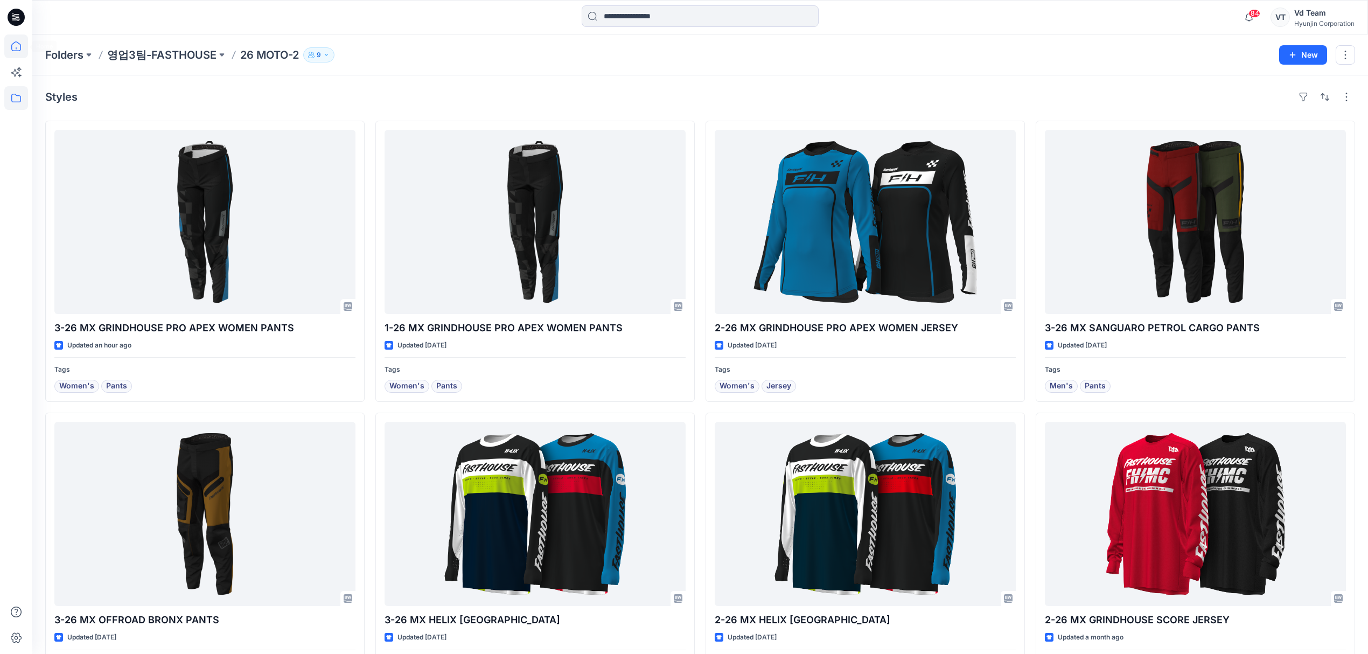
click at [20, 42] on icon at bounding box center [16, 46] width 24 height 24
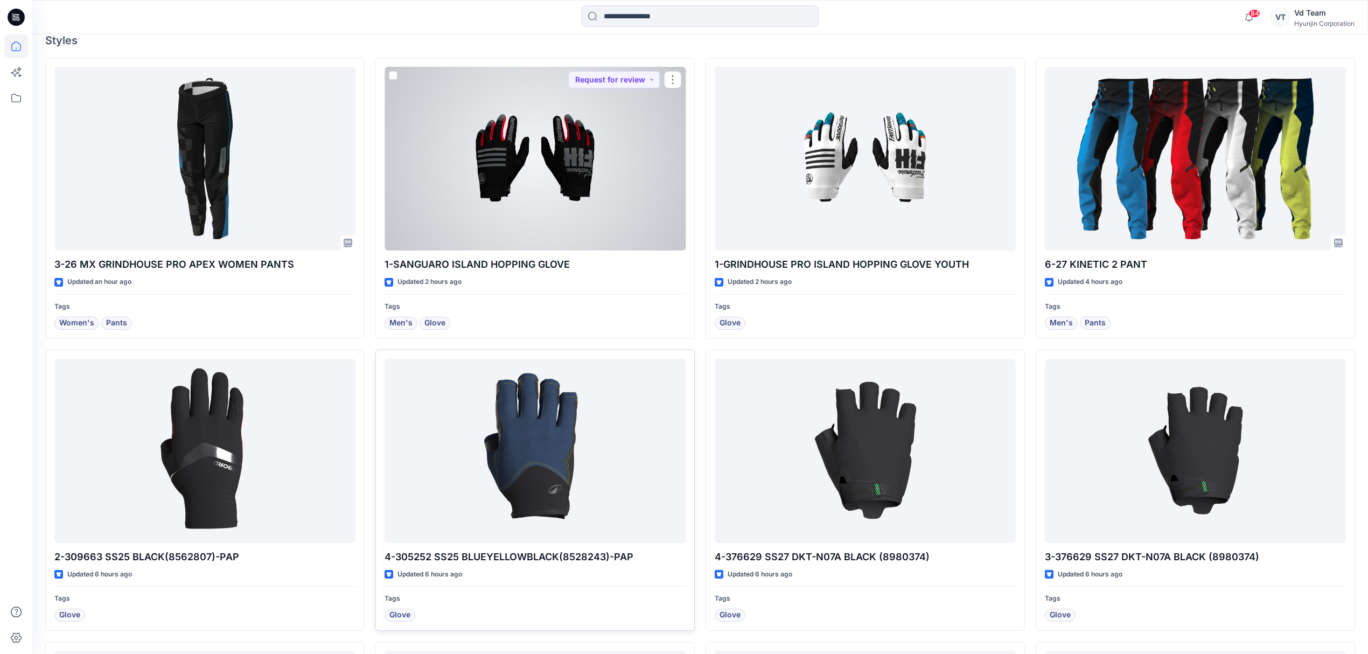
scroll to position [431, 0]
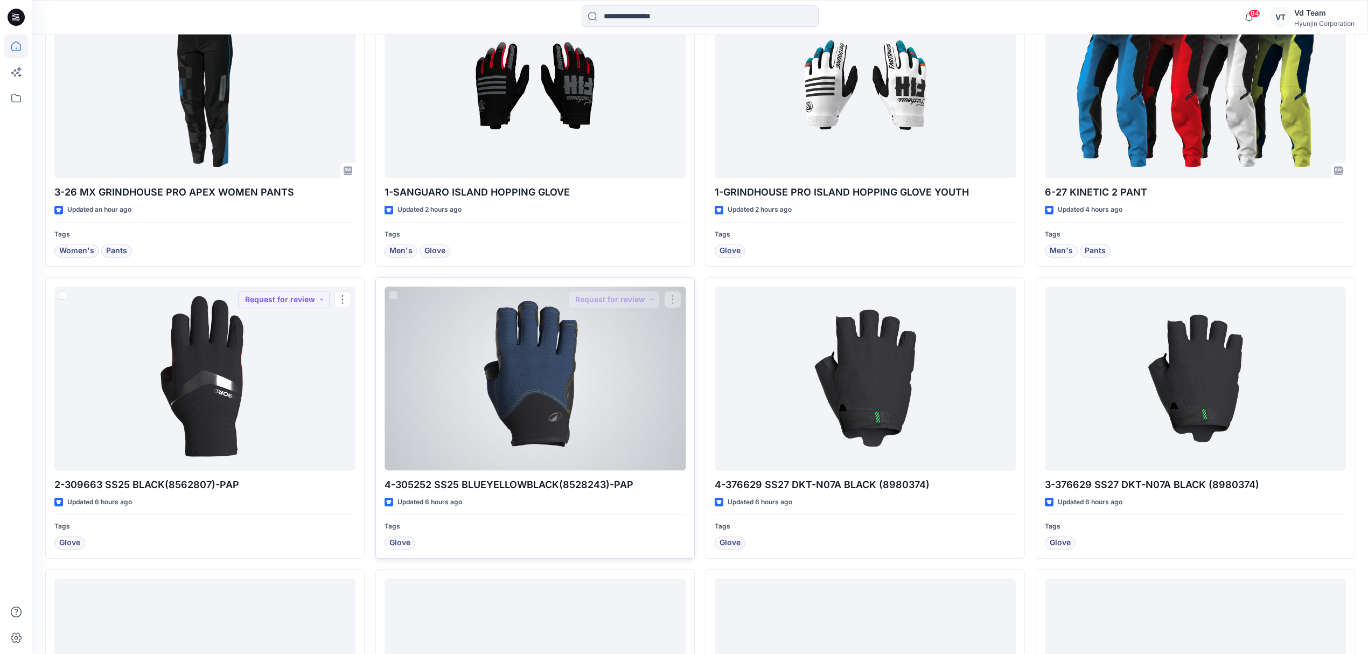
click at [494, 437] on div at bounding box center [534, 378] width 301 height 184
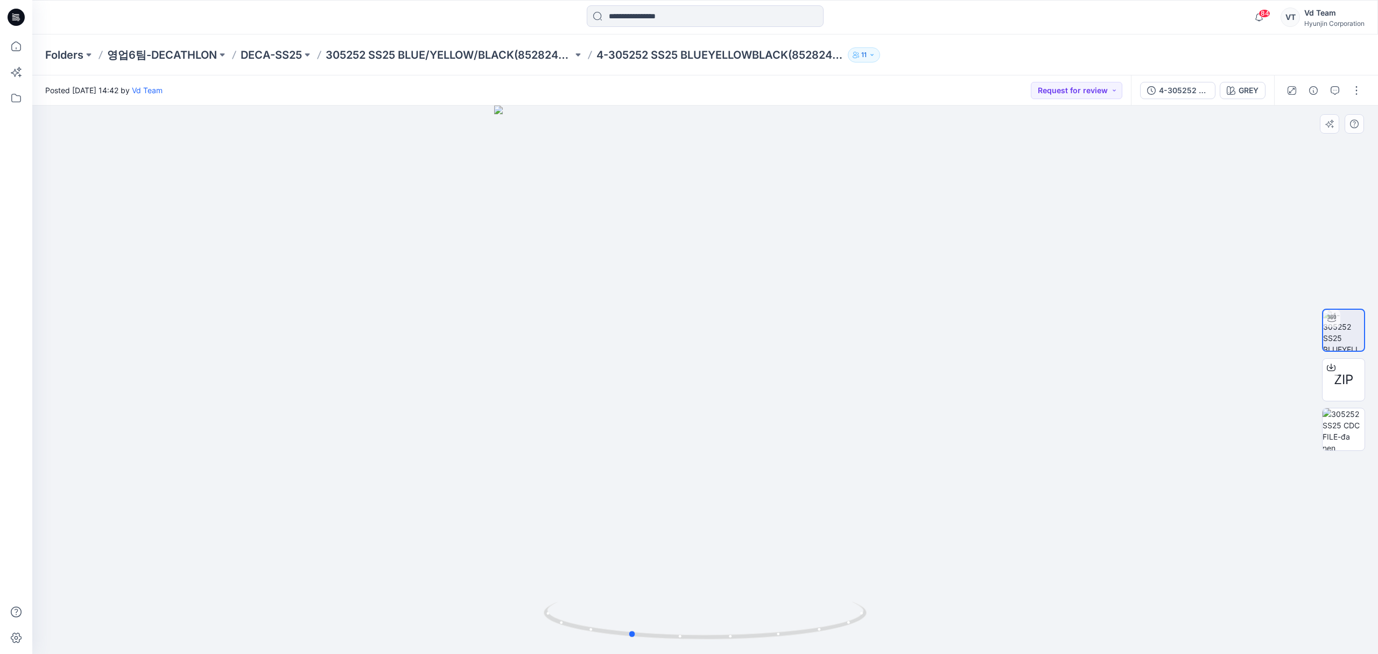
drag, startPoint x: 677, startPoint y: 633, endPoint x: 880, endPoint y: 598, distance: 205.5
click at [880, 598] on div at bounding box center [705, 380] width 1346 height 548
click at [468, 57] on p "305252 SS25 BLUE/YELLOW/BLACK(8528243)-PAP" at bounding box center [449, 54] width 247 height 15
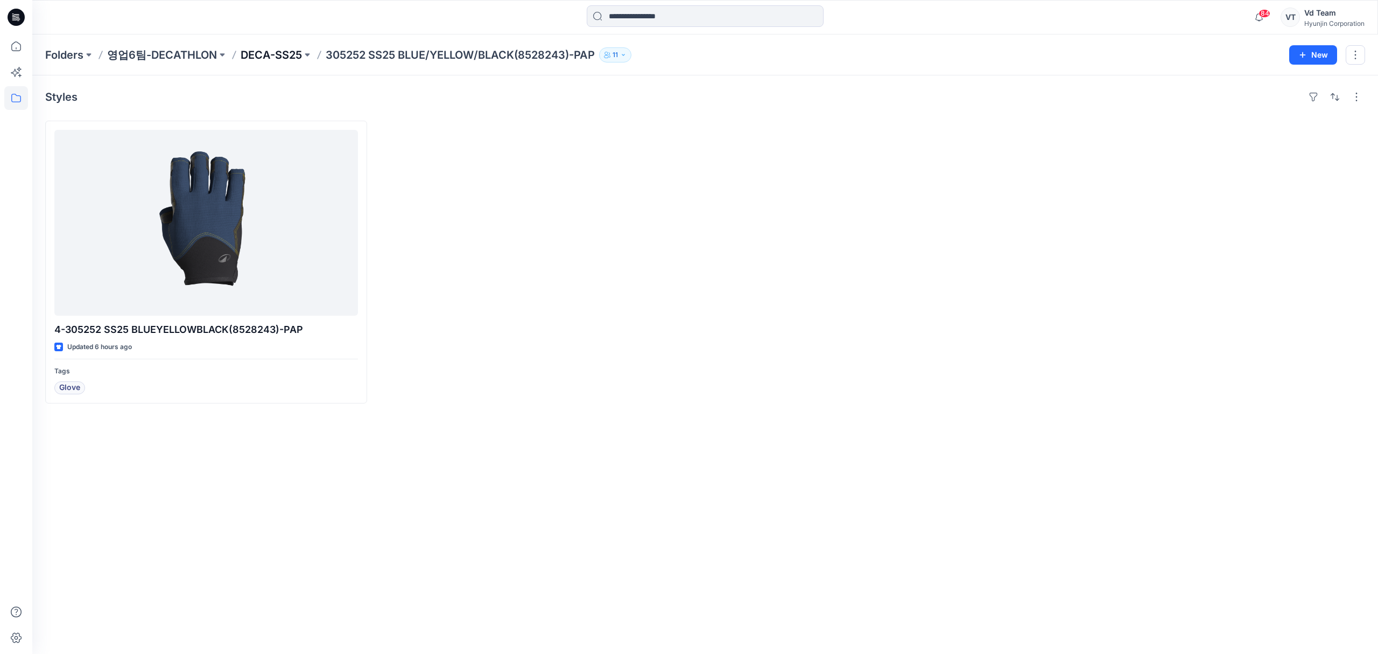
click at [281, 55] on p "DECA-SS25" at bounding box center [271, 54] width 61 height 15
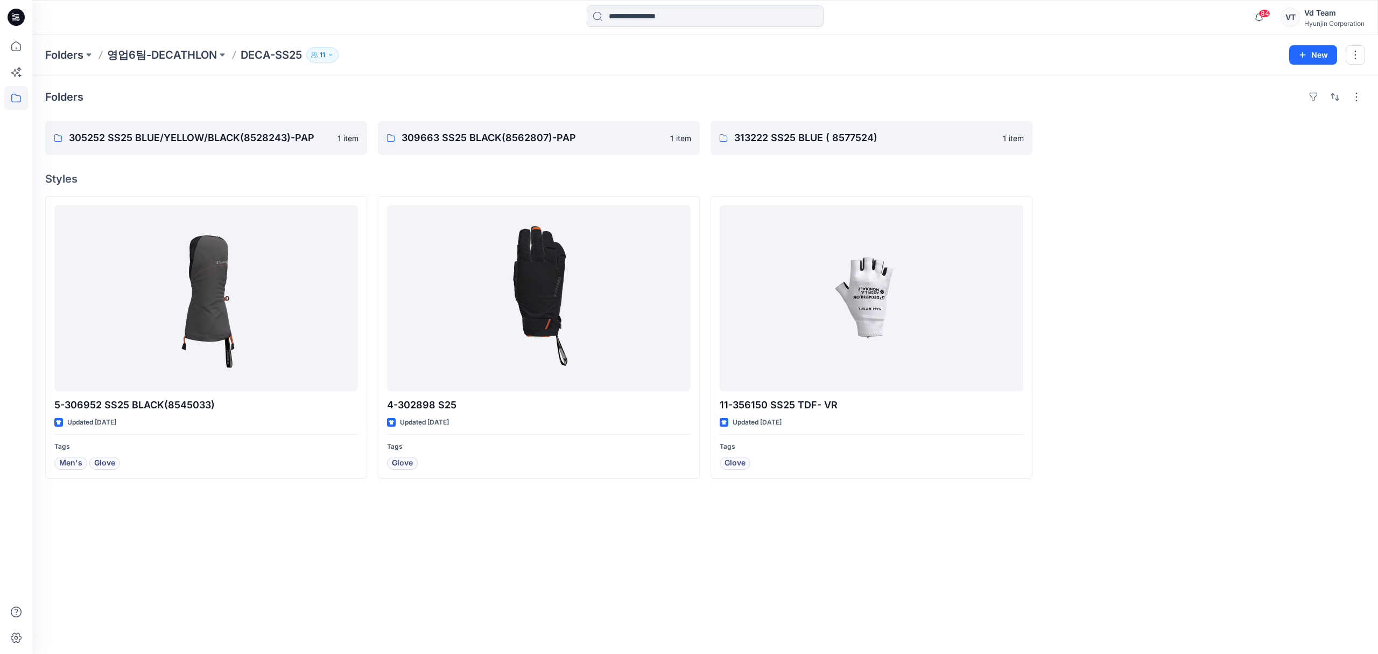
click at [453, 80] on div "Folders 305252 SS25 BLUE/YELLOW/BLACK(8528243)-PAP 1 item 309663 SS25 BLACK(856…" at bounding box center [705, 364] width 1346 height 578
click at [1115, 69] on div "Folders 영업6팀-DECATHLON DECA-SS25 11 New" at bounding box center [705, 54] width 1346 height 41
click at [23, 48] on icon at bounding box center [16, 46] width 24 height 24
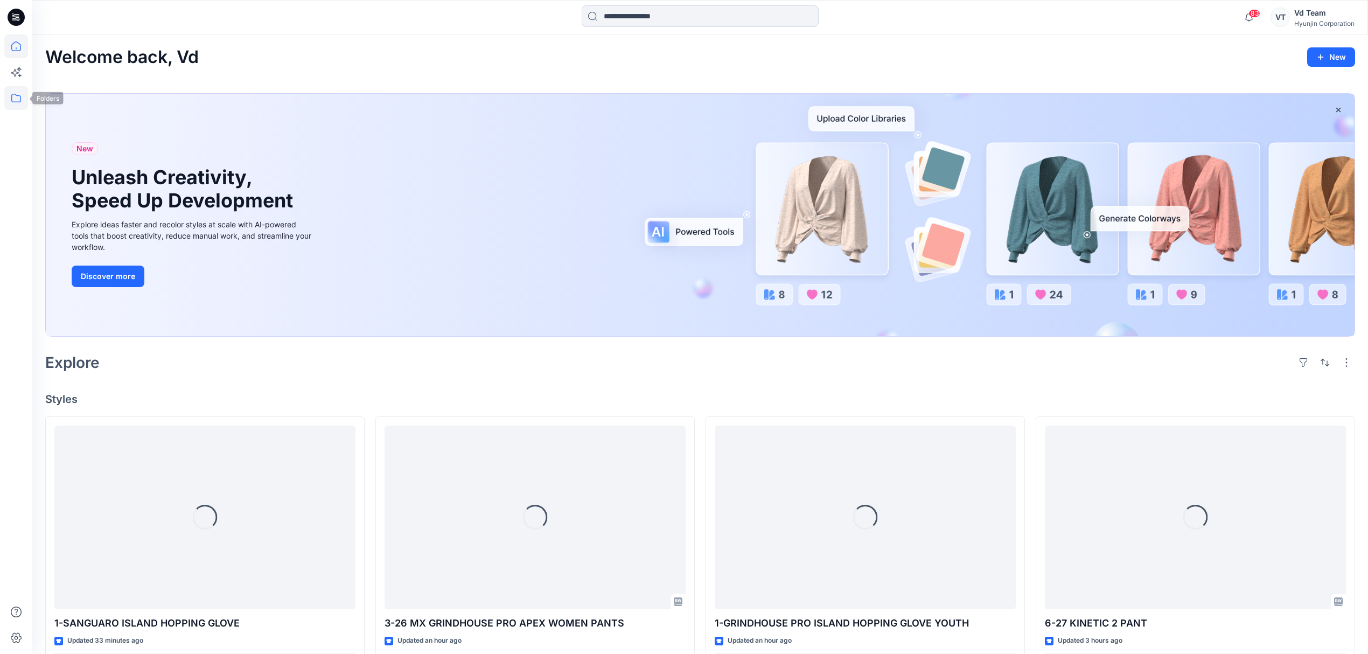
click at [23, 104] on icon at bounding box center [16, 98] width 24 height 24
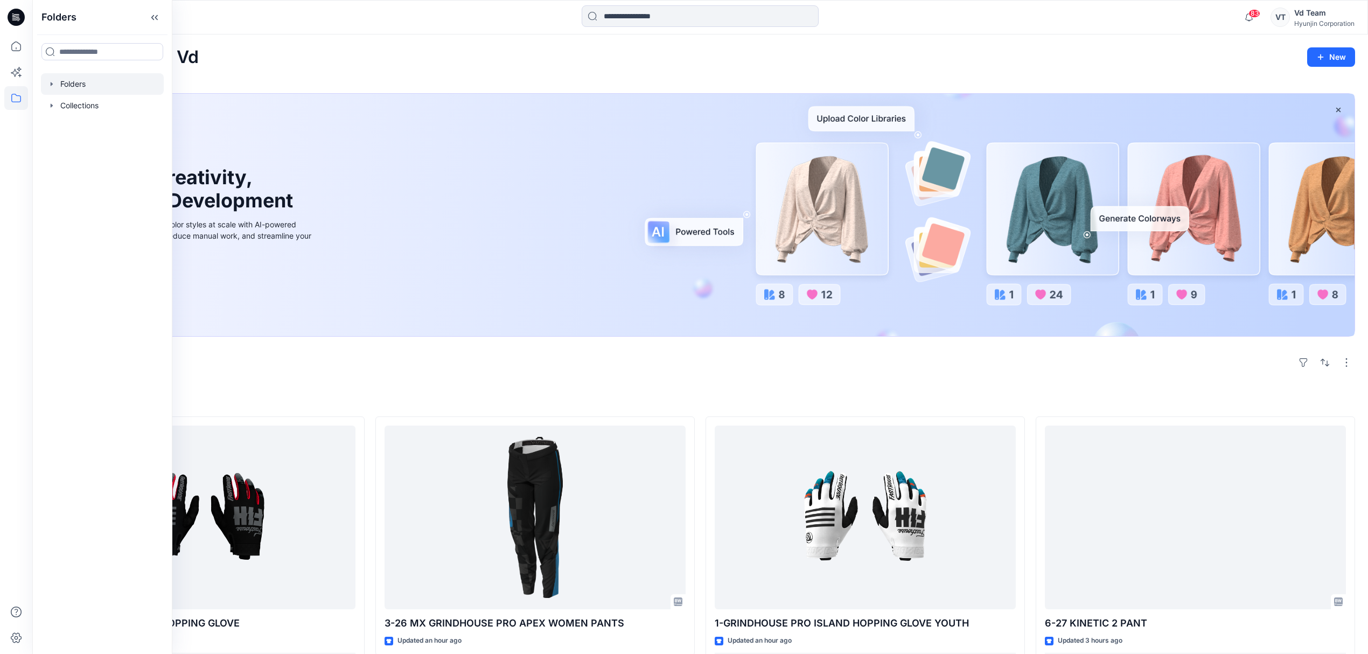
click at [95, 84] on div at bounding box center [102, 84] width 123 height 22
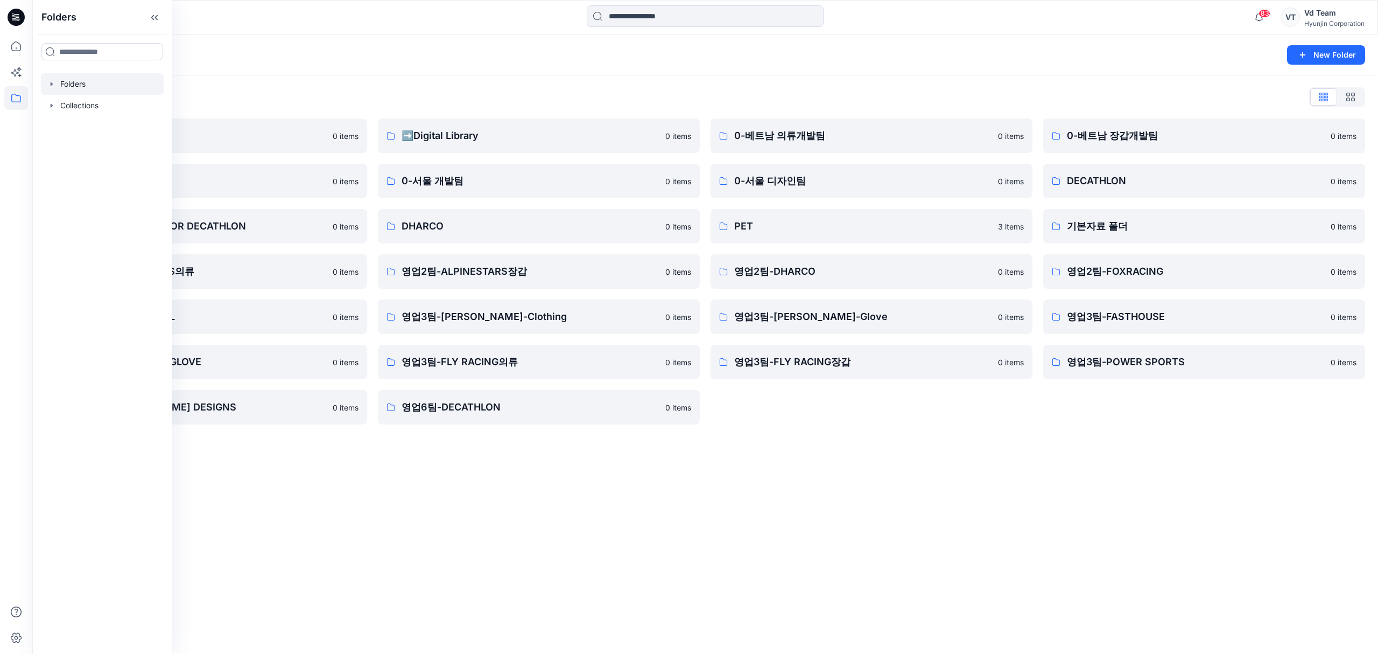
click at [754, 580] on div "Folders New Folder Folders List ♻️Project 0 items 0-본사VD 0 items DESIGN PROPOSA…" at bounding box center [705, 343] width 1346 height 619
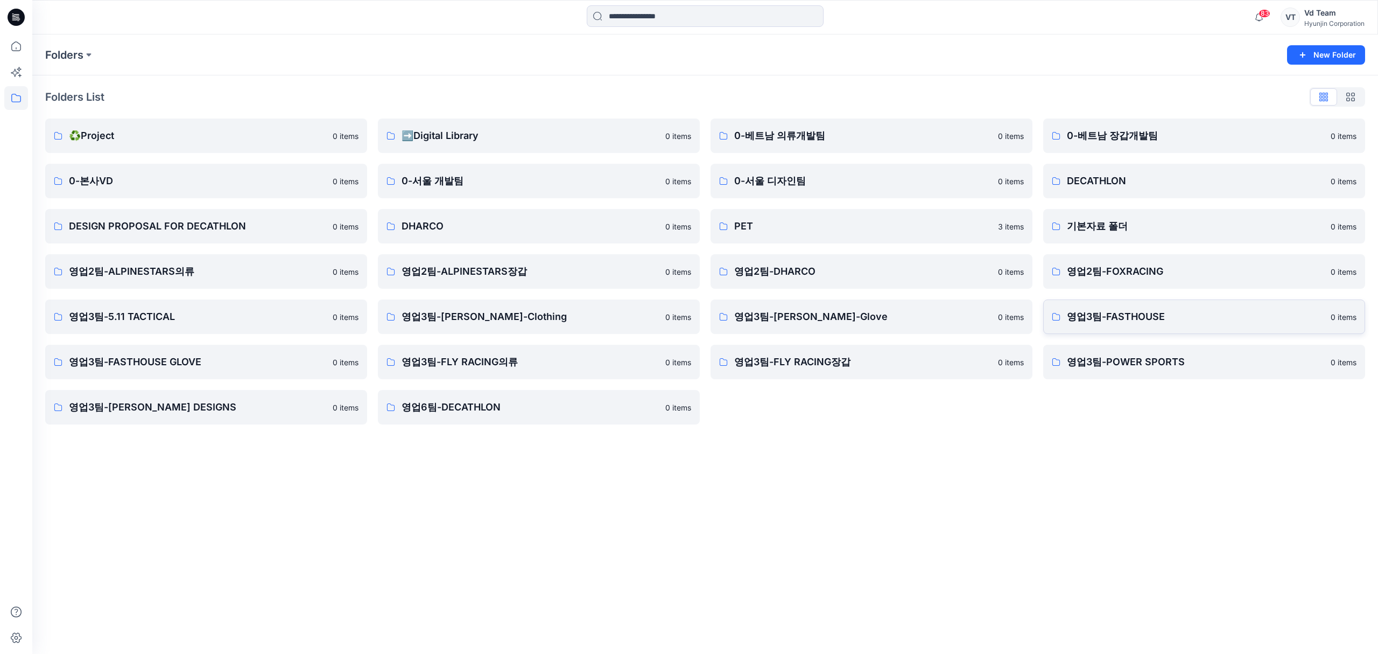
click at [1147, 320] on p "영업3팀-FASTHOUSE" at bounding box center [1195, 316] width 257 height 15
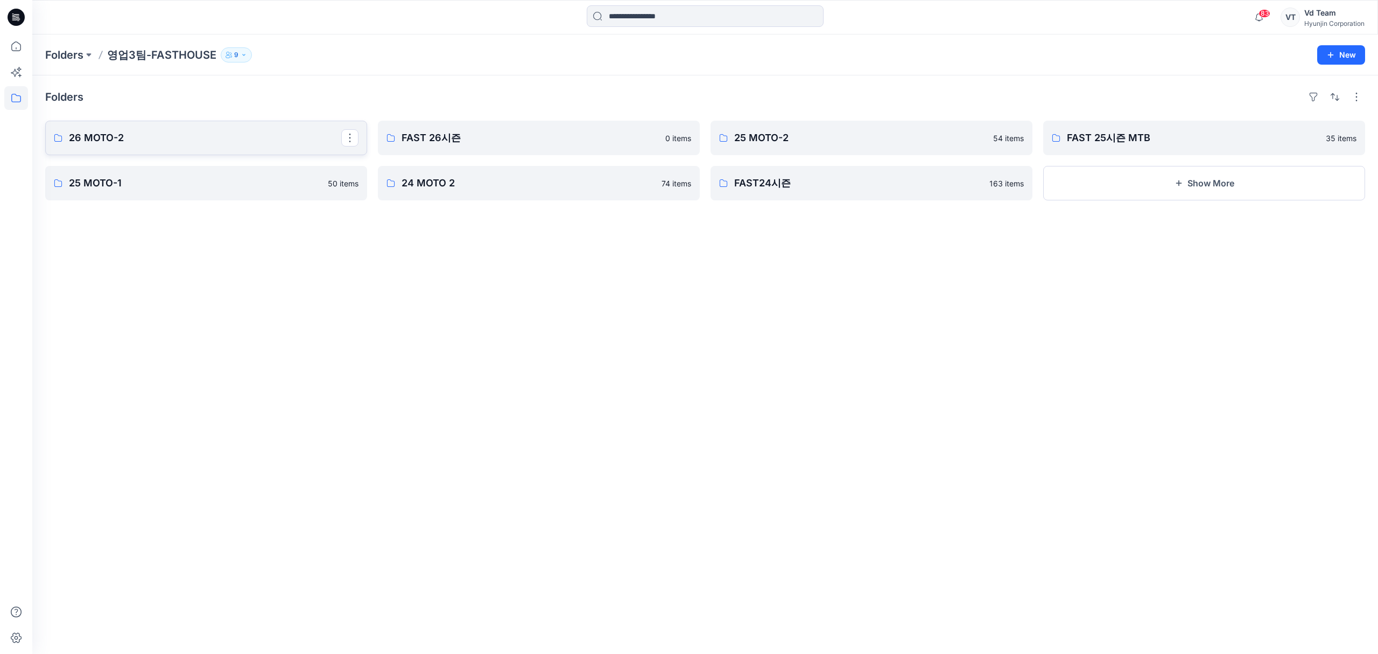
click at [223, 140] on p "26 MOTO-2" at bounding box center [205, 137] width 272 height 15
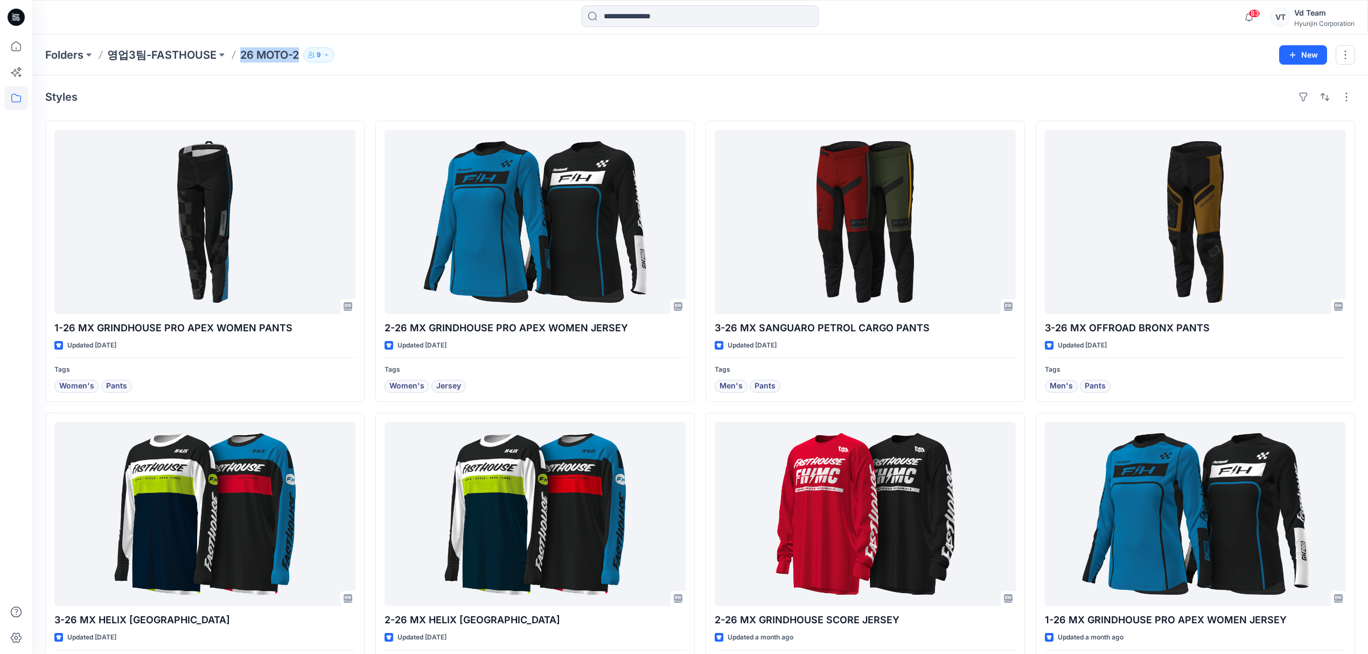
drag, startPoint x: 239, startPoint y: 54, endPoint x: 295, endPoint y: 54, distance: 56.0
click at [295, 54] on p "26 MOTO-2" at bounding box center [269, 54] width 59 height 15
copy p "26 MOTO-2"
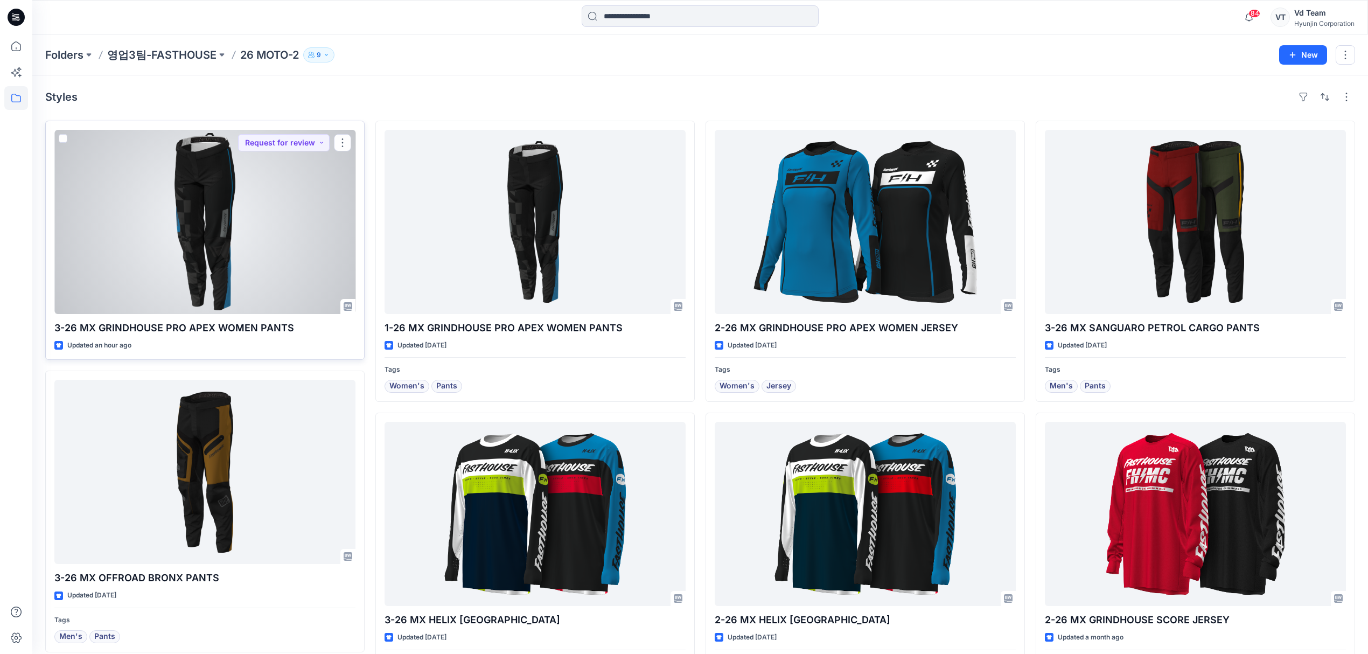
click at [272, 261] on div at bounding box center [204, 222] width 301 height 184
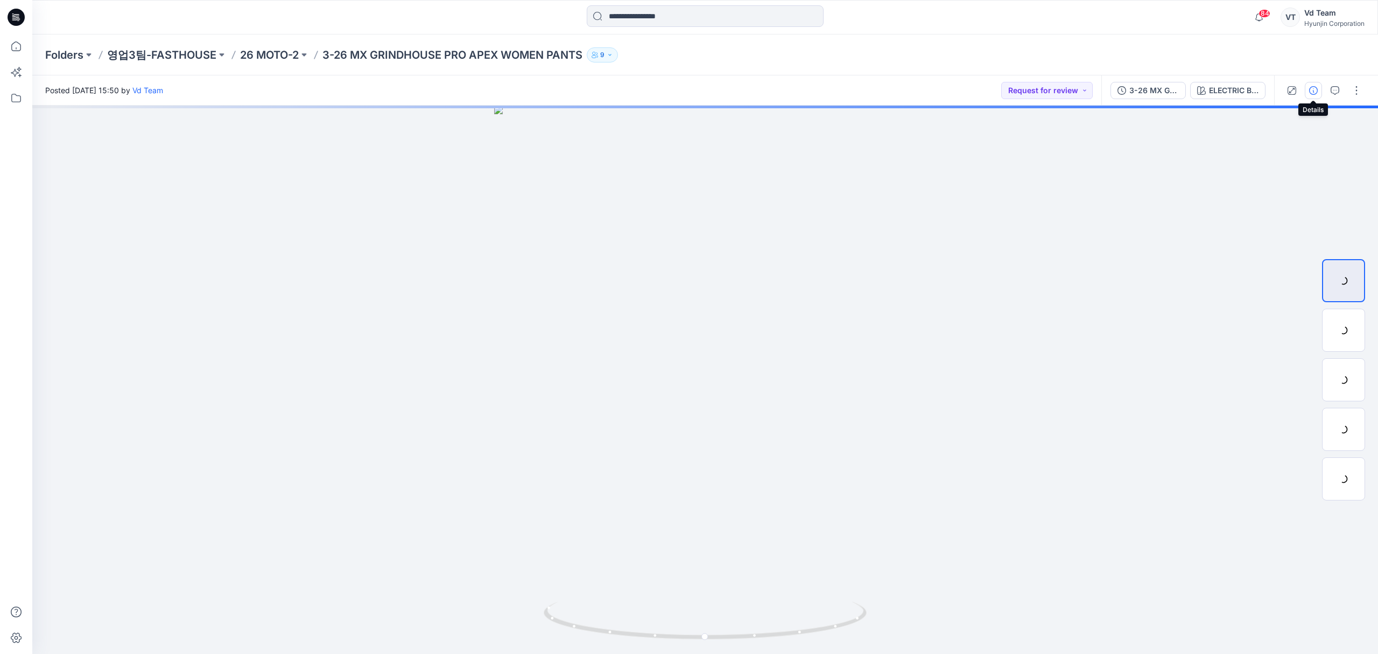
click at [1316, 93] on icon "button" at bounding box center [1313, 90] width 9 height 9
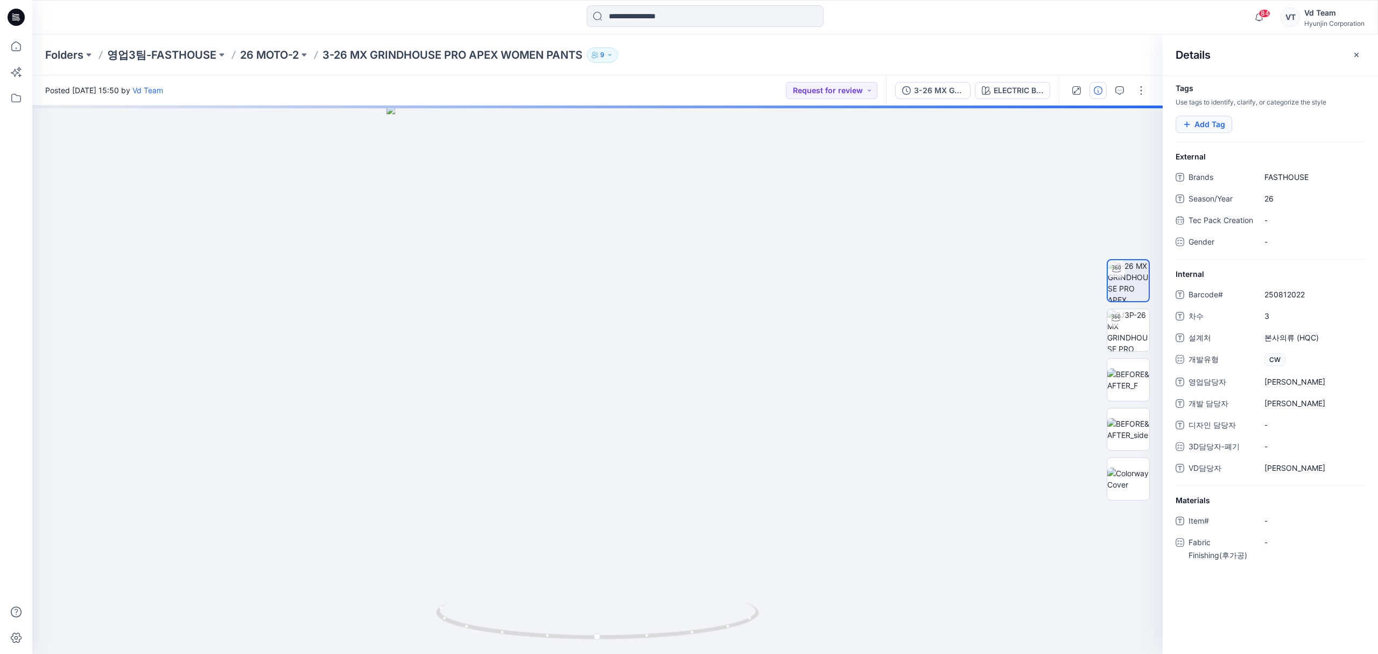
click at [1209, 121] on button "Add Tag" at bounding box center [1204, 124] width 57 height 17
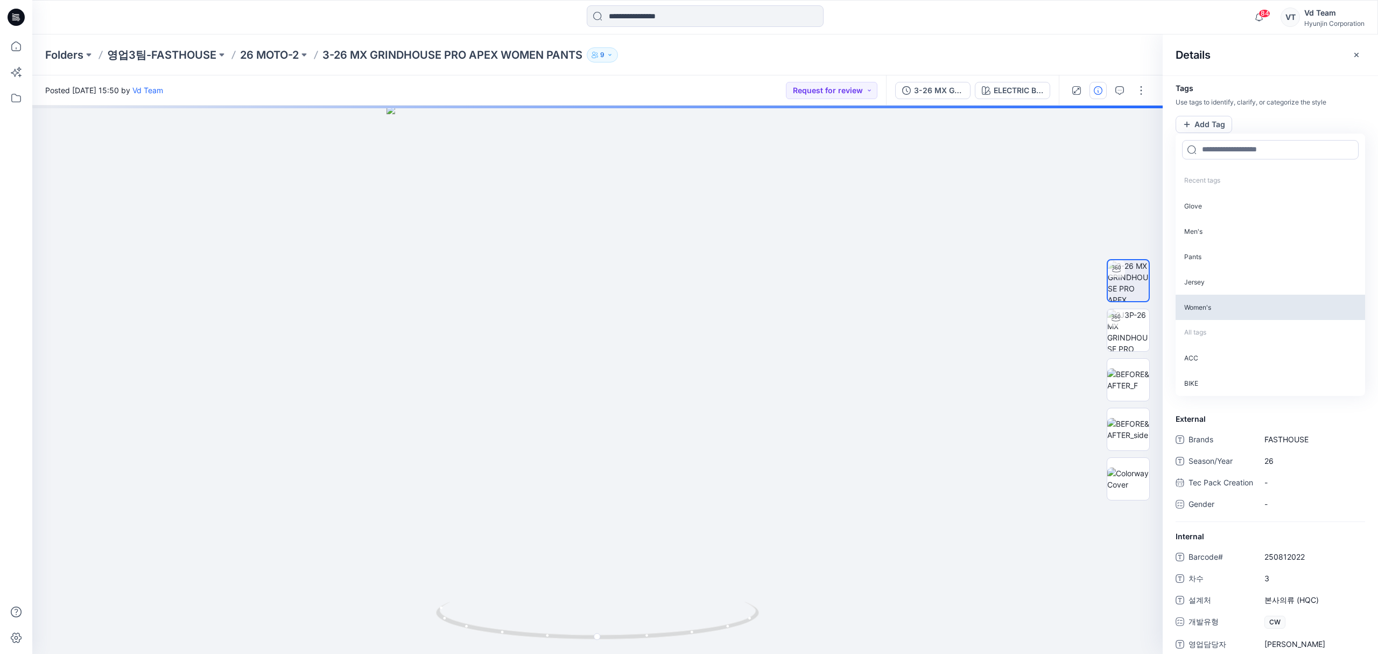
click at [1211, 308] on p "Women's" at bounding box center [1271, 307] width 190 height 25
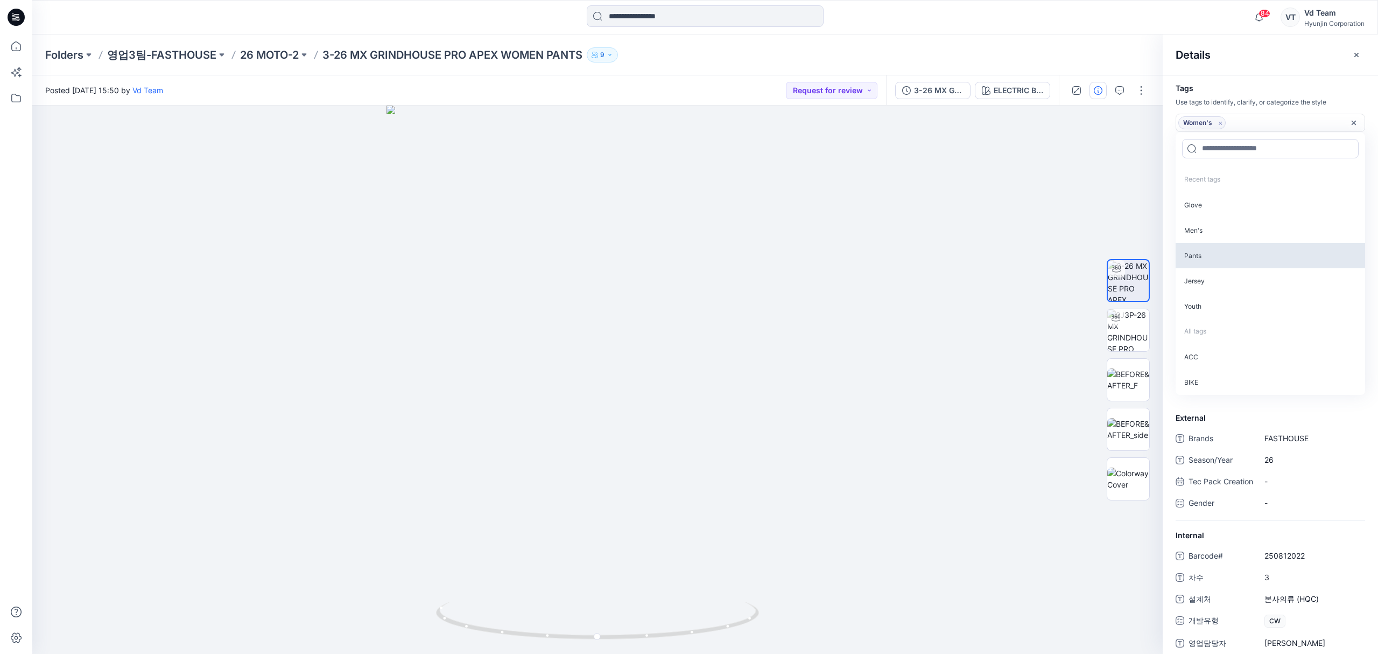
click at [1204, 260] on p "Pants" at bounding box center [1271, 255] width 190 height 25
click at [272, 55] on p "26 MOTO-2" at bounding box center [269, 54] width 59 height 15
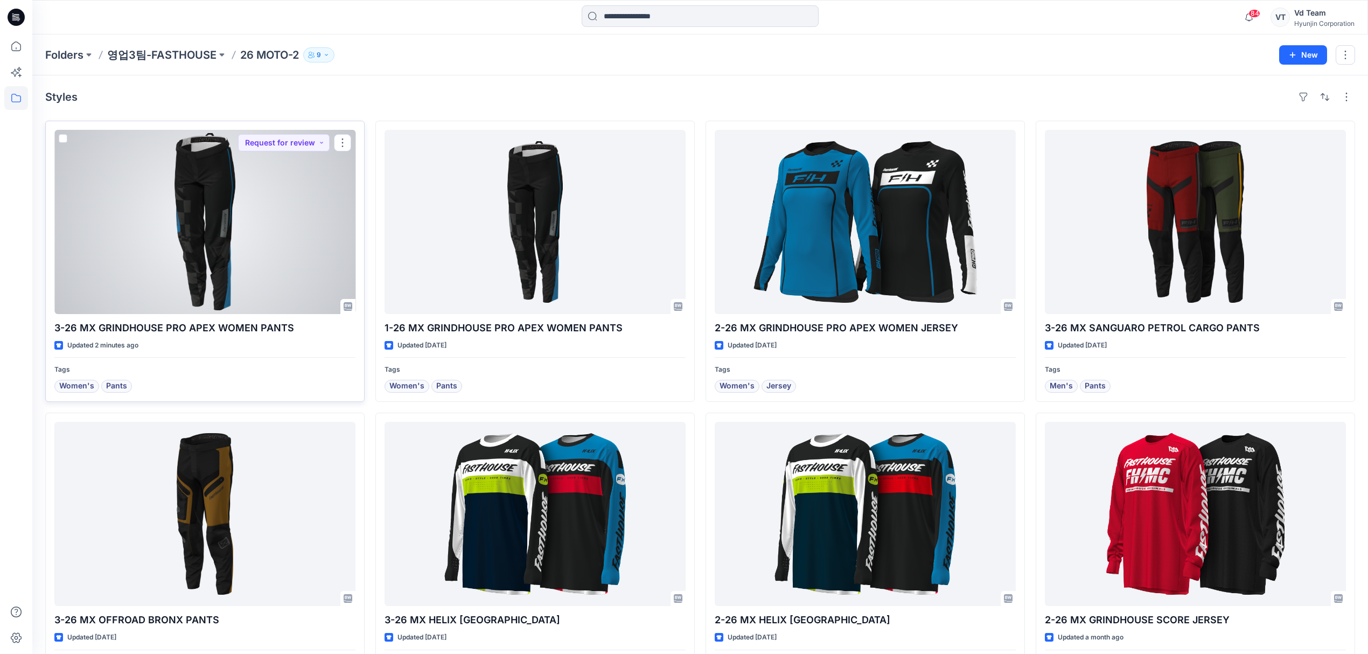
click at [241, 254] on div at bounding box center [204, 222] width 301 height 184
